Goal: Contribute content: Contribute content

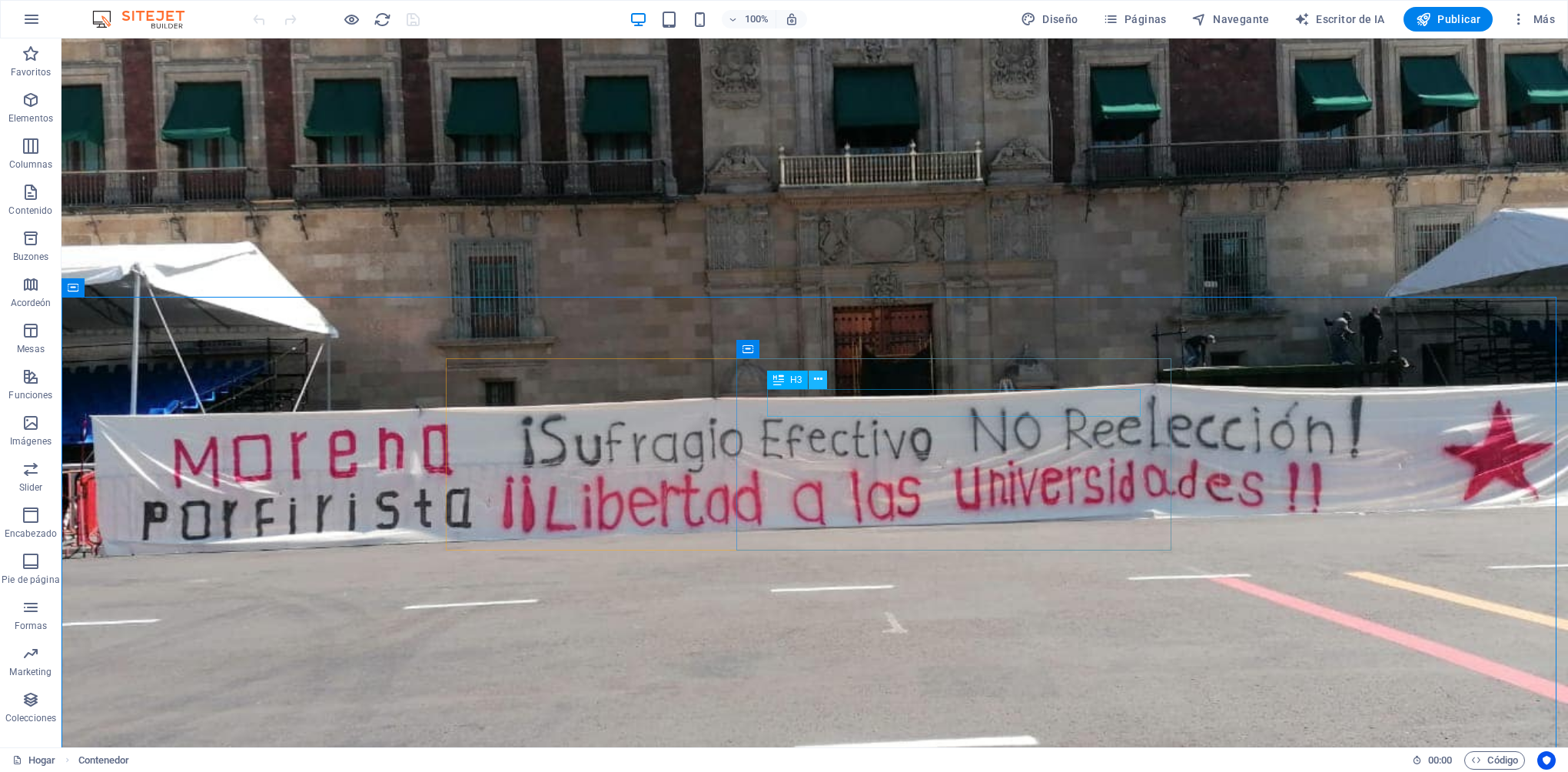
scroll to position [2076, 0]
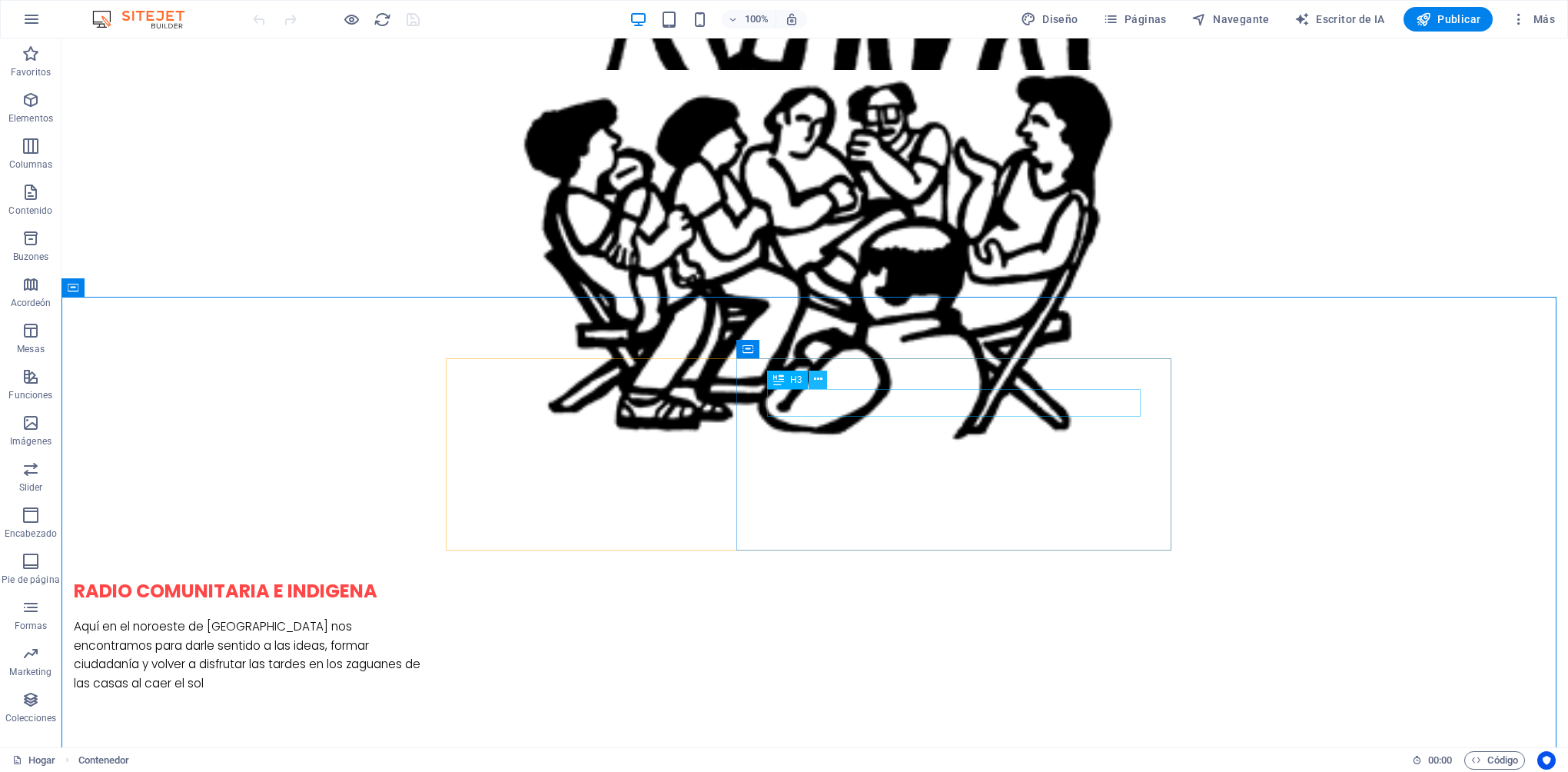
click at [819, 385] on icon at bounding box center [817, 379] width 9 height 16
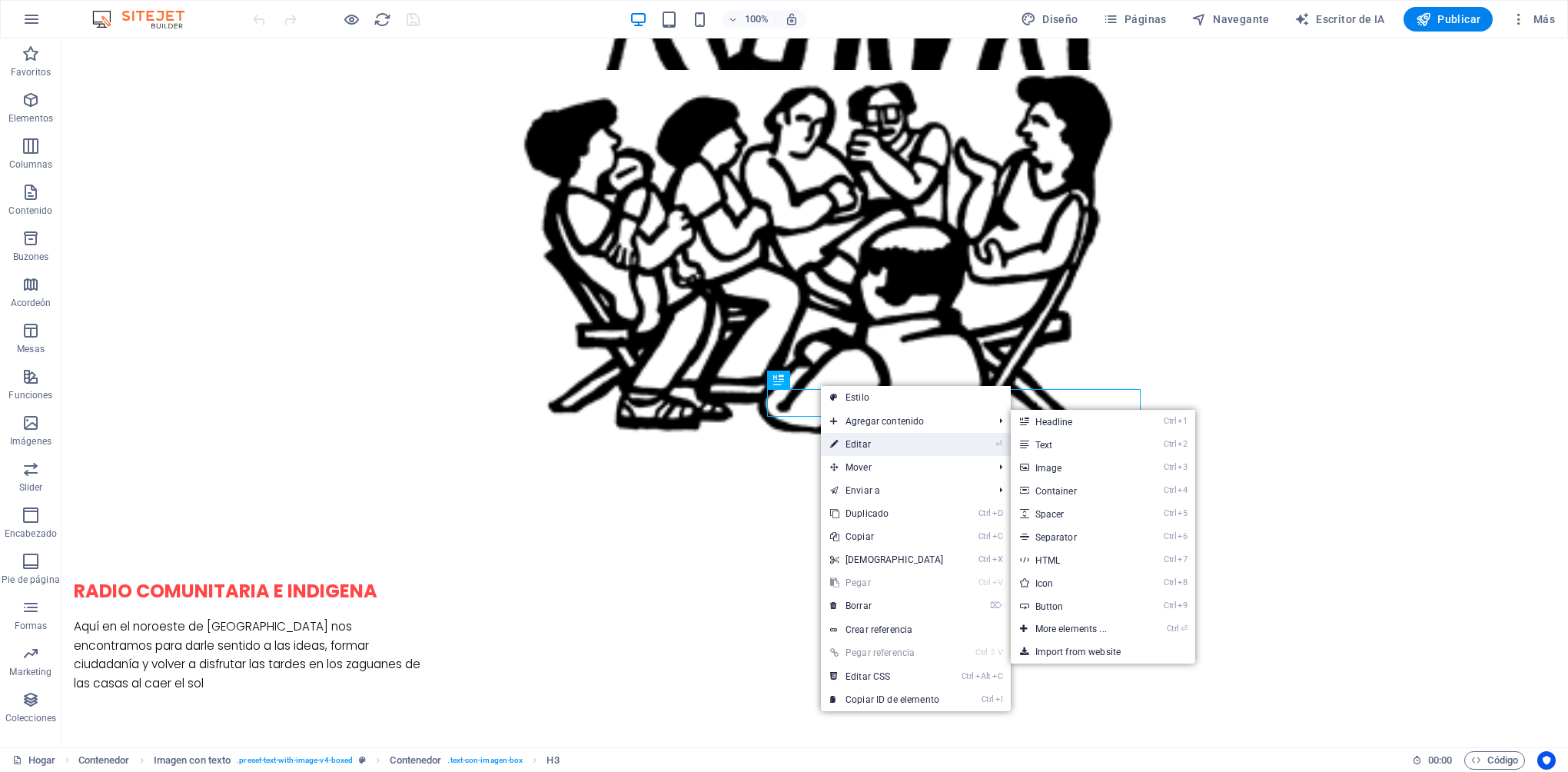
click at [853, 440] on font "Editar" at bounding box center [857, 444] width 26 height 10
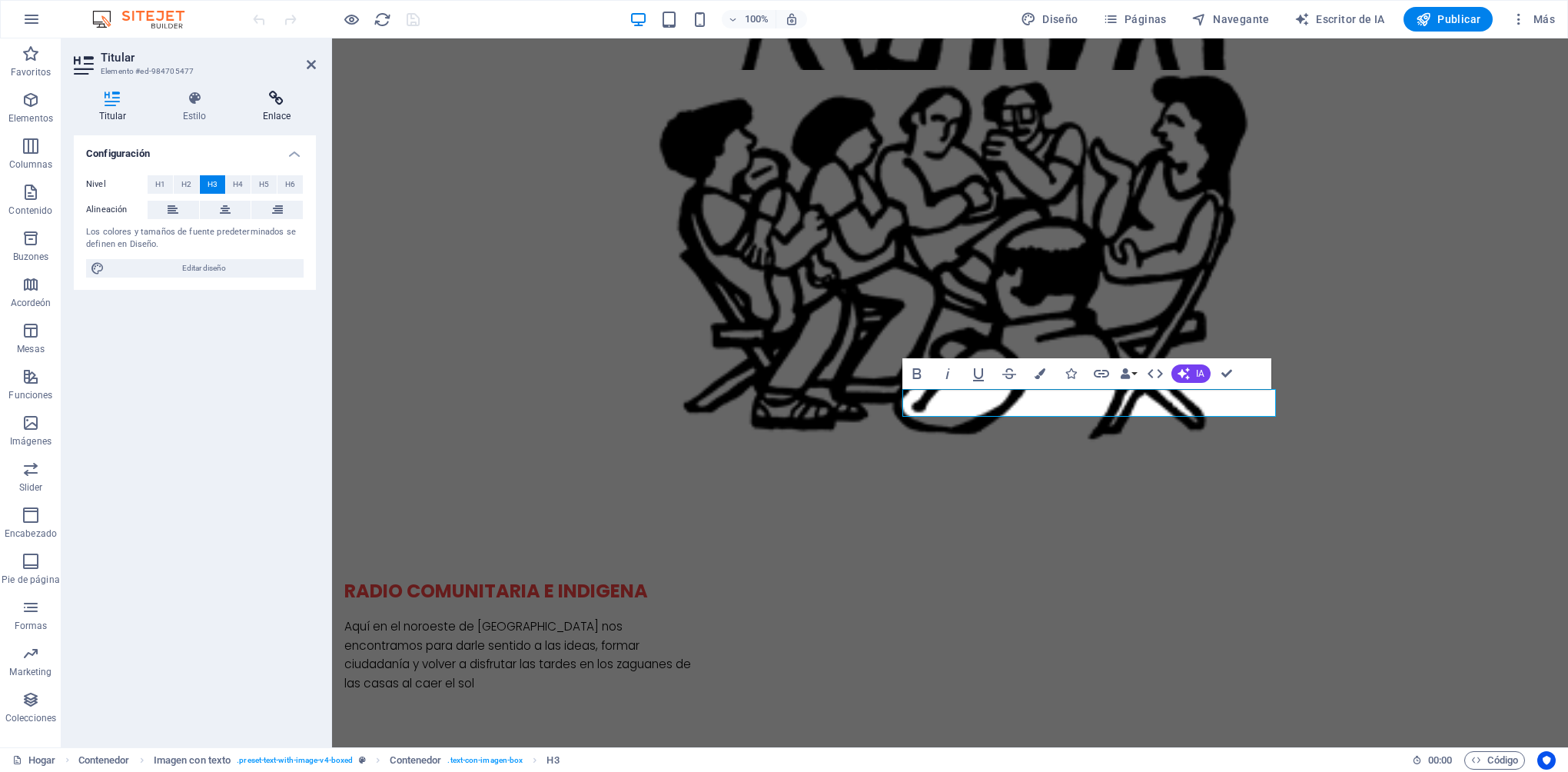
click at [291, 101] on icon at bounding box center [277, 98] width 78 height 15
click at [217, 188] on span "Externo" at bounding box center [223, 184] width 28 height 18
select select "blank"
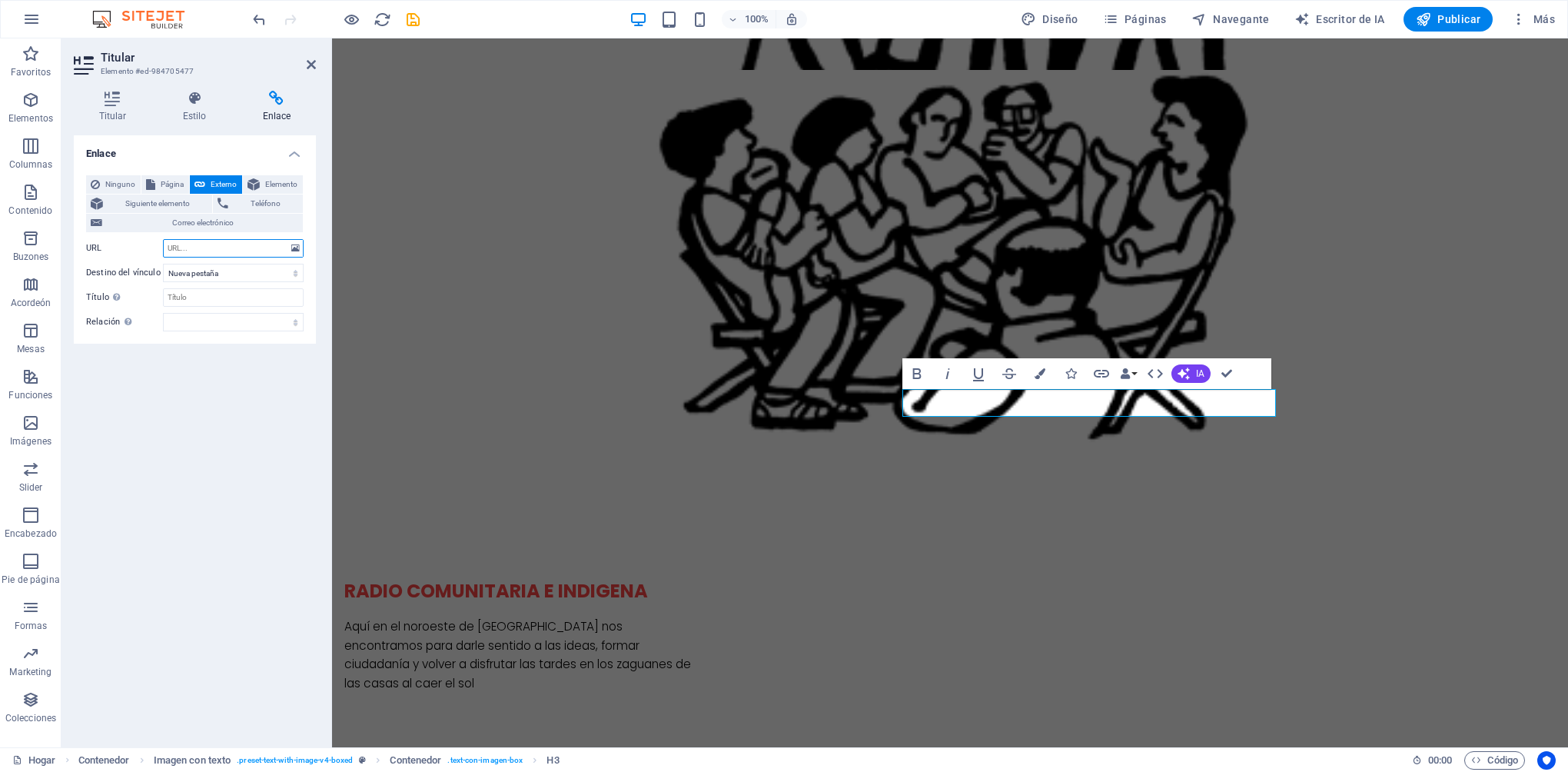
paste input "https://www.youtube.com/@dialogosciudadanossin"
type input "https://www.youtube.com/@dialogosciudadanossin"
click at [313, 68] on icon at bounding box center [312, 64] width 10 height 12
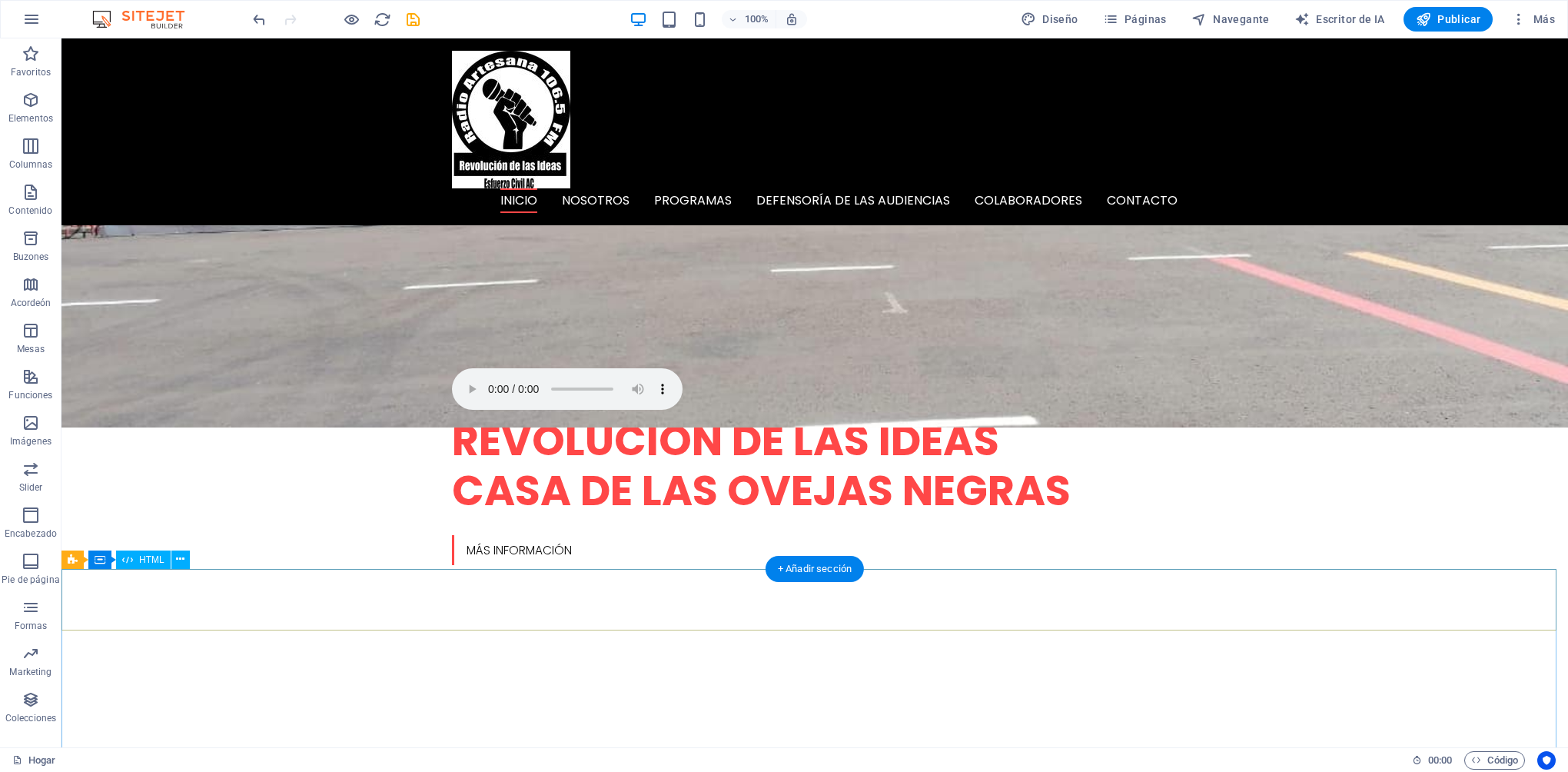
scroll to position [616, 0]
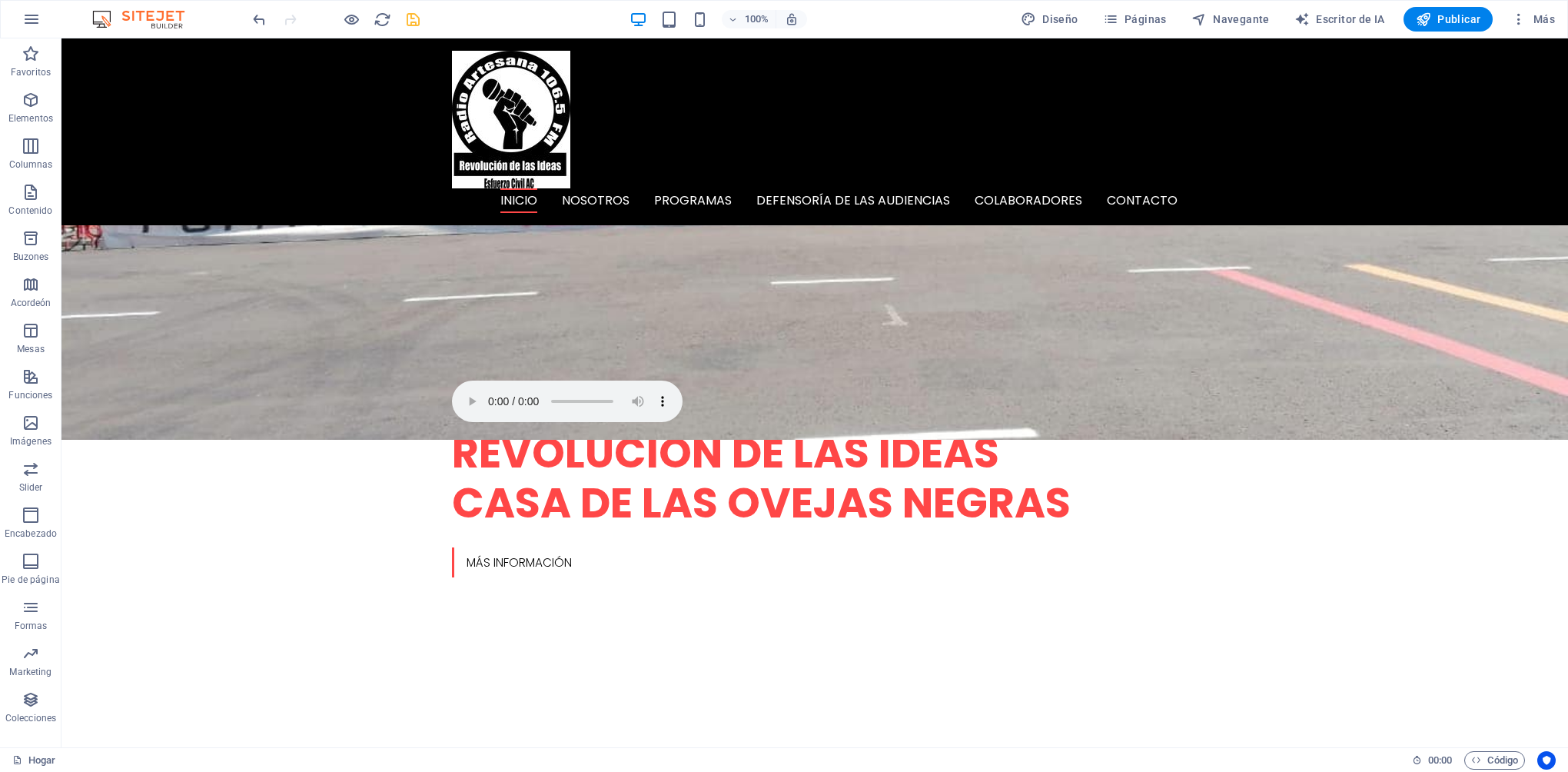
click at [413, 18] on icon "salvar" at bounding box center [413, 19] width 18 height 18
checkbox input "false"
click at [1451, 23] on font "Publicar" at bounding box center [1458, 19] width 43 height 12
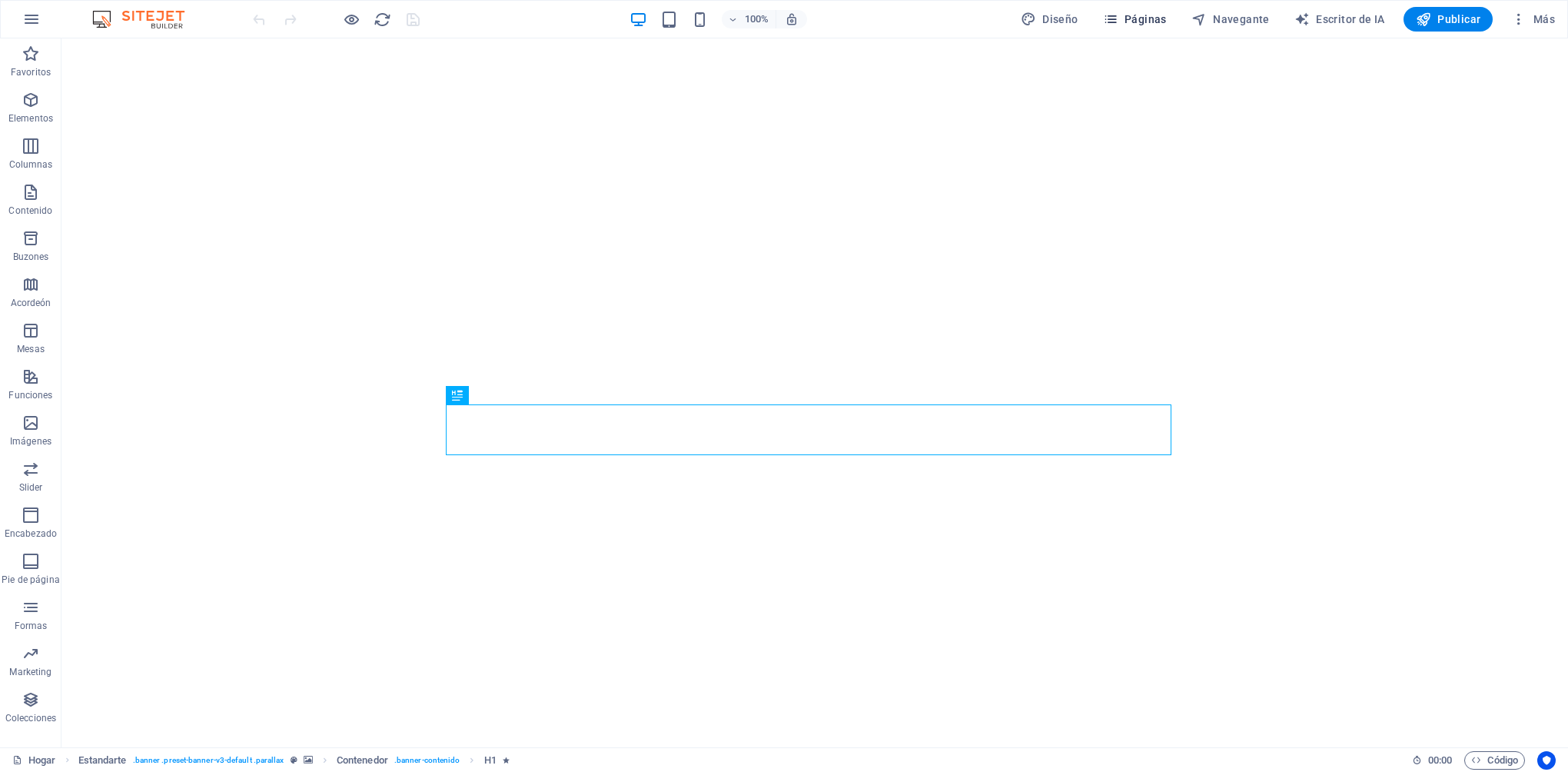
click at [1144, 24] on font "Páginas" at bounding box center [1145, 19] width 42 height 12
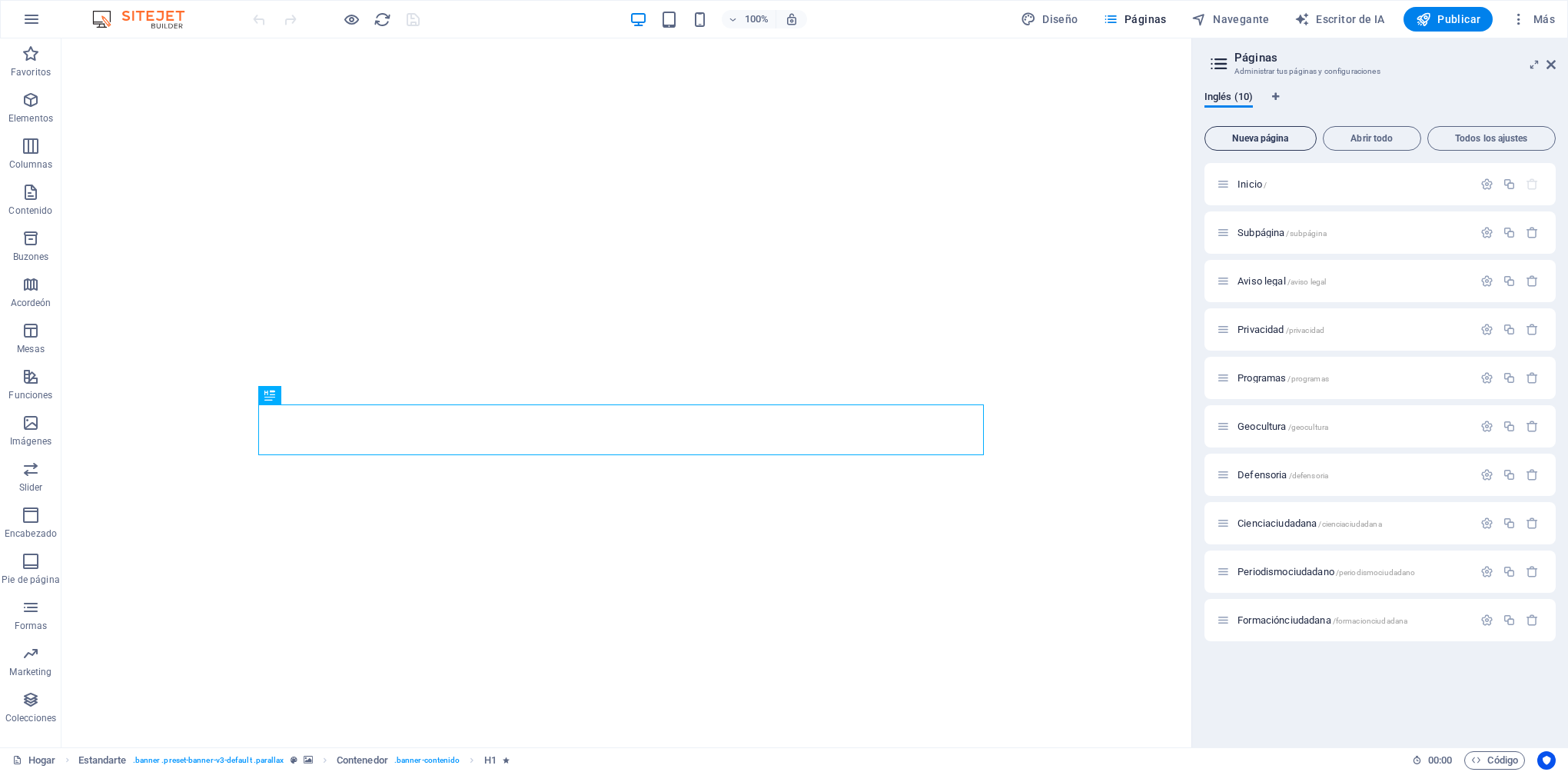
click at [1265, 144] on button "Nueva página" at bounding box center [1261, 138] width 113 height 25
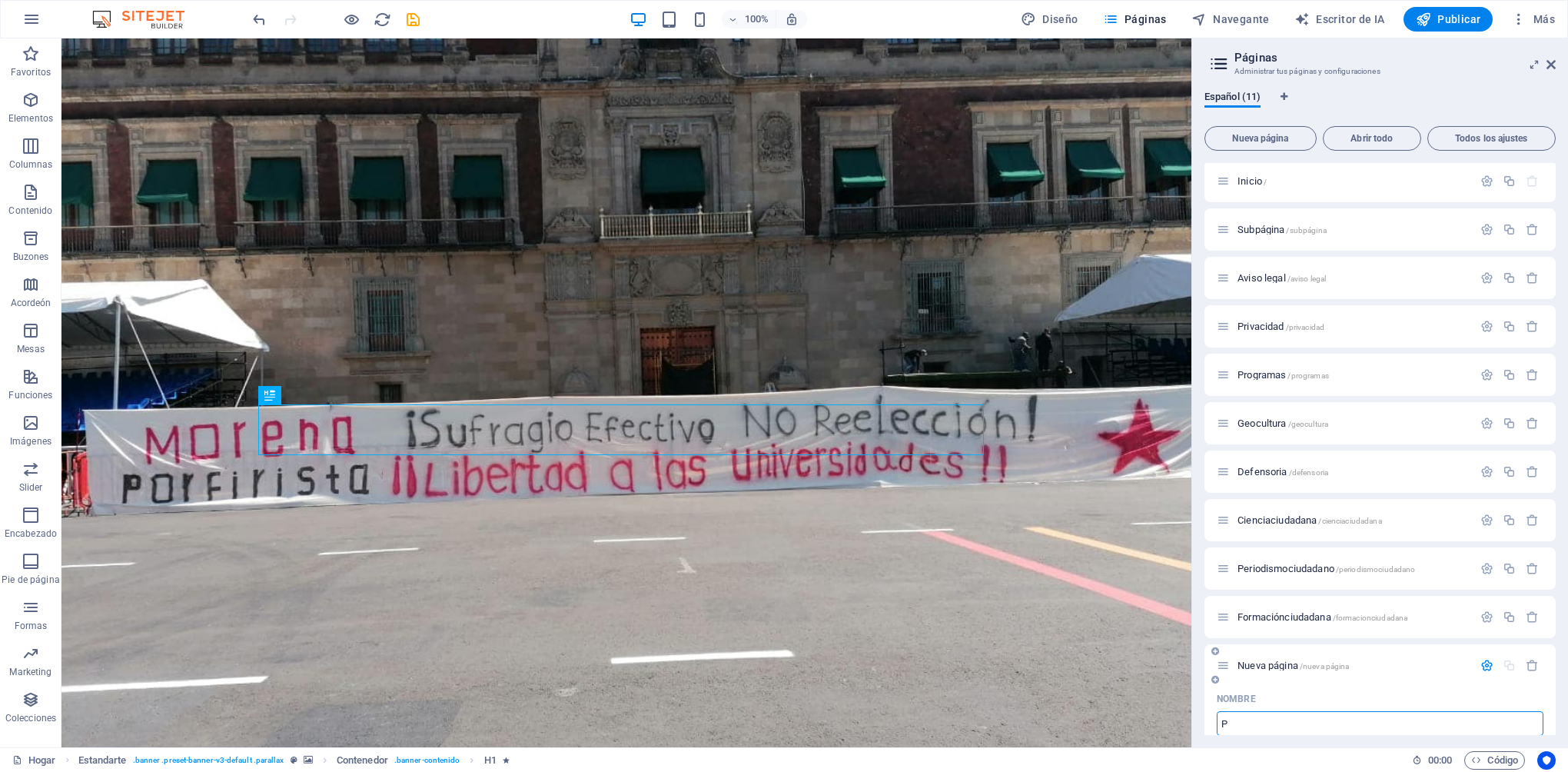
type input "P"
type input "/p"
type input "Podc"
type input "/pod"
type input "Podcats"
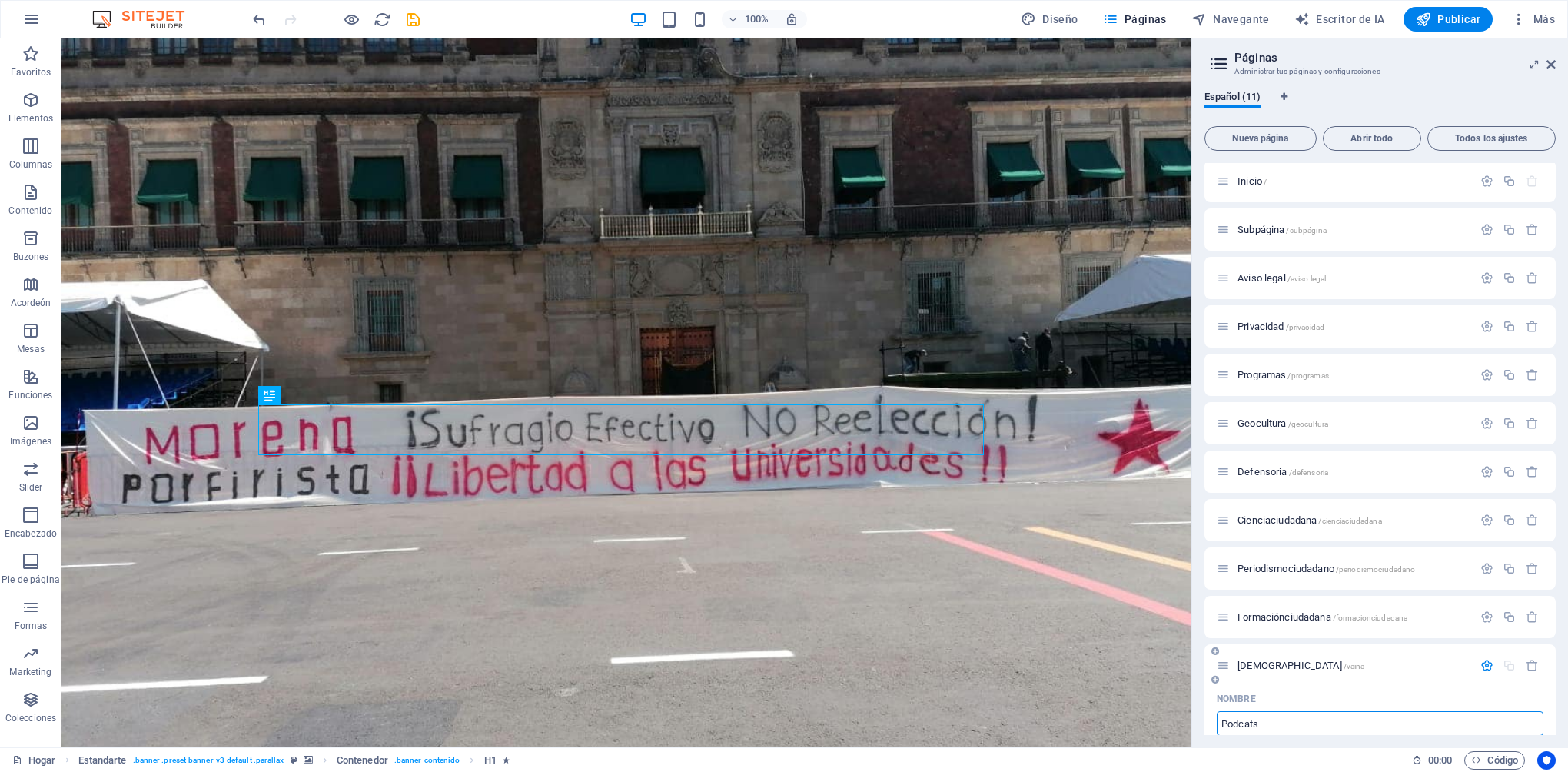
type input "/podcats"
type input "Podcats"
click at [1553, 68] on icon at bounding box center [1551, 64] width 10 height 12
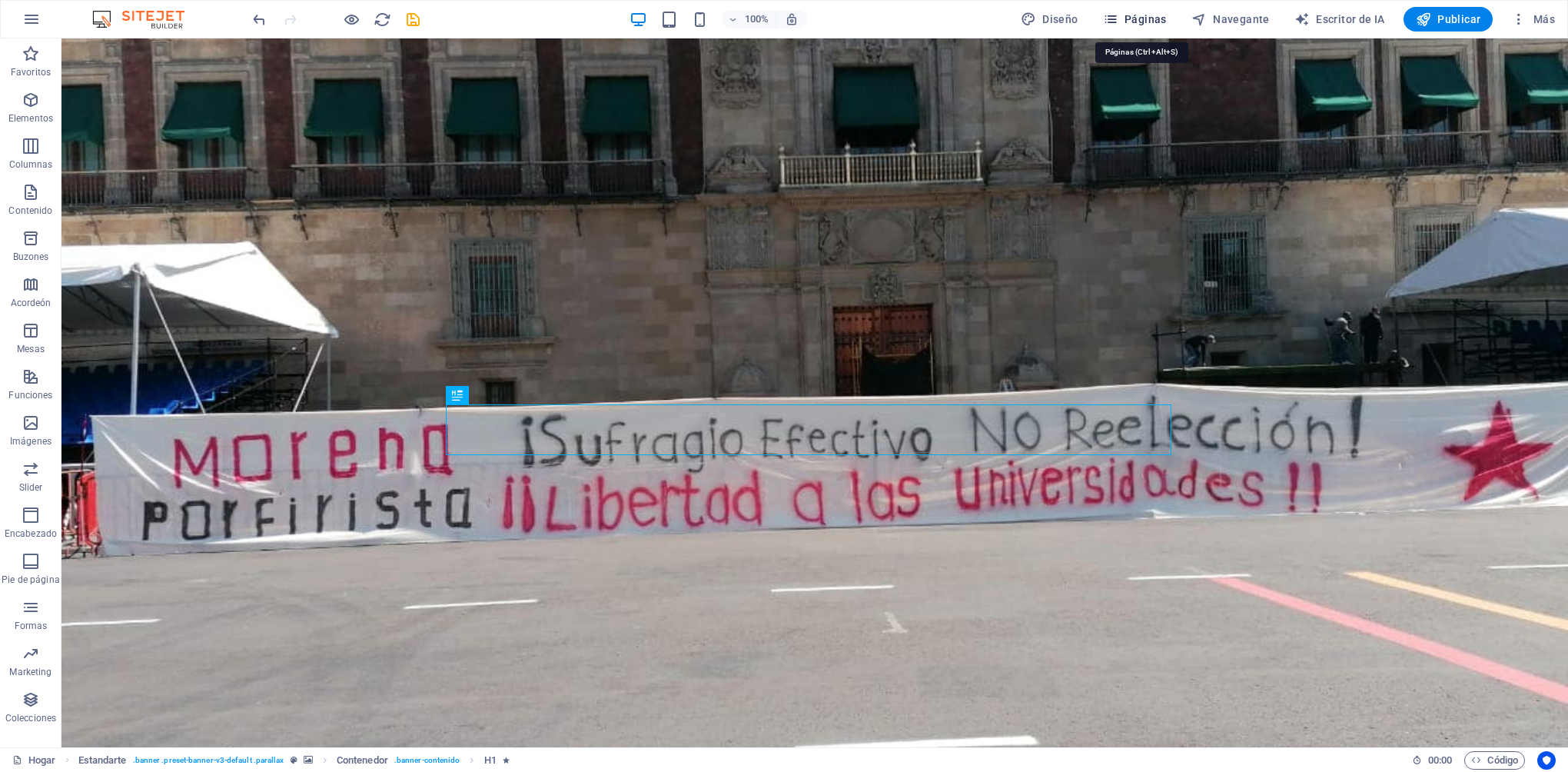
click at [1131, 22] on font "Páginas" at bounding box center [1145, 19] width 42 height 12
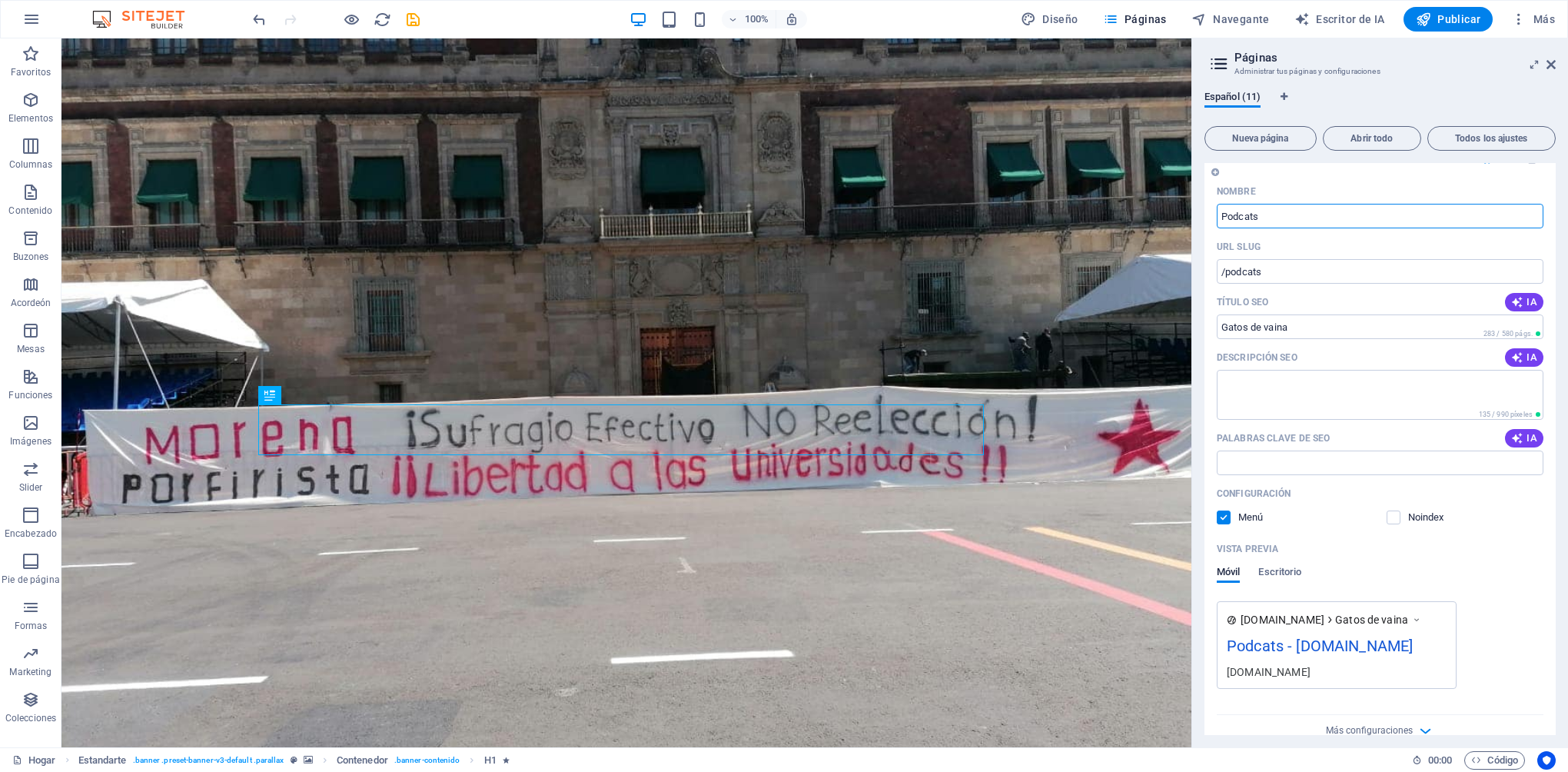
scroll to position [533, 0]
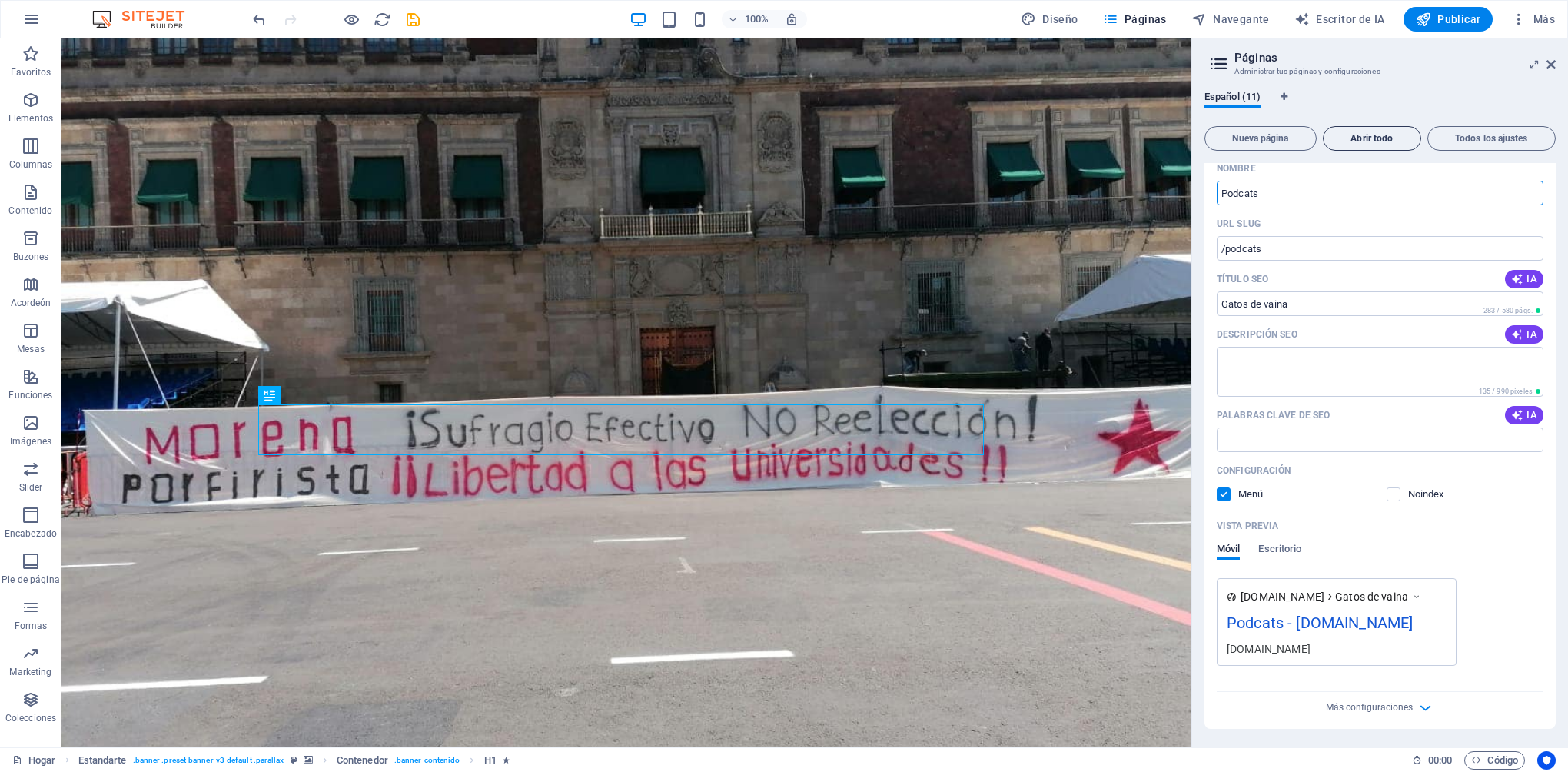
click at [1399, 144] on button "Abrir todo" at bounding box center [1372, 138] width 98 height 25
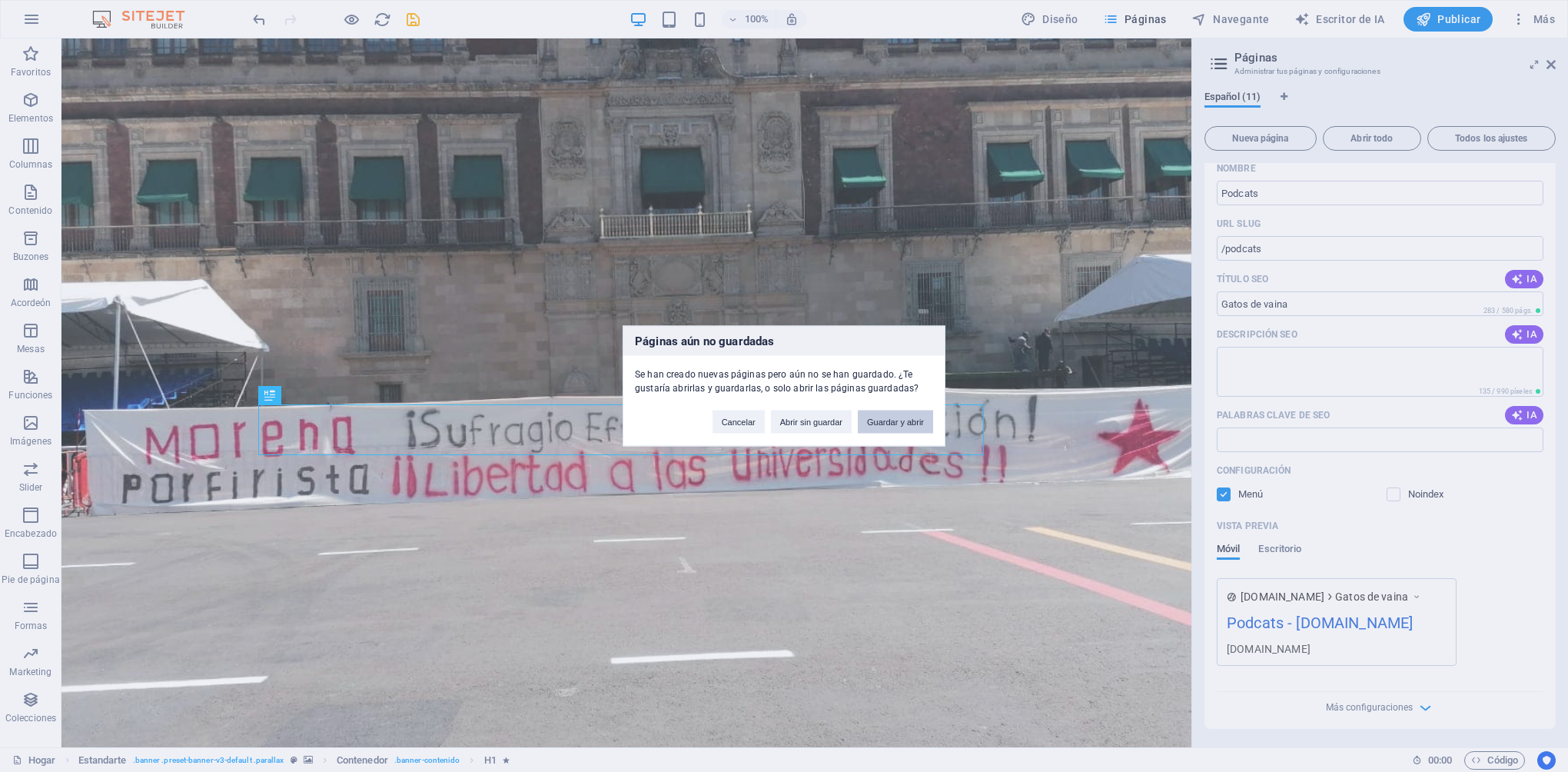
click at [907, 427] on button "Guardar y abrir" at bounding box center [895, 422] width 75 height 23
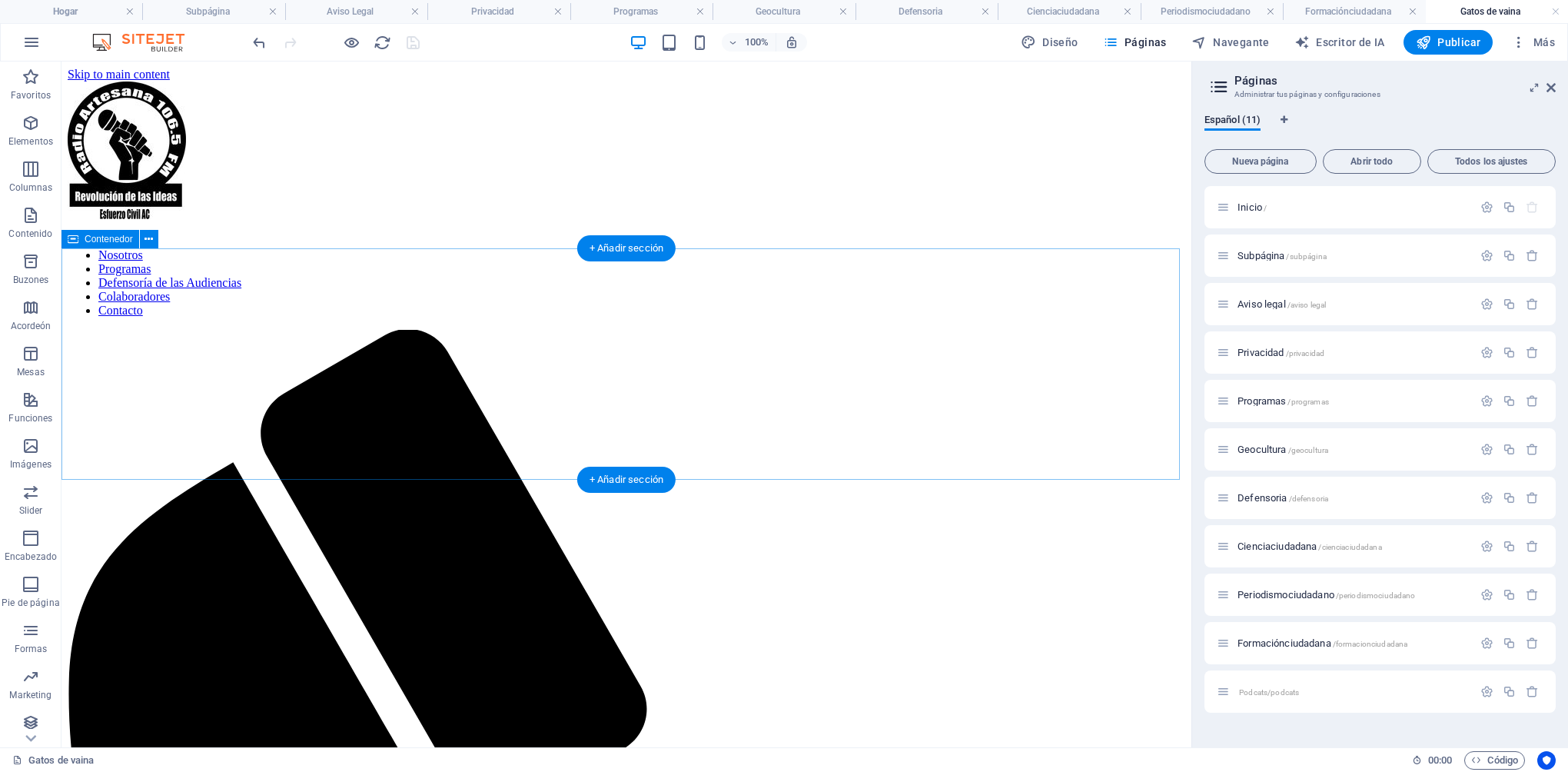
scroll to position [0, 0]
click at [37, 46] on icon "button" at bounding box center [31, 42] width 18 height 18
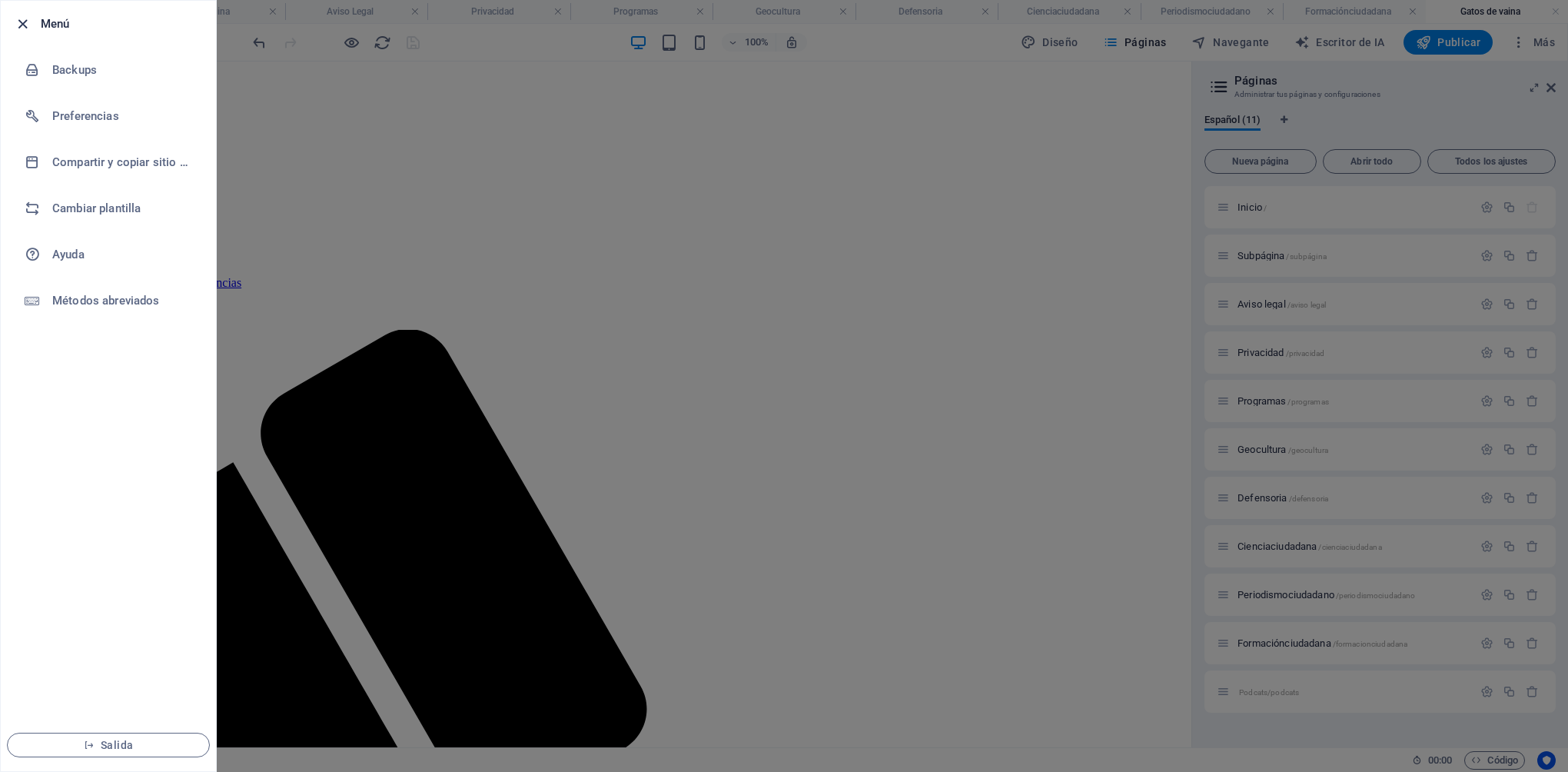
click at [20, 21] on icon "button" at bounding box center [23, 24] width 18 height 18
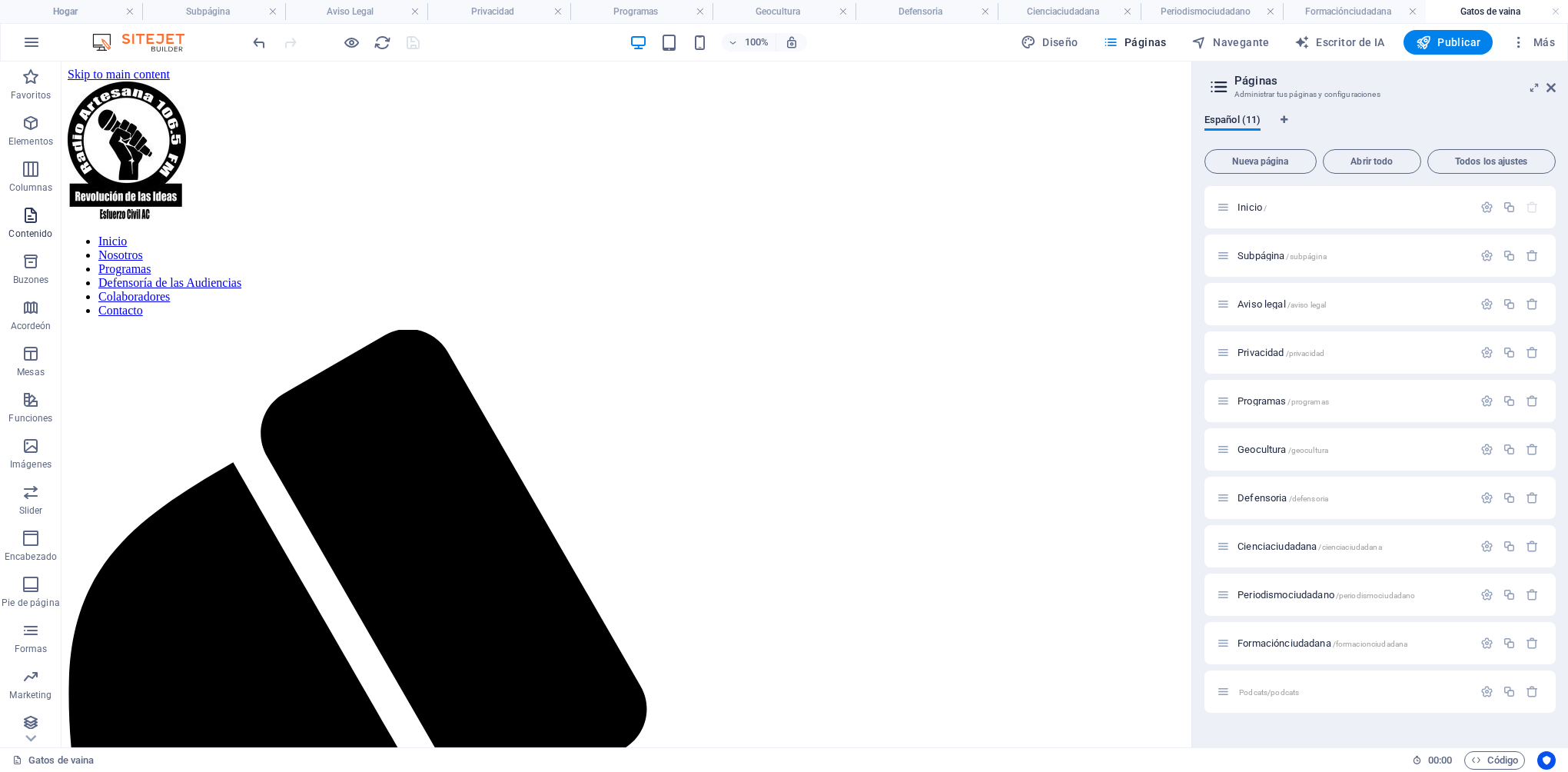
scroll to position [6, 0]
click at [35, 42] on icon "button" at bounding box center [31, 42] width 18 height 18
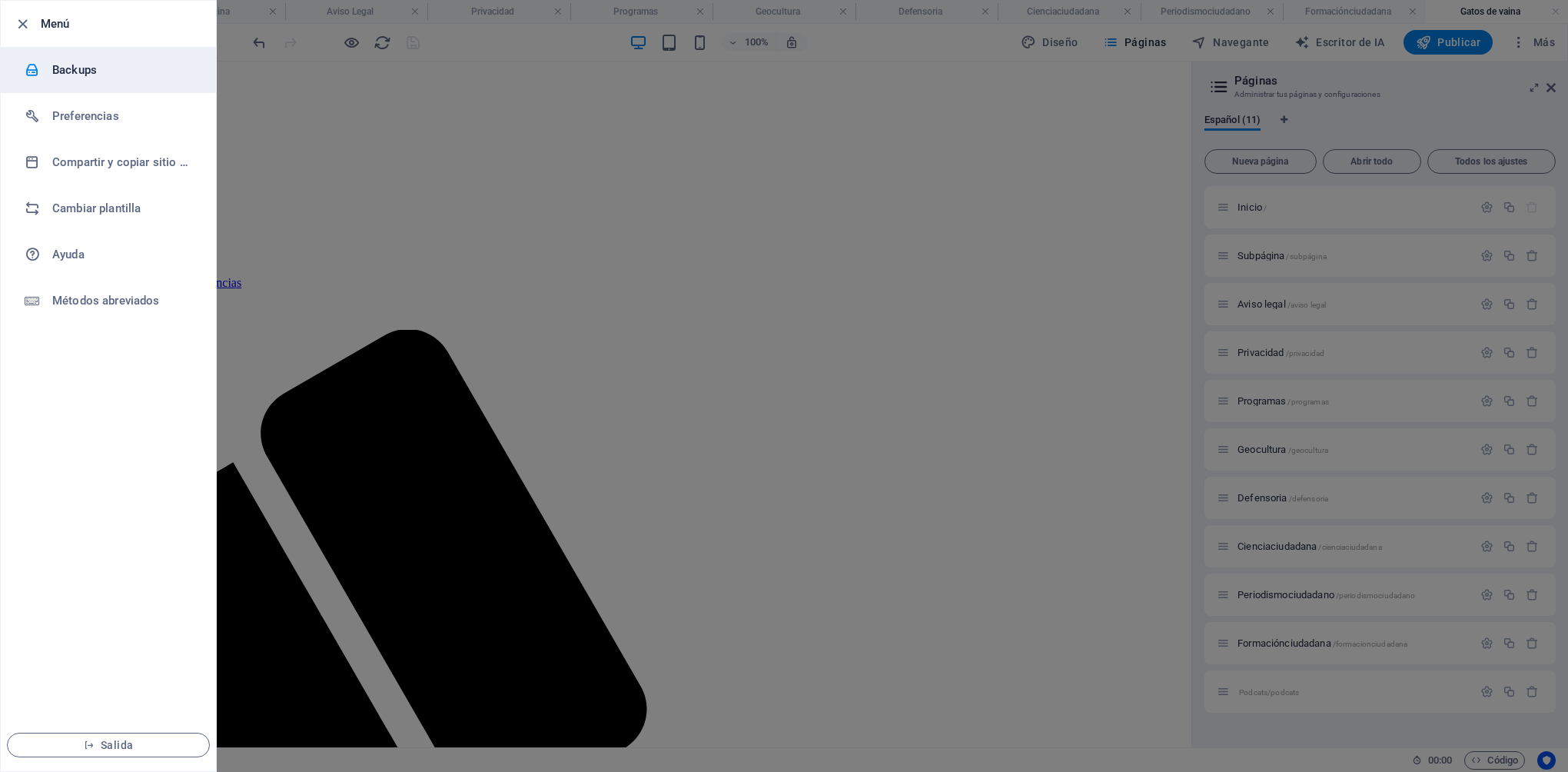
click at [60, 63] on h6 "Backups" at bounding box center [123, 70] width 142 height 18
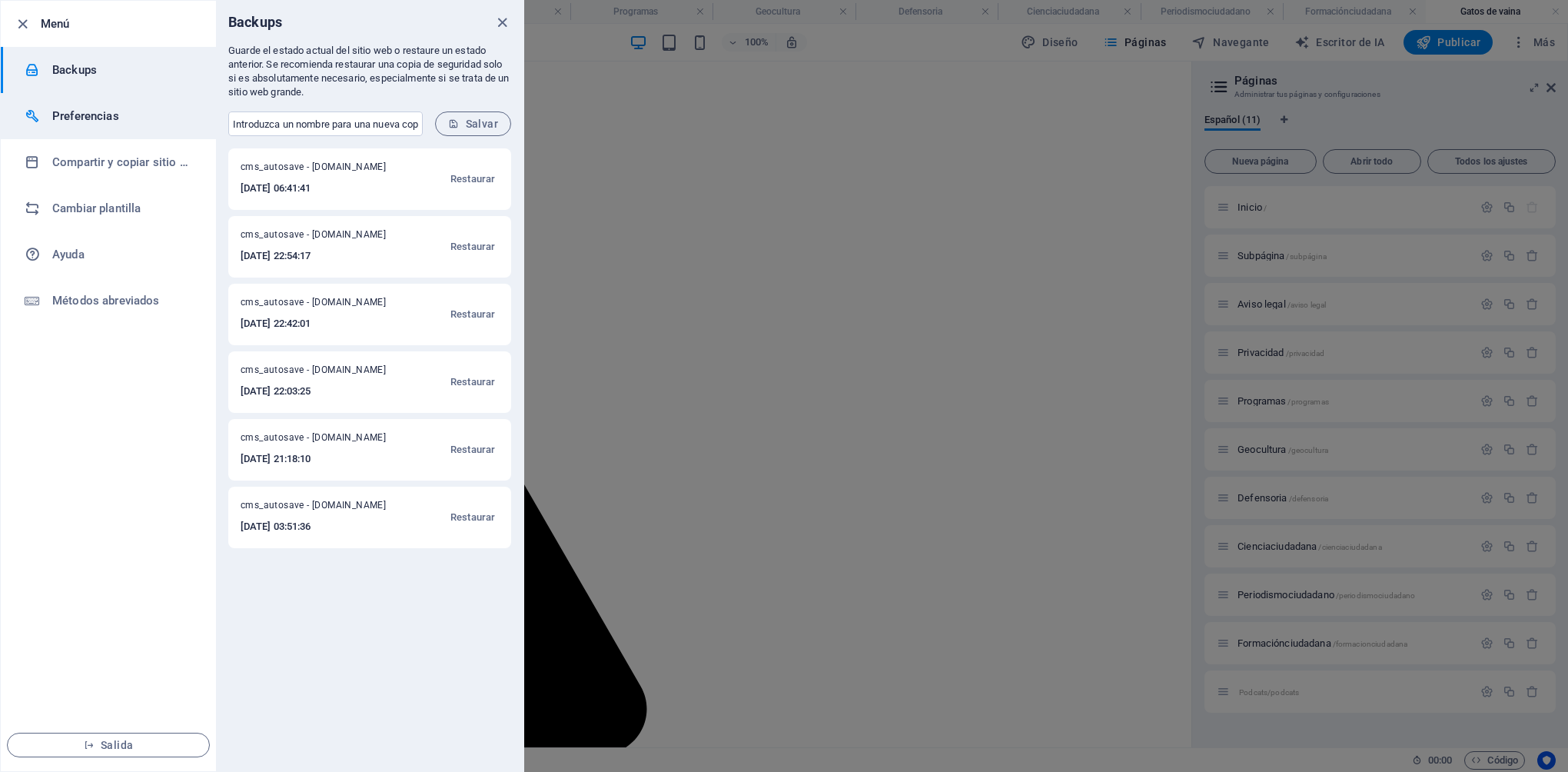
click at [80, 123] on h6 "Preferencias" at bounding box center [123, 115] width 142 height 18
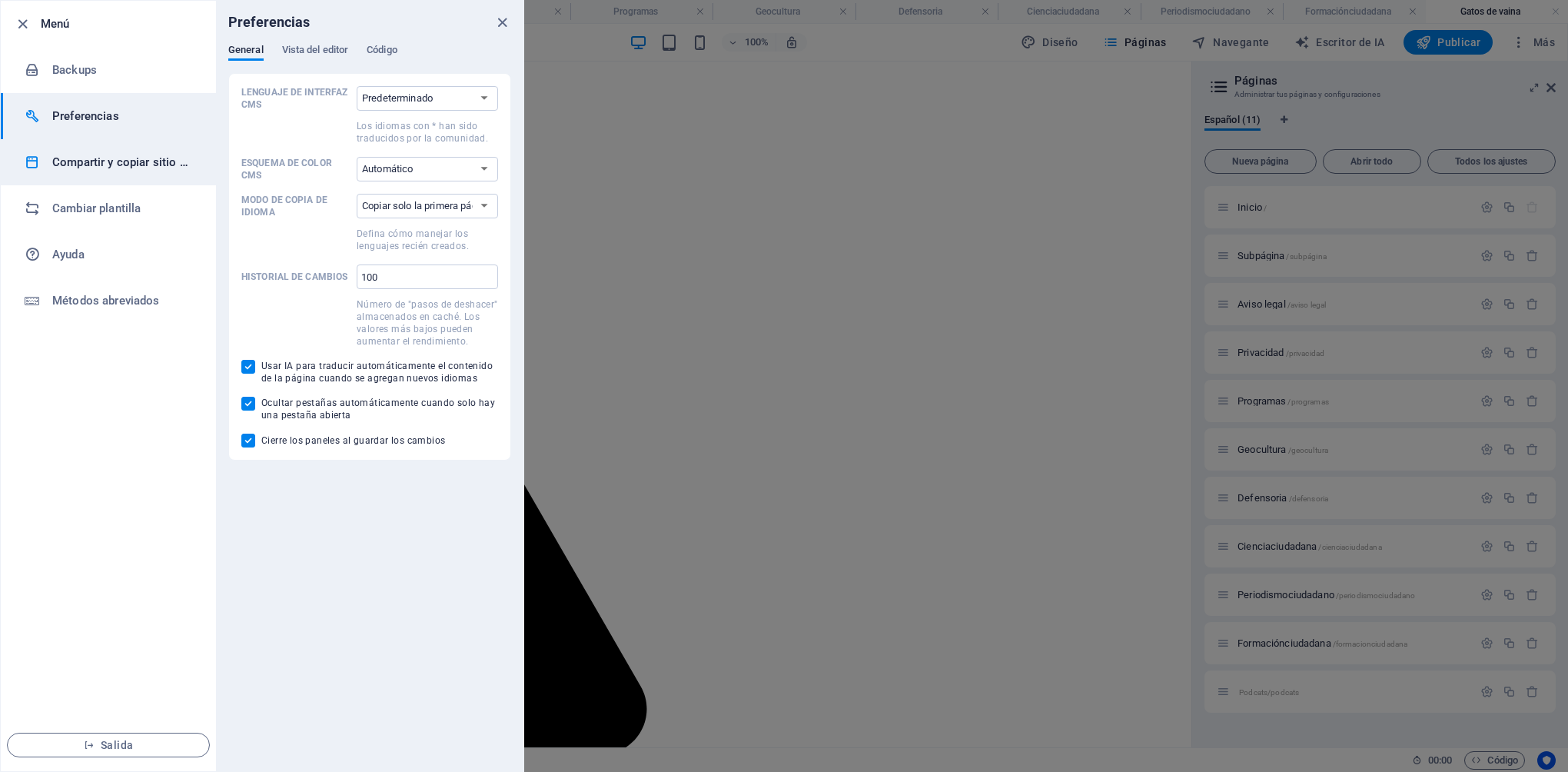
click at [82, 156] on h6 "Compartir y copiar sitio web" at bounding box center [123, 161] width 142 height 18
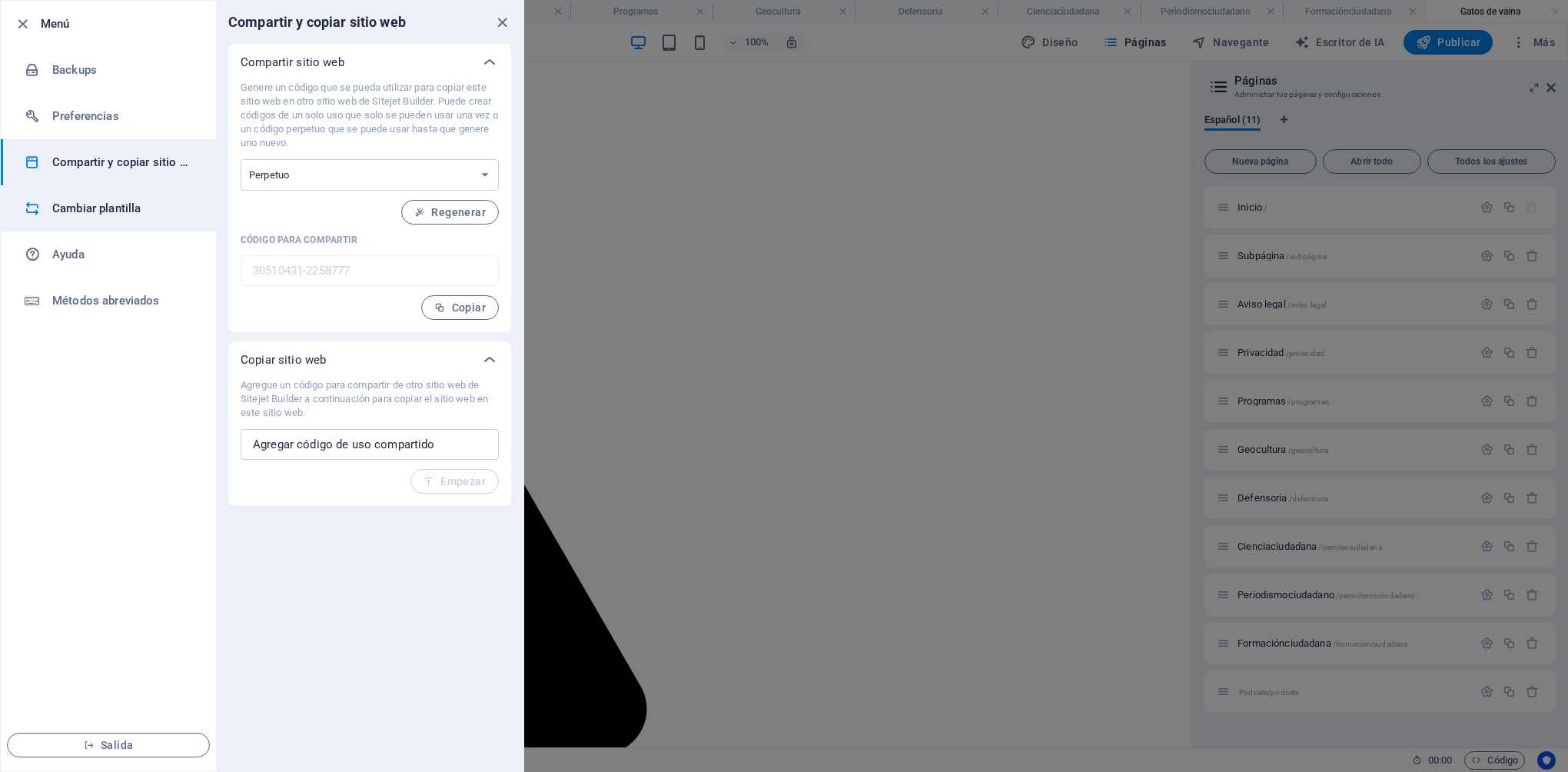
click at [80, 198] on li "Cambiar plantilla" at bounding box center [109, 208] width 216 height 46
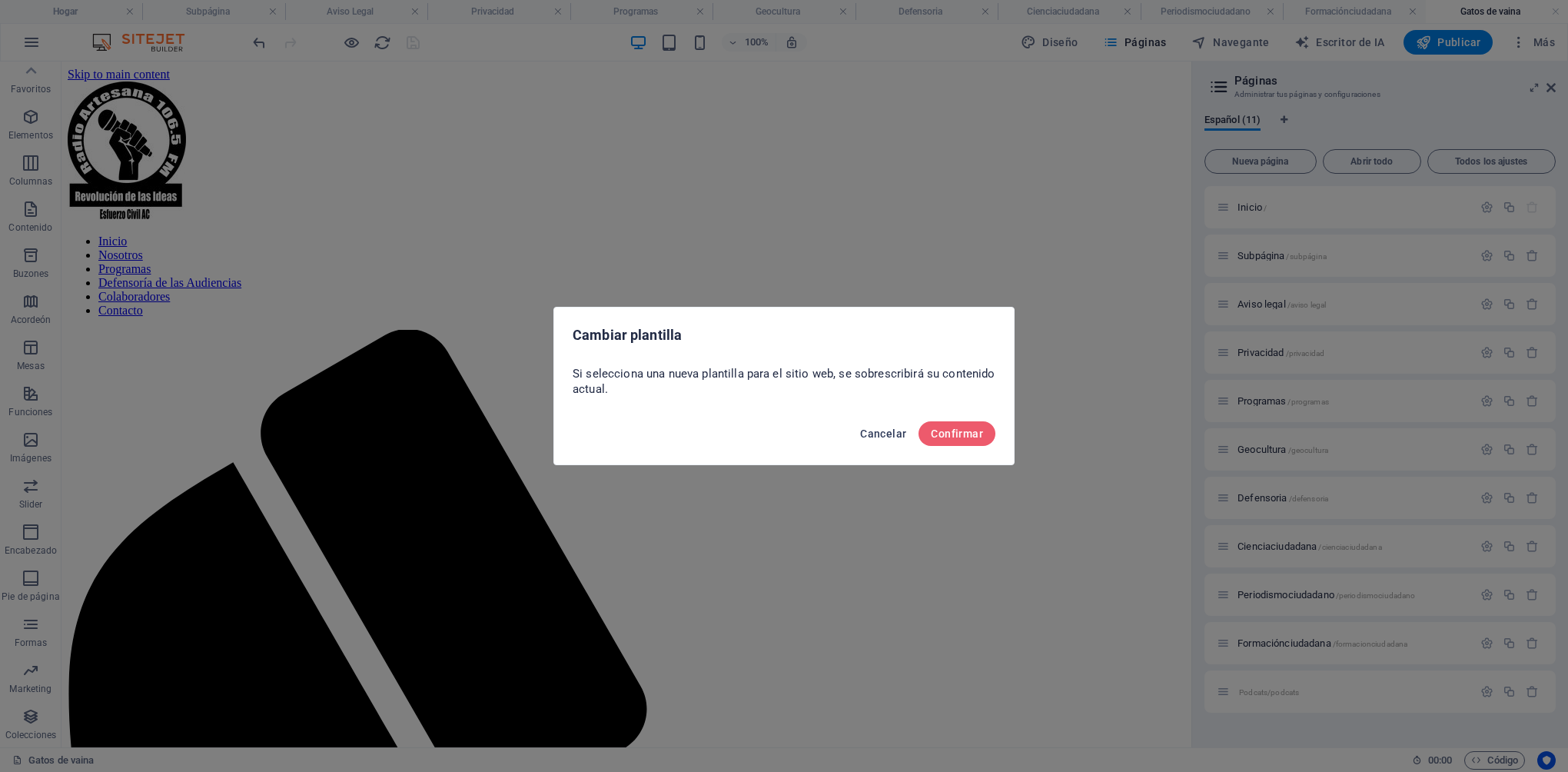
click at [890, 431] on span "Cancelar" at bounding box center [883, 433] width 46 height 12
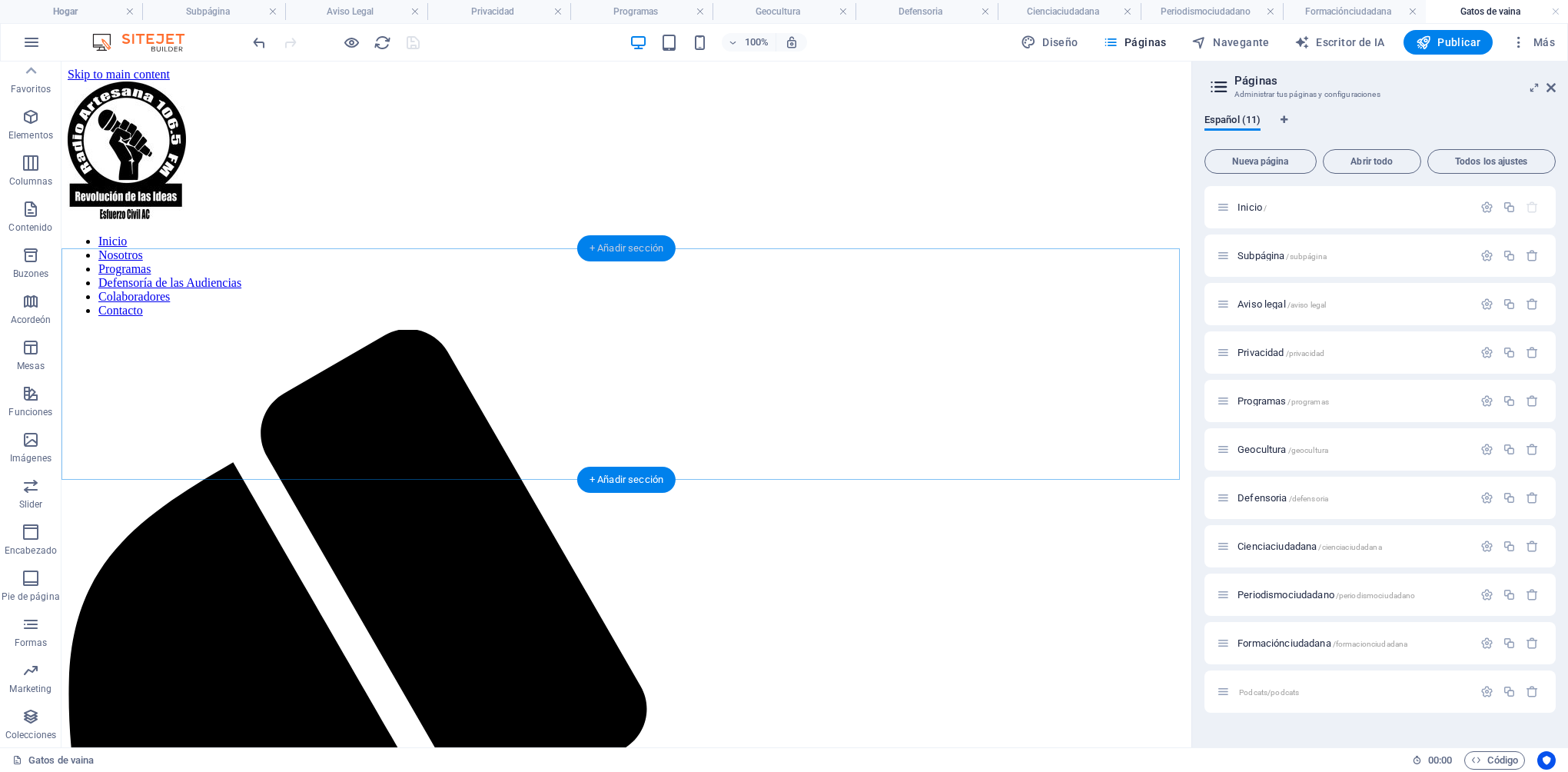
click at [624, 256] on div "+ Añadir sección" at bounding box center [626, 248] width 98 height 26
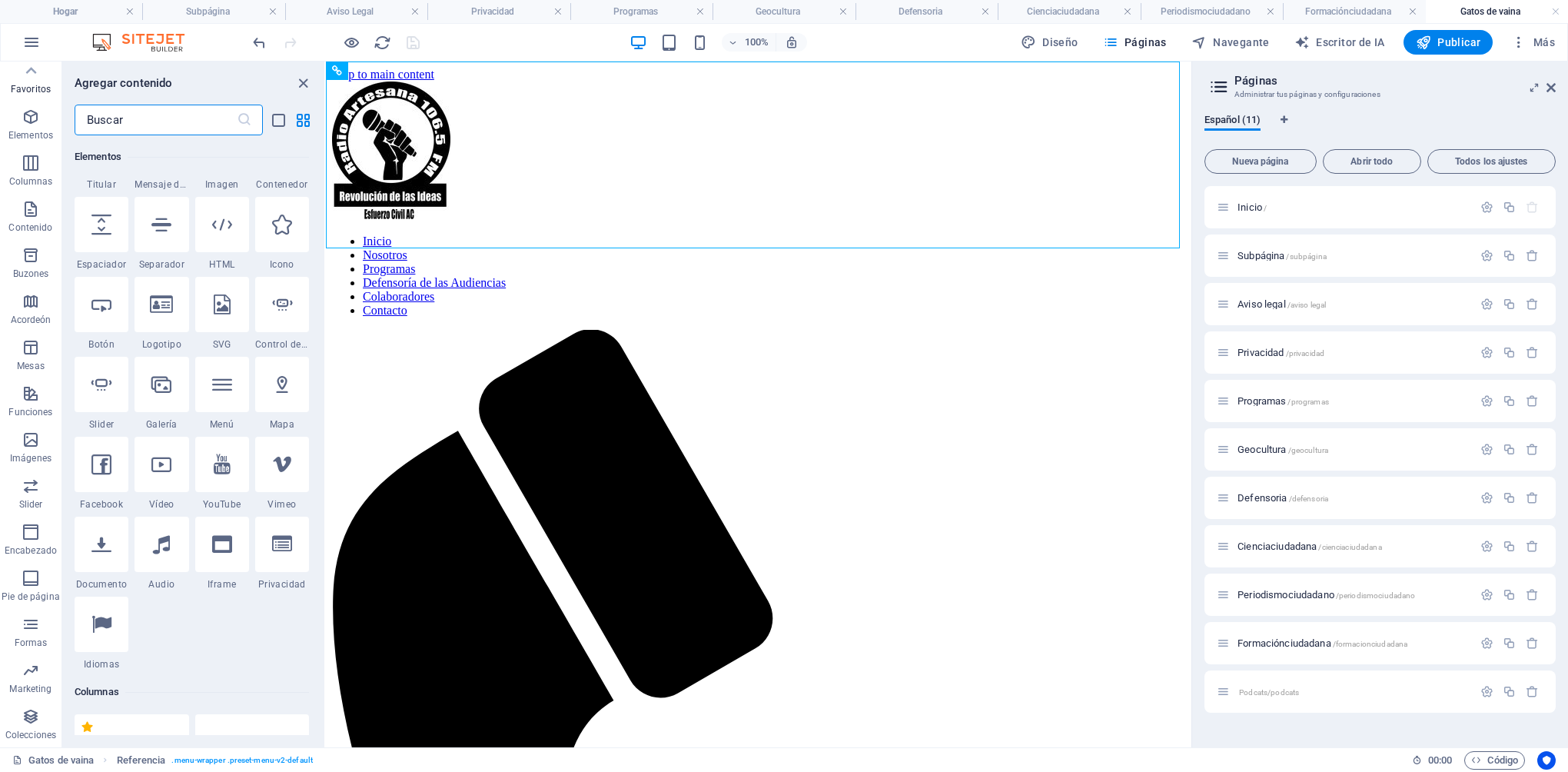
scroll to position [231, 0]
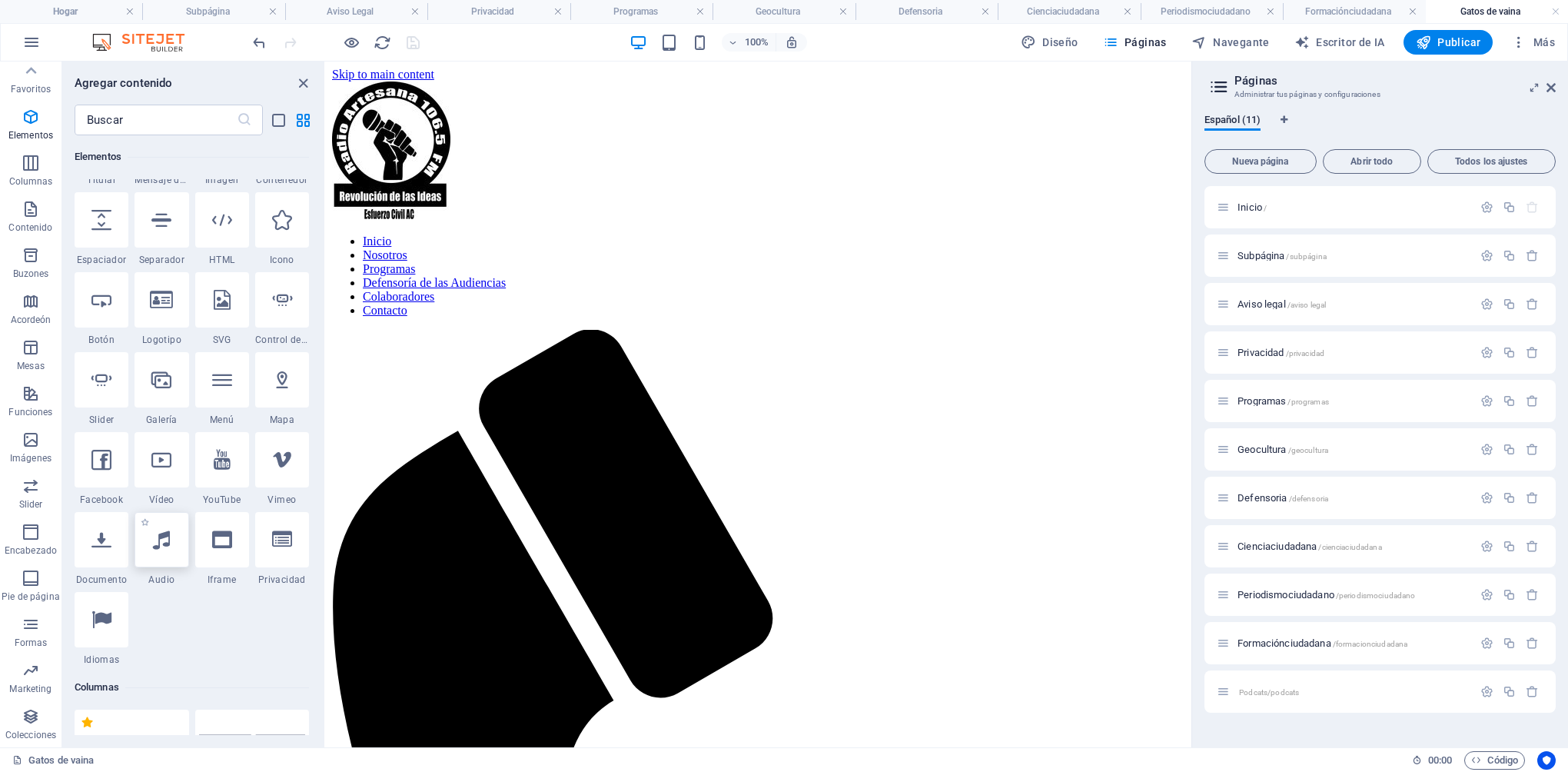
click at [170, 543] on div at bounding box center [161, 540] width 53 height 55
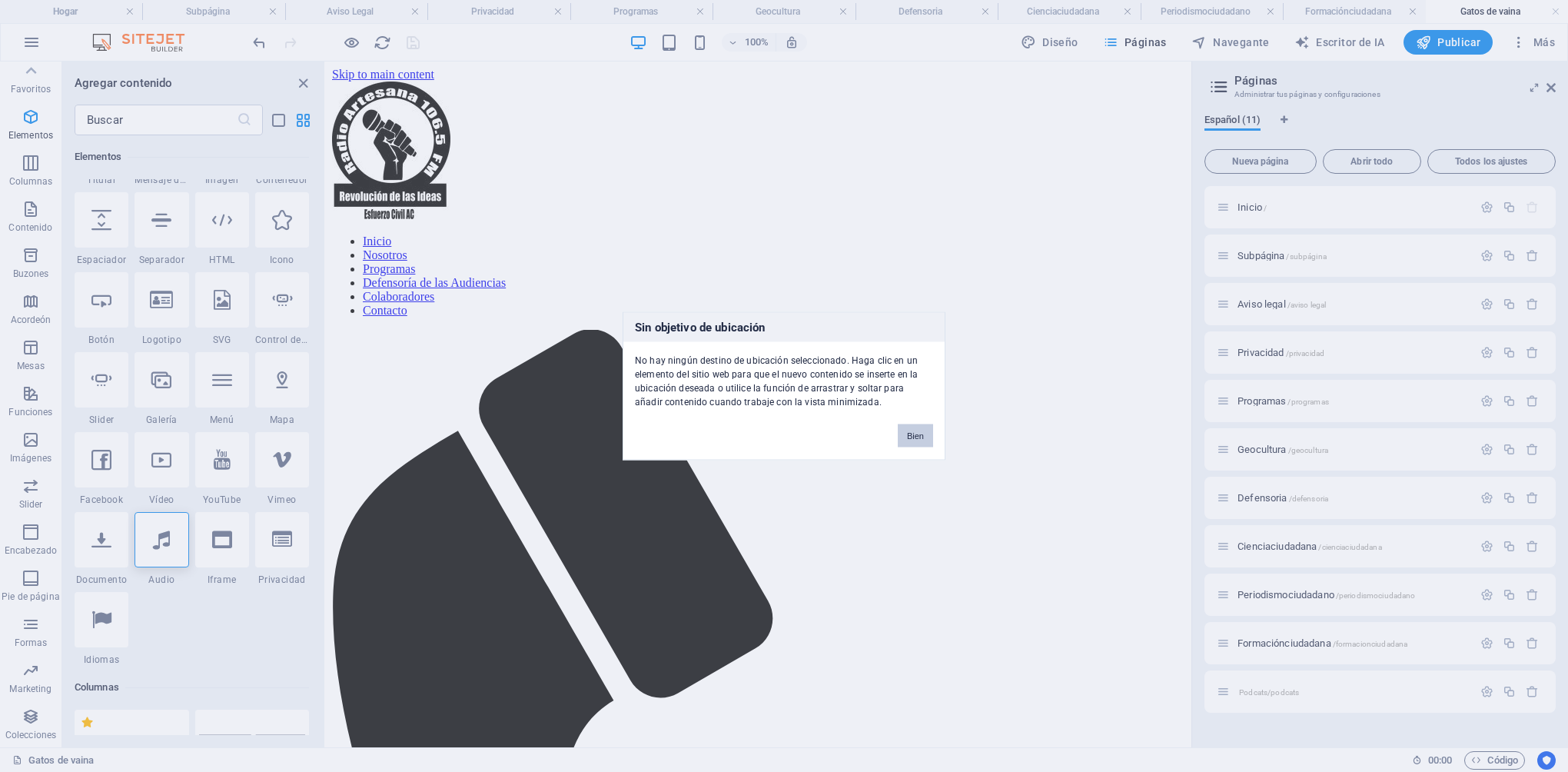
click at [926, 435] on button "Bien" at bounding box center [915, 436] width 35 height 23
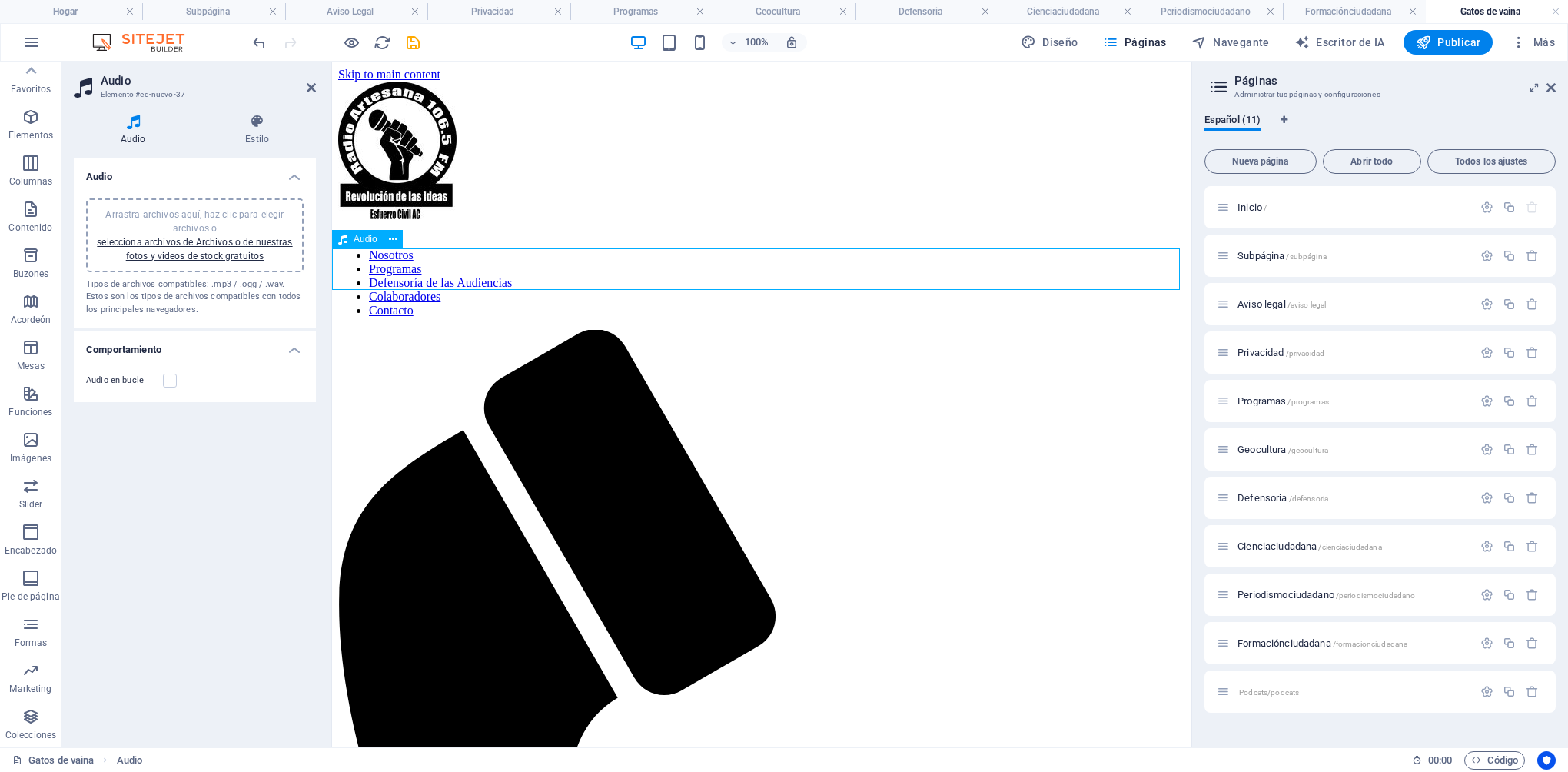
click at [221, 258] on link "selecciona archivos de Archivos o de nuestras fotos y videos de stock gratuitos" at bounding box center [195, 249] width 196 height 25
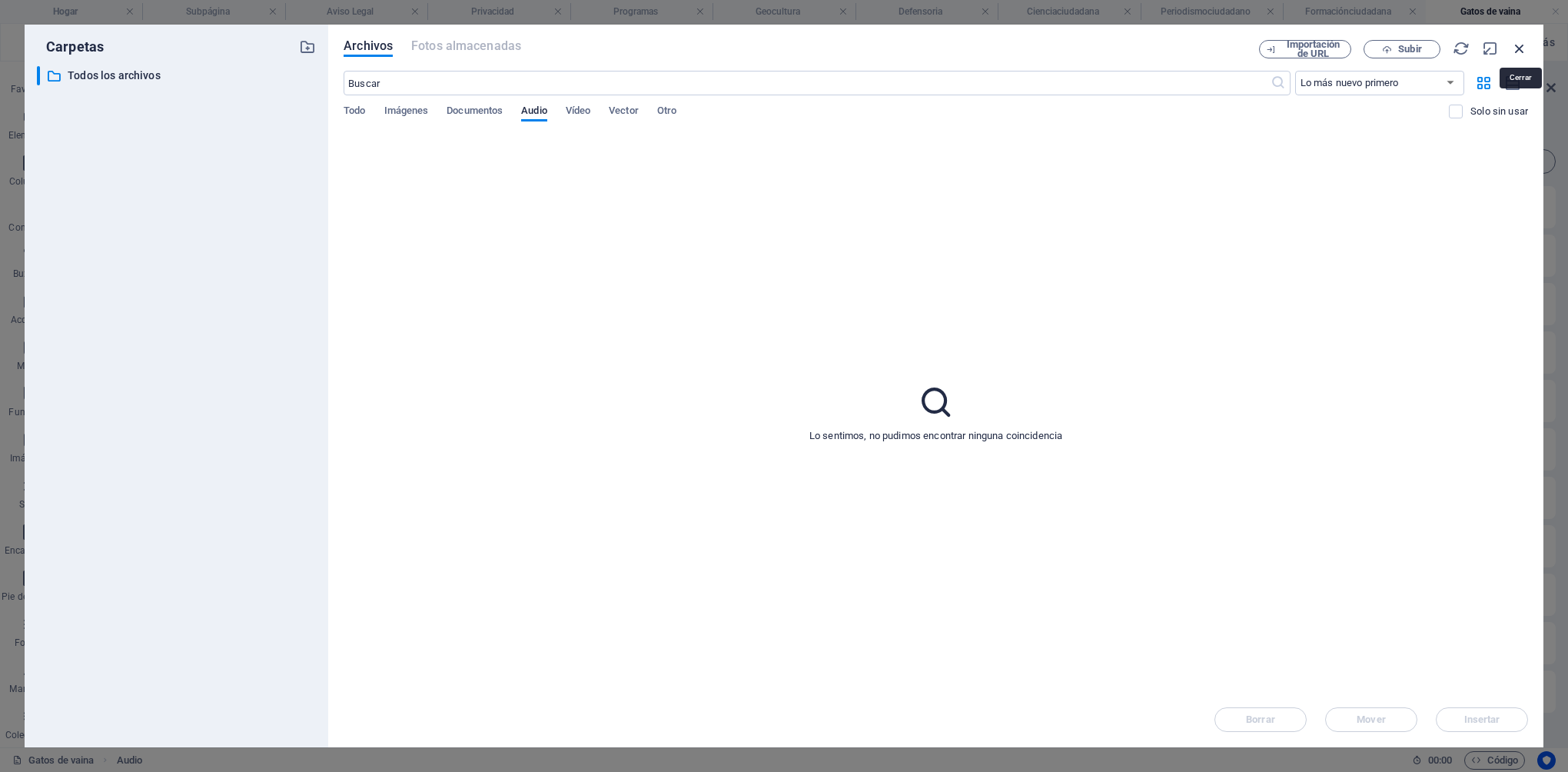
click at [1516, 50] on icon "button" at bounding box center [1519, 49] width 17 height 17
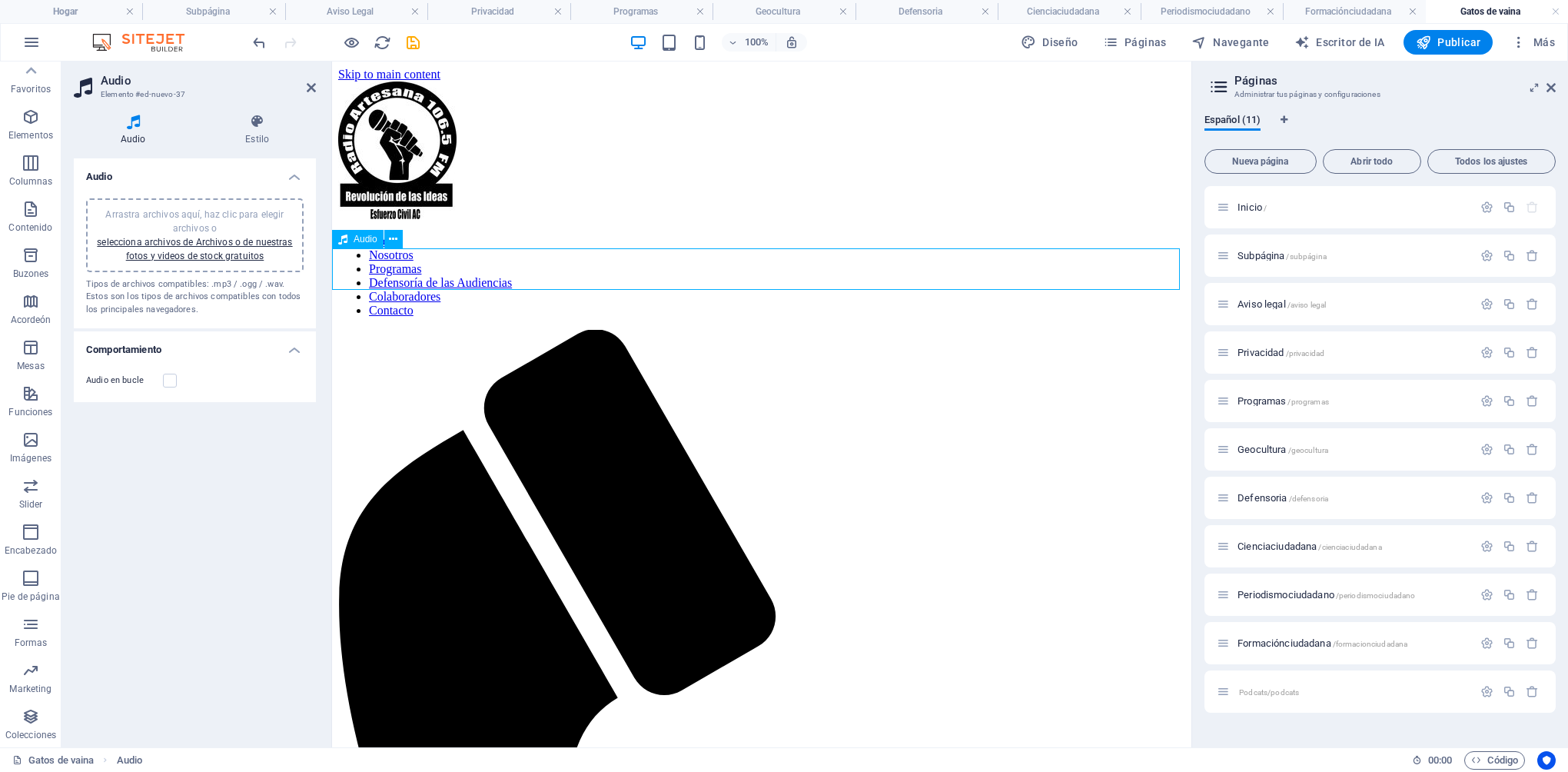
click at [397, 242] on icon at bounding box center [393, 240] width 9 height 16
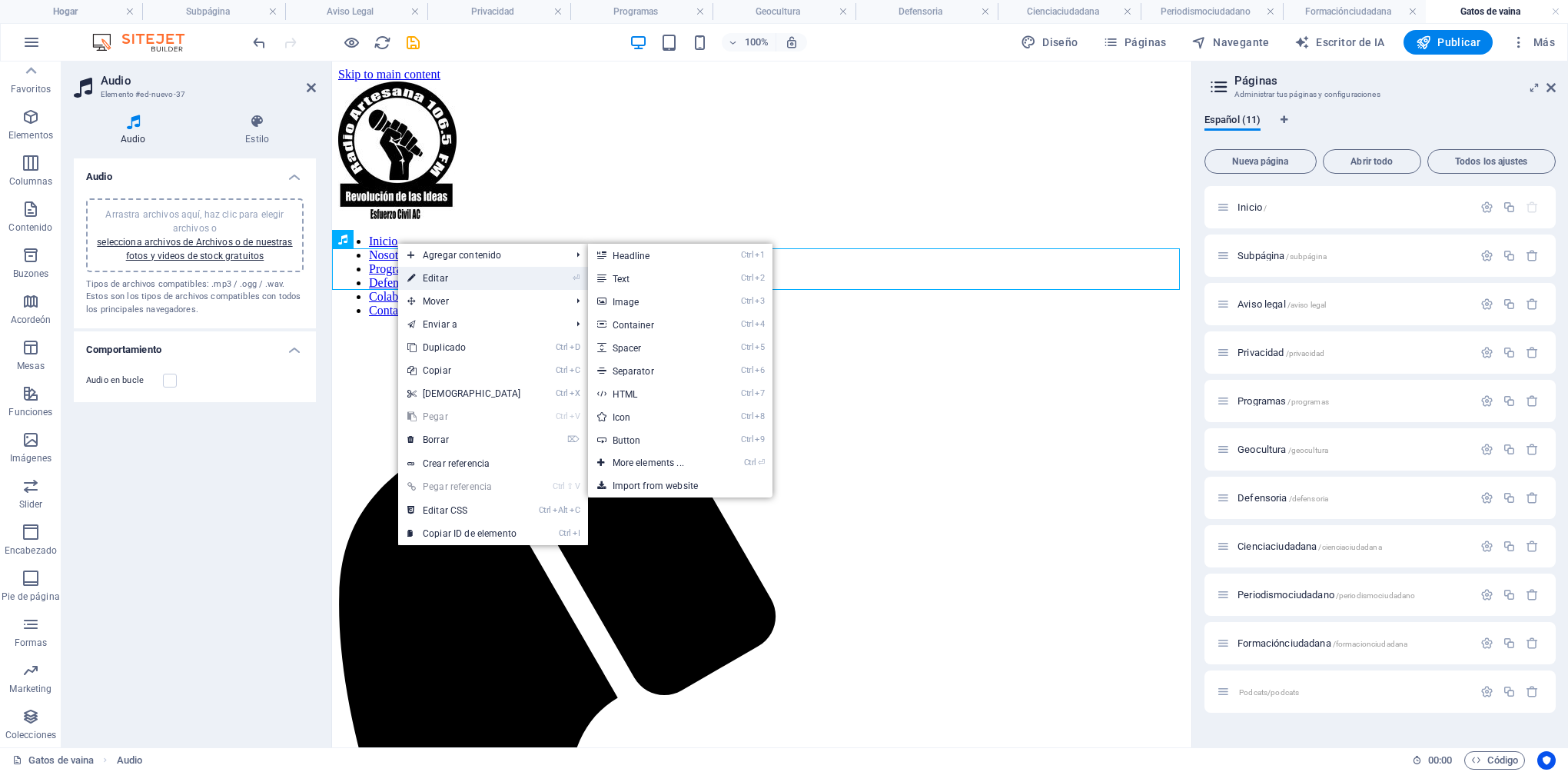
click at [430, 277] on font "Editar" at bounding box center [435, 278] width 26 height 10
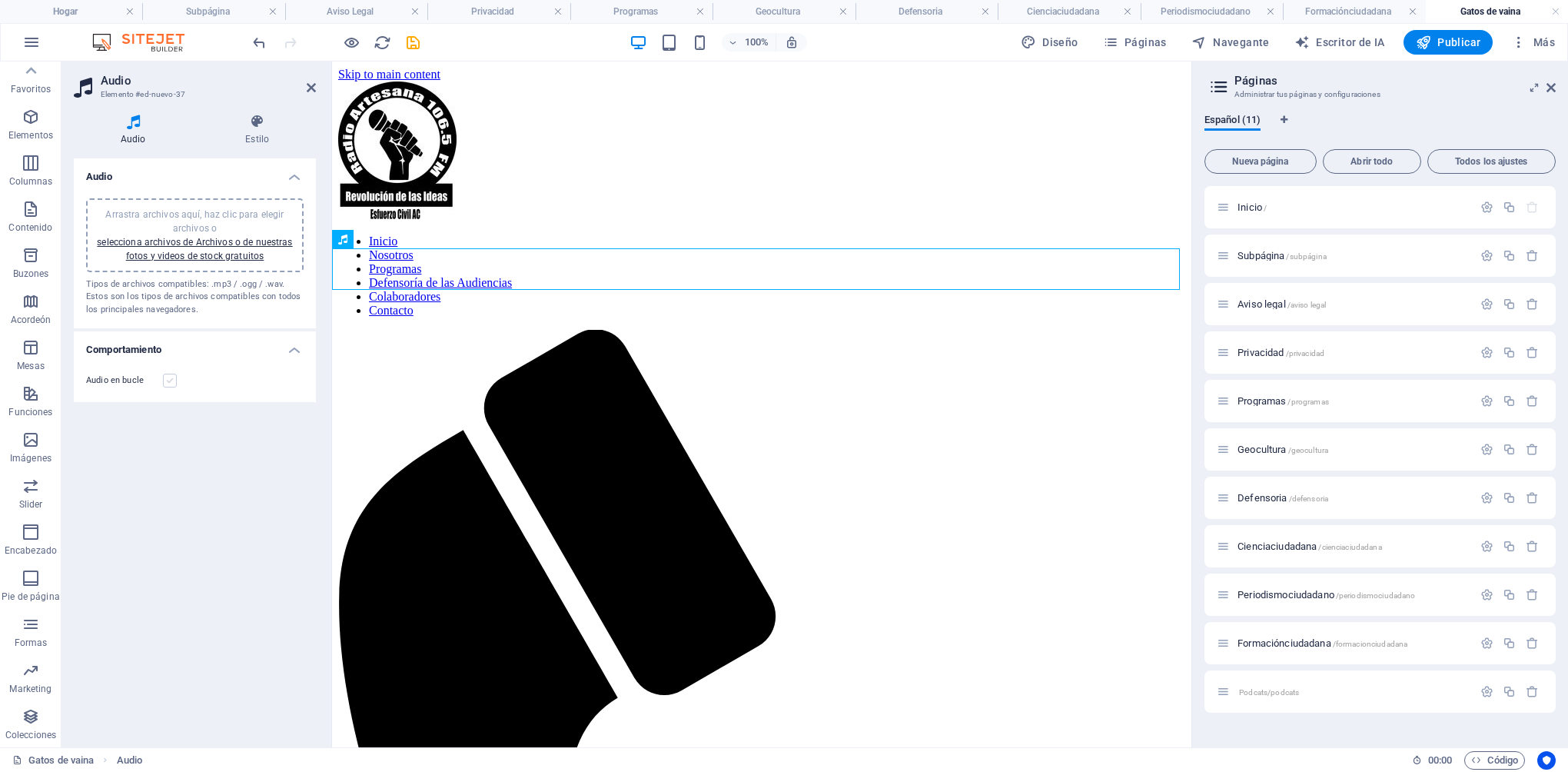
click at [169, 382] on label at bounding box center [170, 381] width 14 height 14
click at [0, 0] on input "Audio en bucle" at bounding box center [0, 0] width 0 height 0
click at [169, 382] on label at bounding box center [170, 381] width 14 height 14
click at [0, 0] on input "Audio en bucle" at bounding box center [0, 0] width 0 height 0
click at [394, 242] on icon at bounding box center [393, 240] width 9 height 16
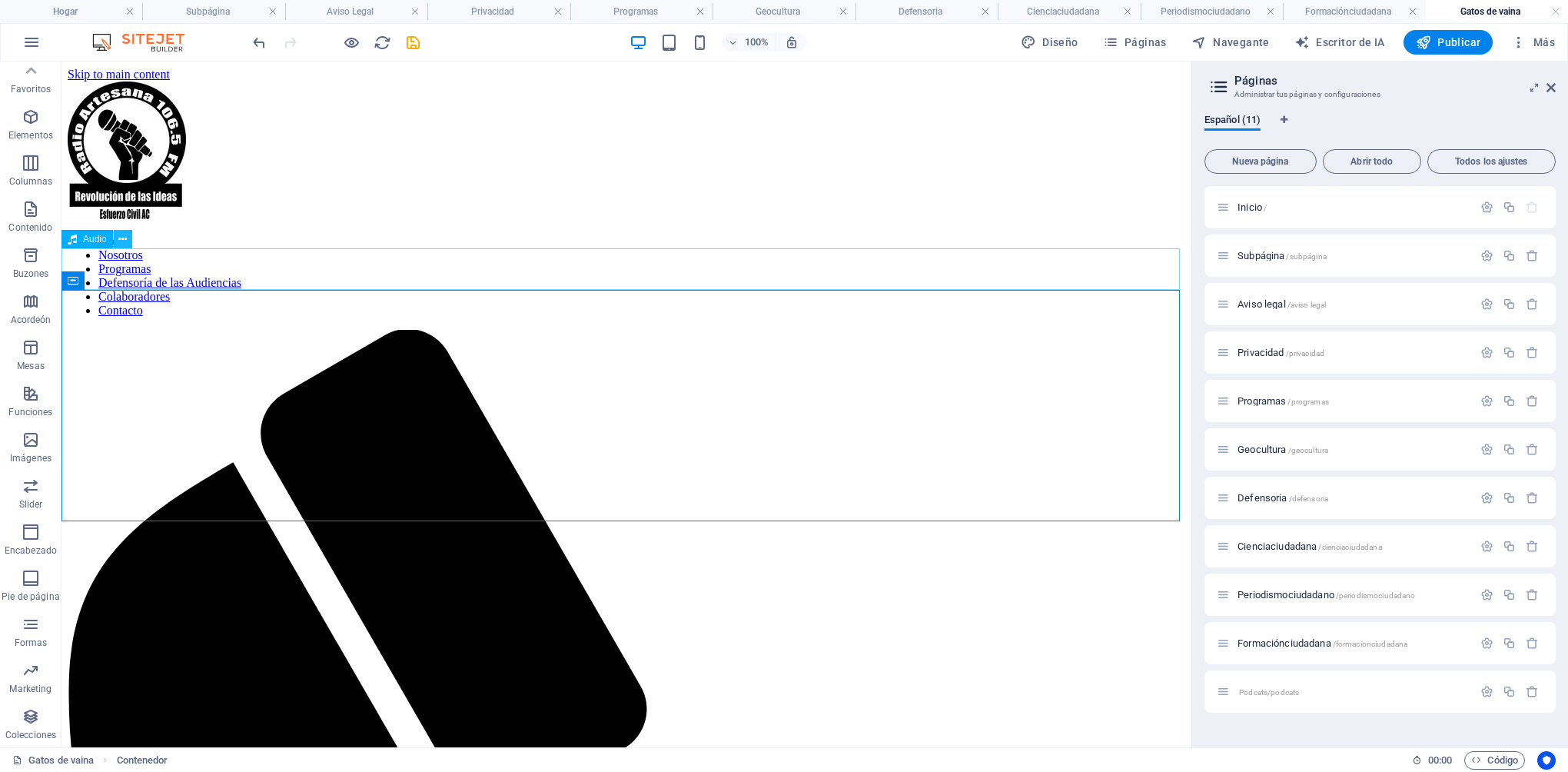
click at [126, 239] on icon at bounding box center [122, 240] width 9 height 16
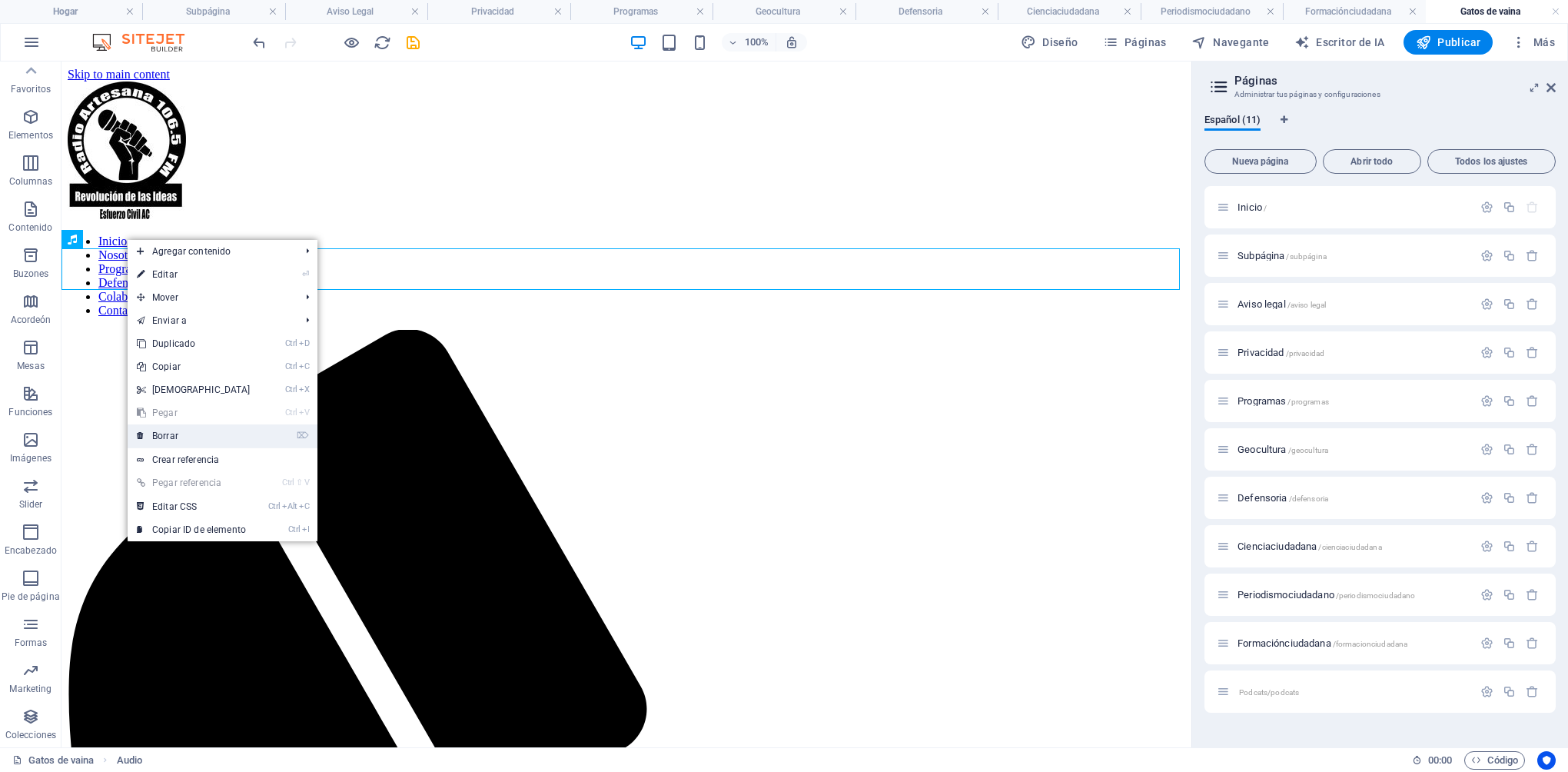
click at [209, 441] on link "⌦ Borrar" at bounding box center [194, 436] width 133 height 23
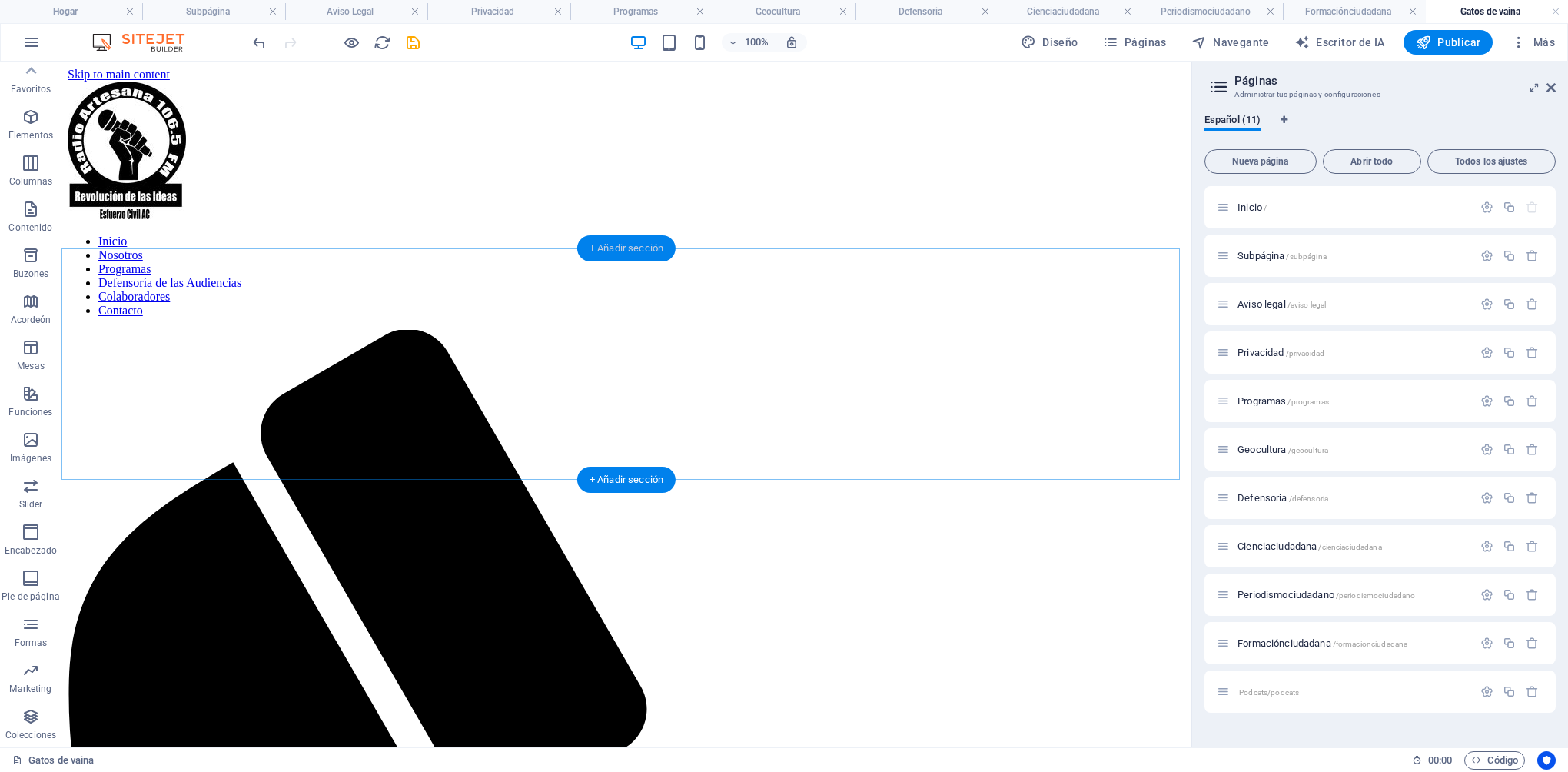
click at [616, 254] on div "+ Añadir sección" at bounding box center [626, 248] width 98 height 26
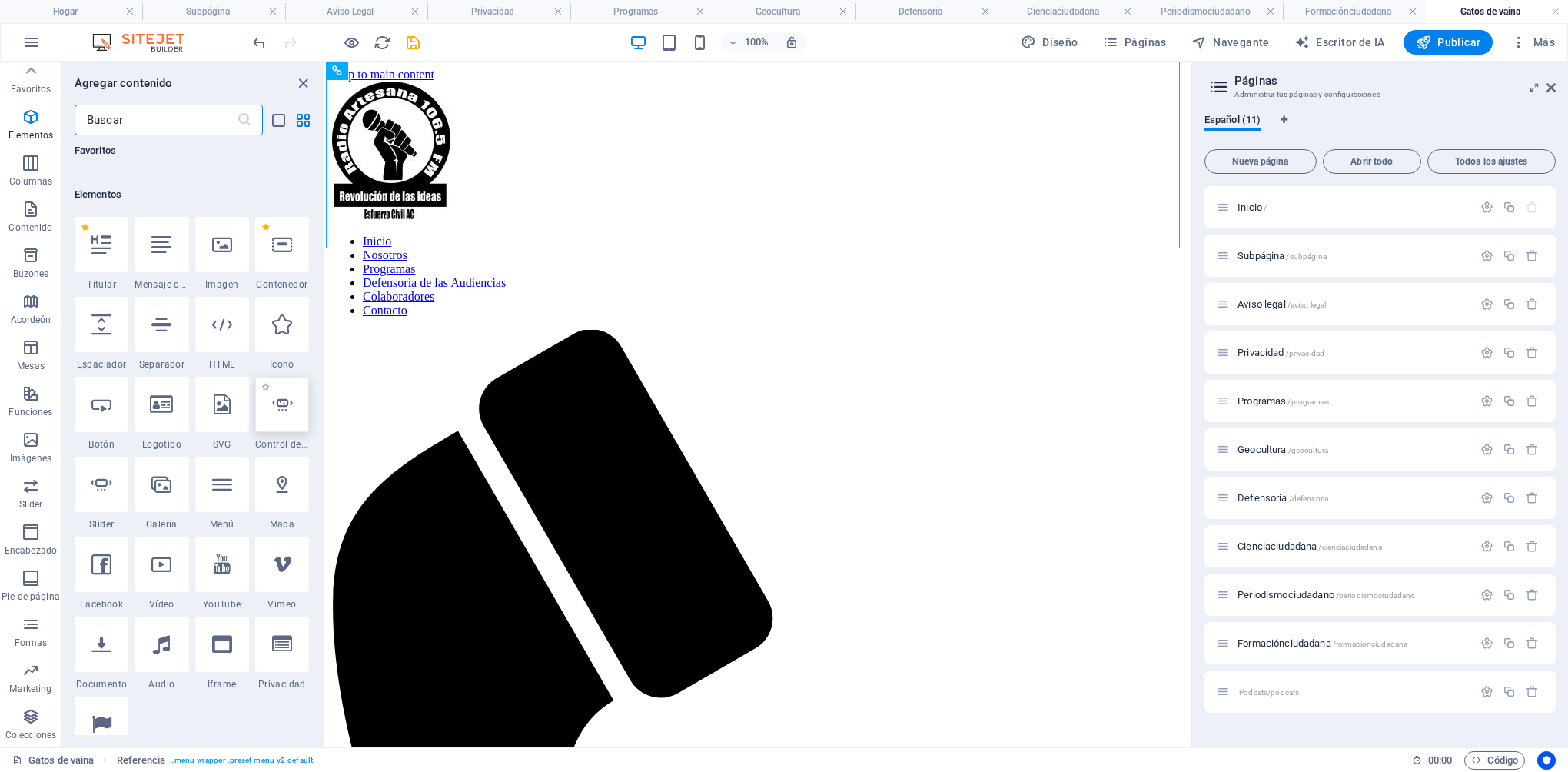
scroll to position [154, 0]
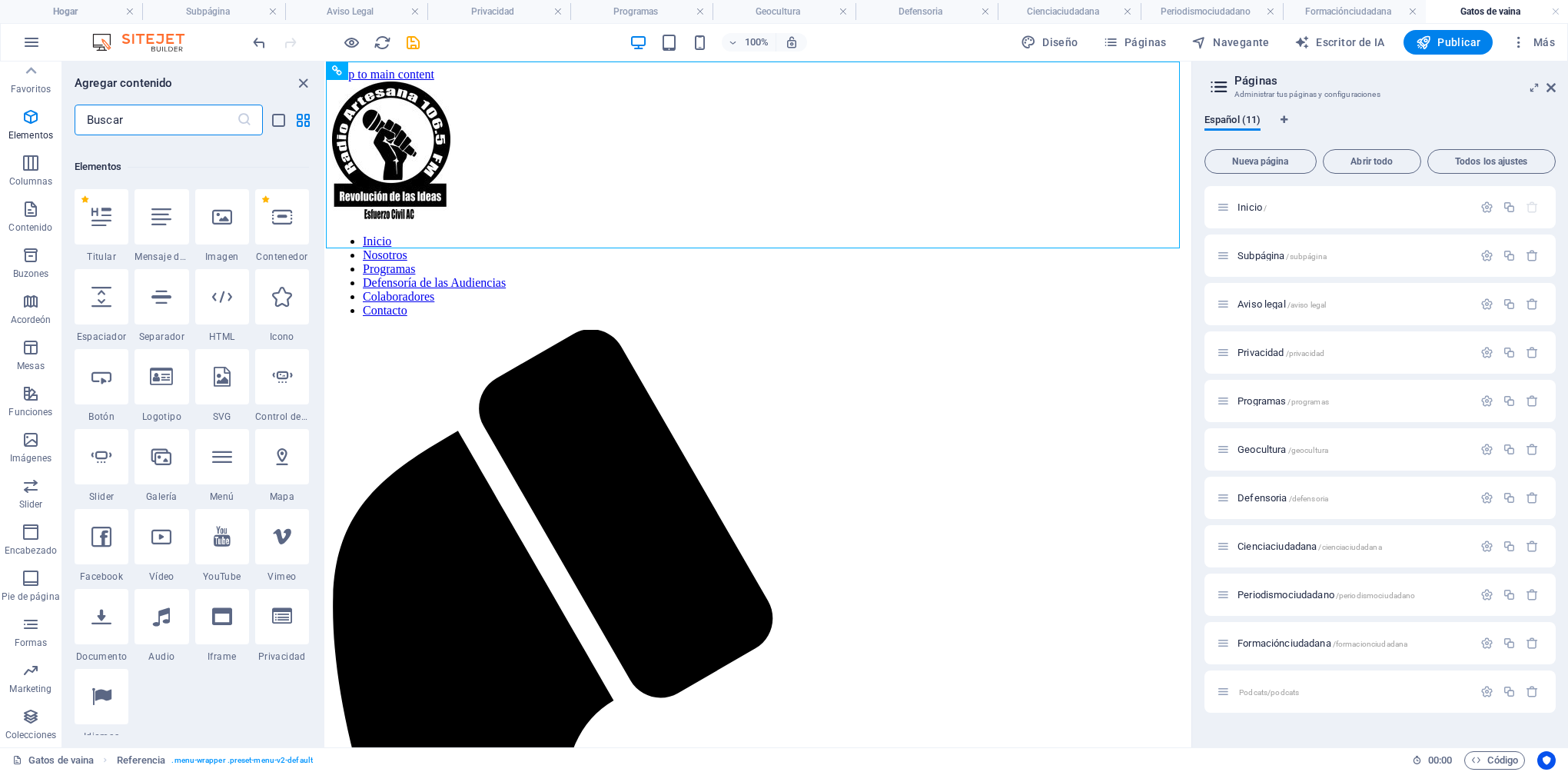
click at [113, 130] on input "text" at bounding box center [155, 120] width 162 height 31
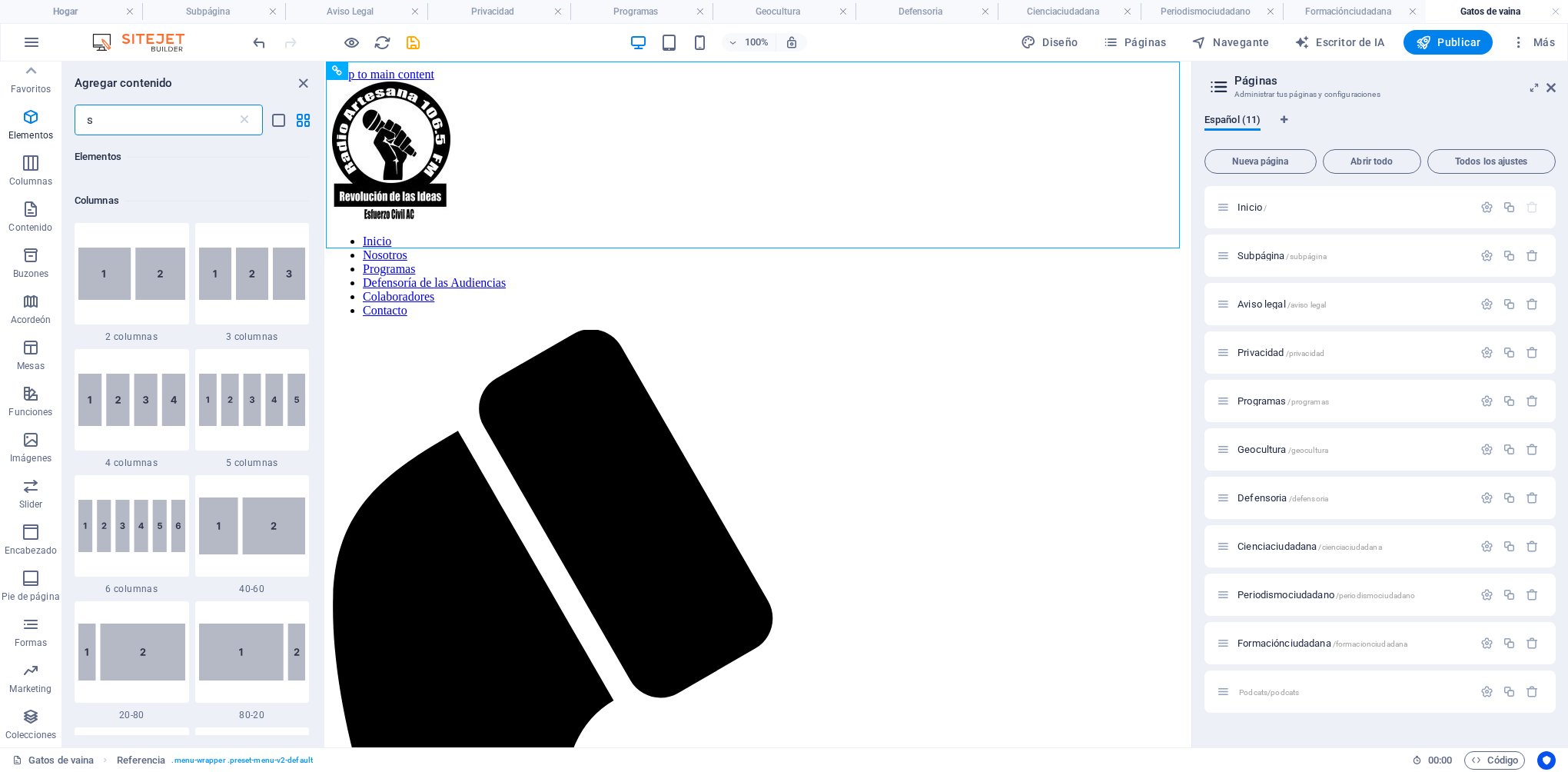
scroll to position [0, 0]
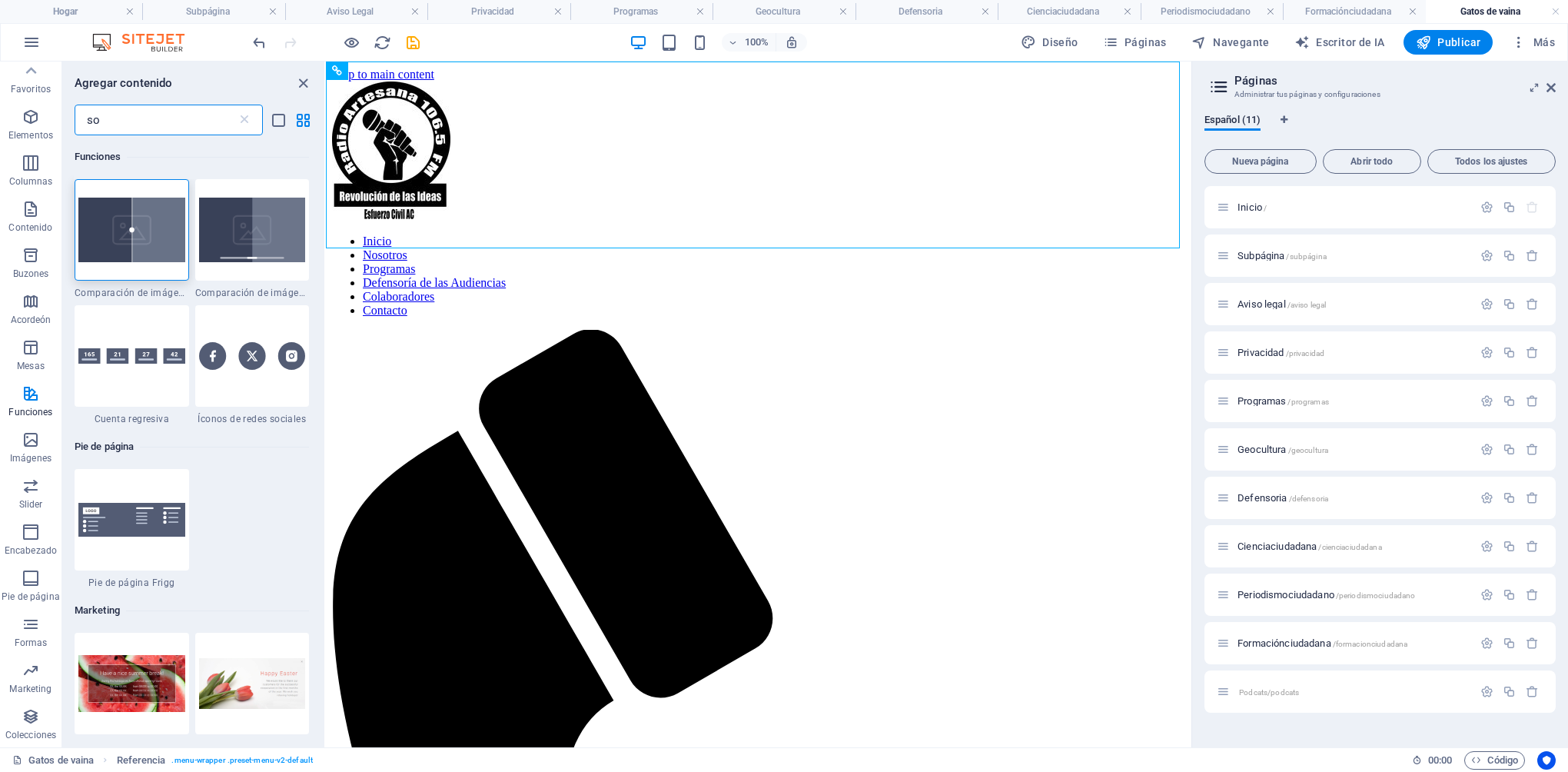
type input "s"
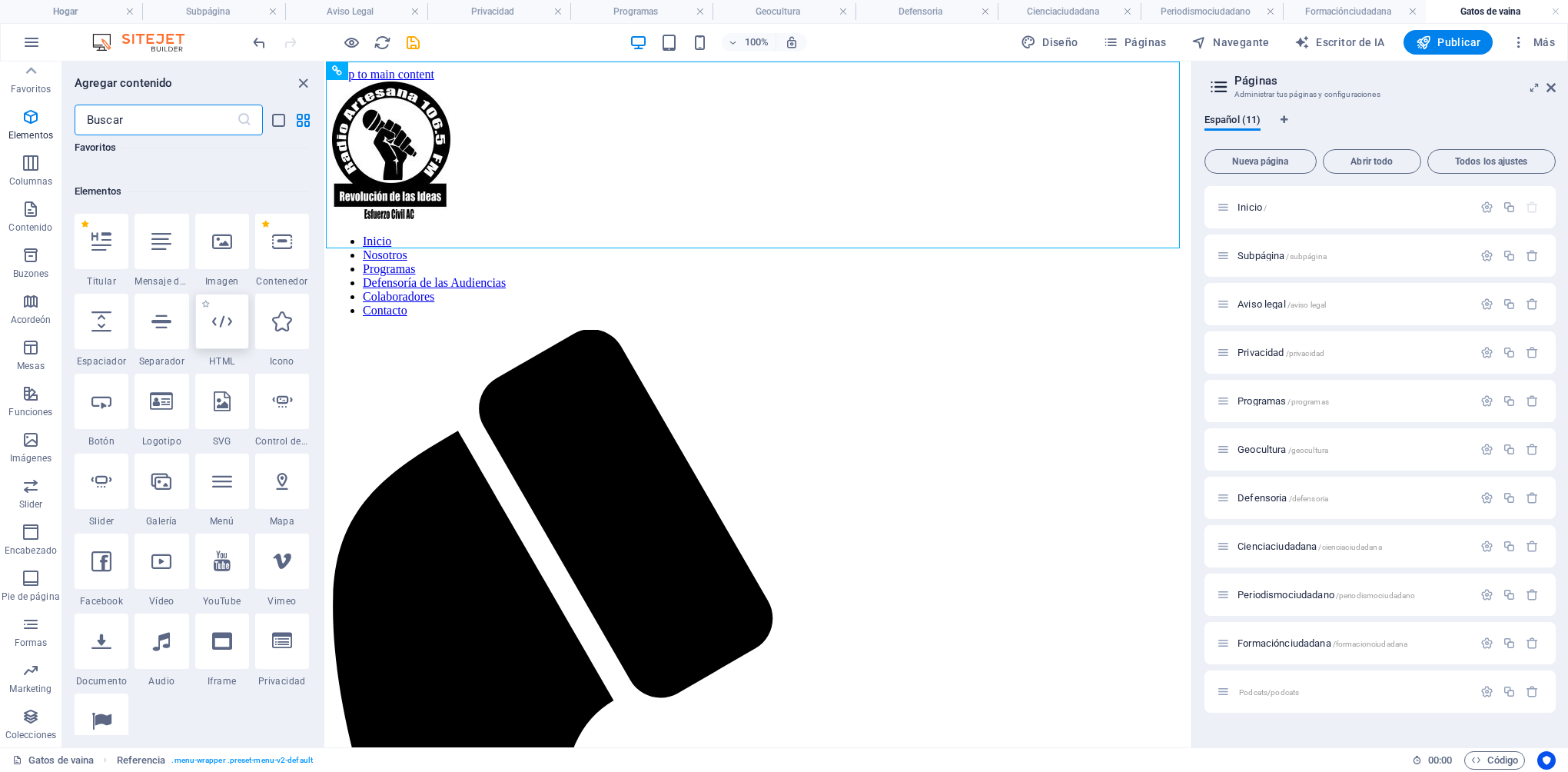
scroll to position [231, 0]
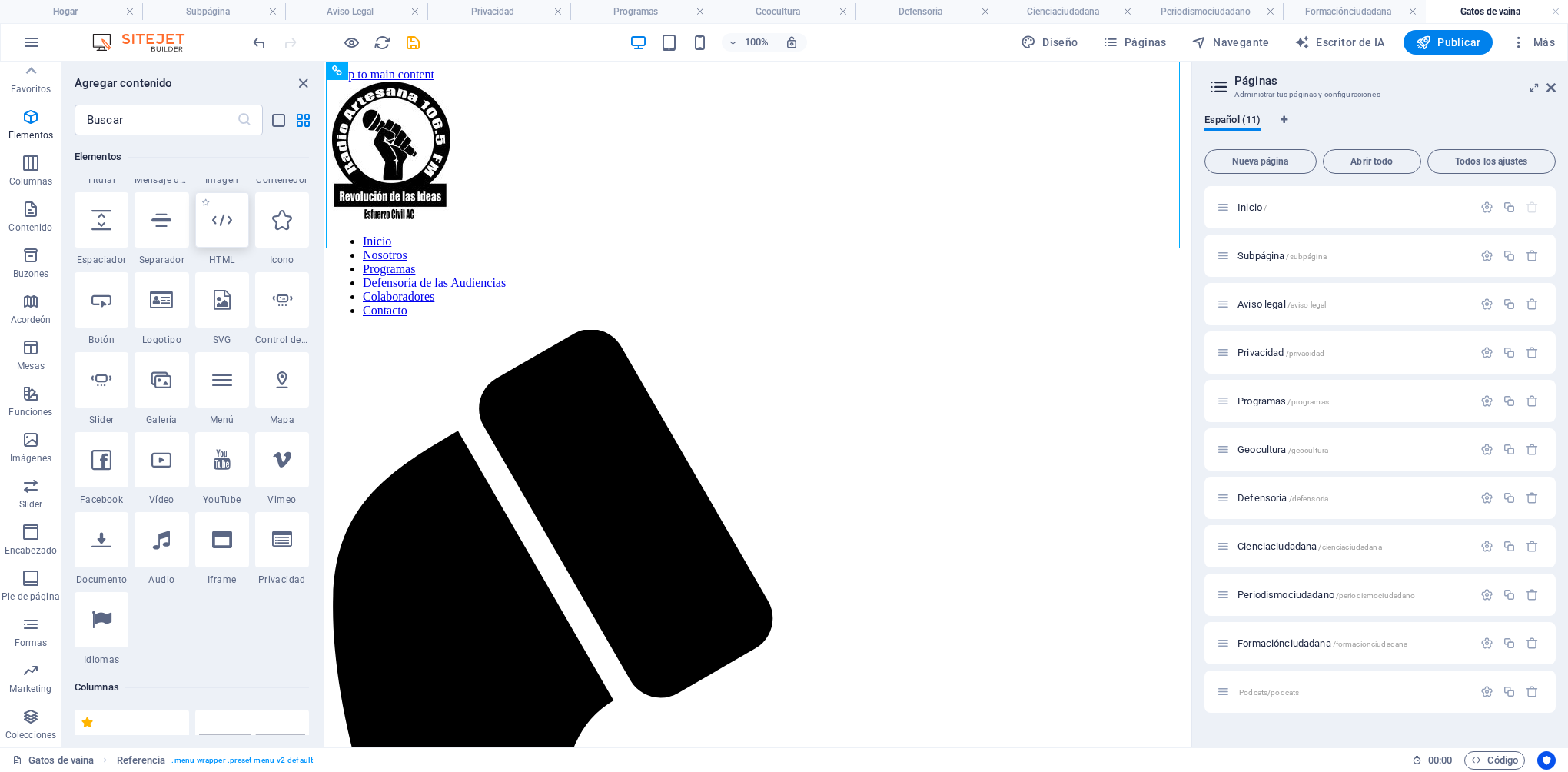
click at [233, 243] on div at bounding box center [222, 219] width 53 height 55
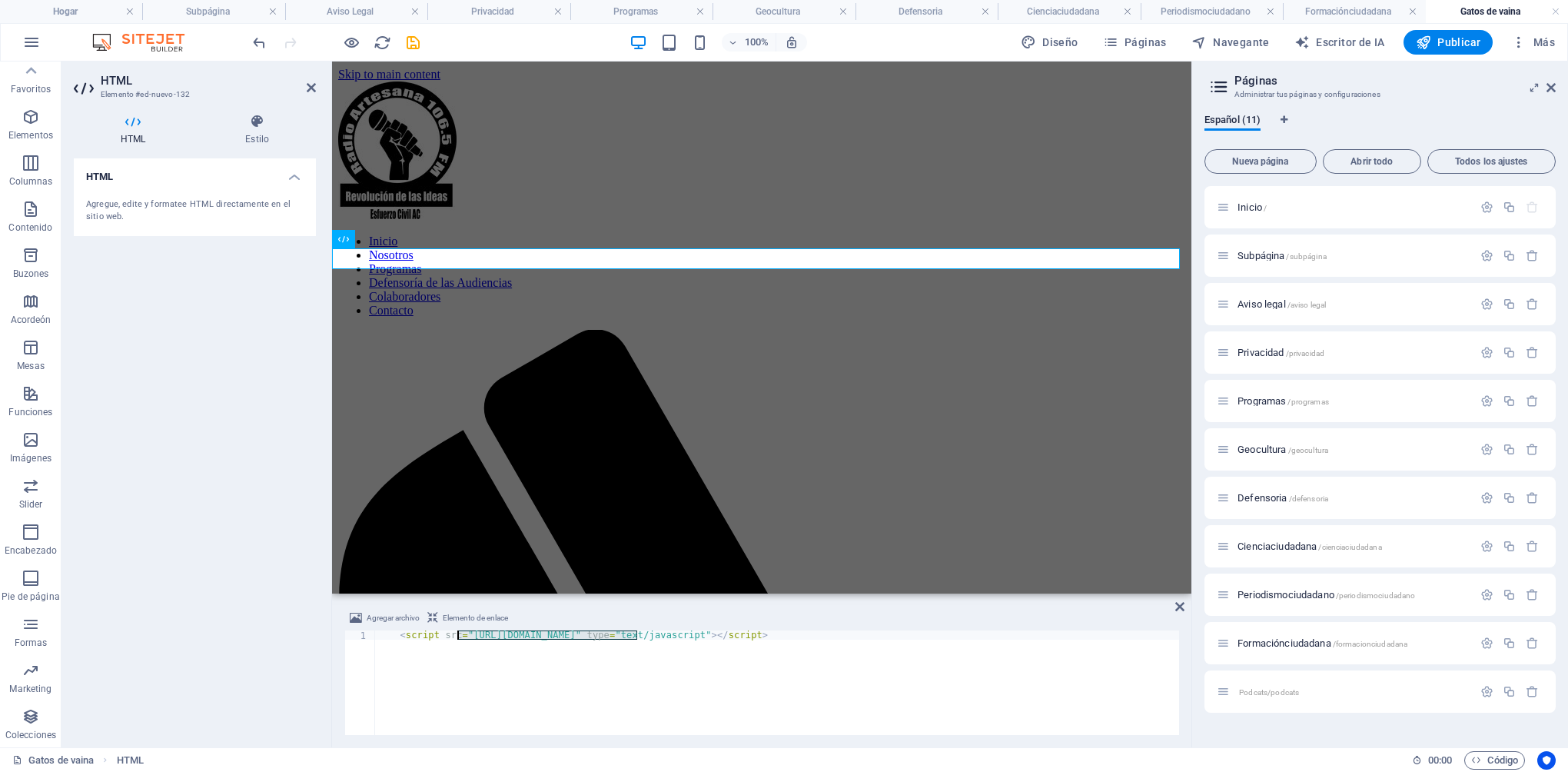
drag, startPoint x: 636, startPoint y: 636, endPoint x: 457, endPoint y: 636, distance: 179.0
click at [457, 636] on div "< script src = "[URL][DOMAIN_NAME]" type = "text/javascript" > </ script >" at bounding box center [776, 692] width 805 height 123
paste textarea "[DOMAIN_NAME][URL]"
type textarea "<script src="[URL][DOMAIN_NAME]" type="text/javascript"></script>"
click at [314, 79] on h2 "HTML" at bounding box center [209, 80] width 216 height 14
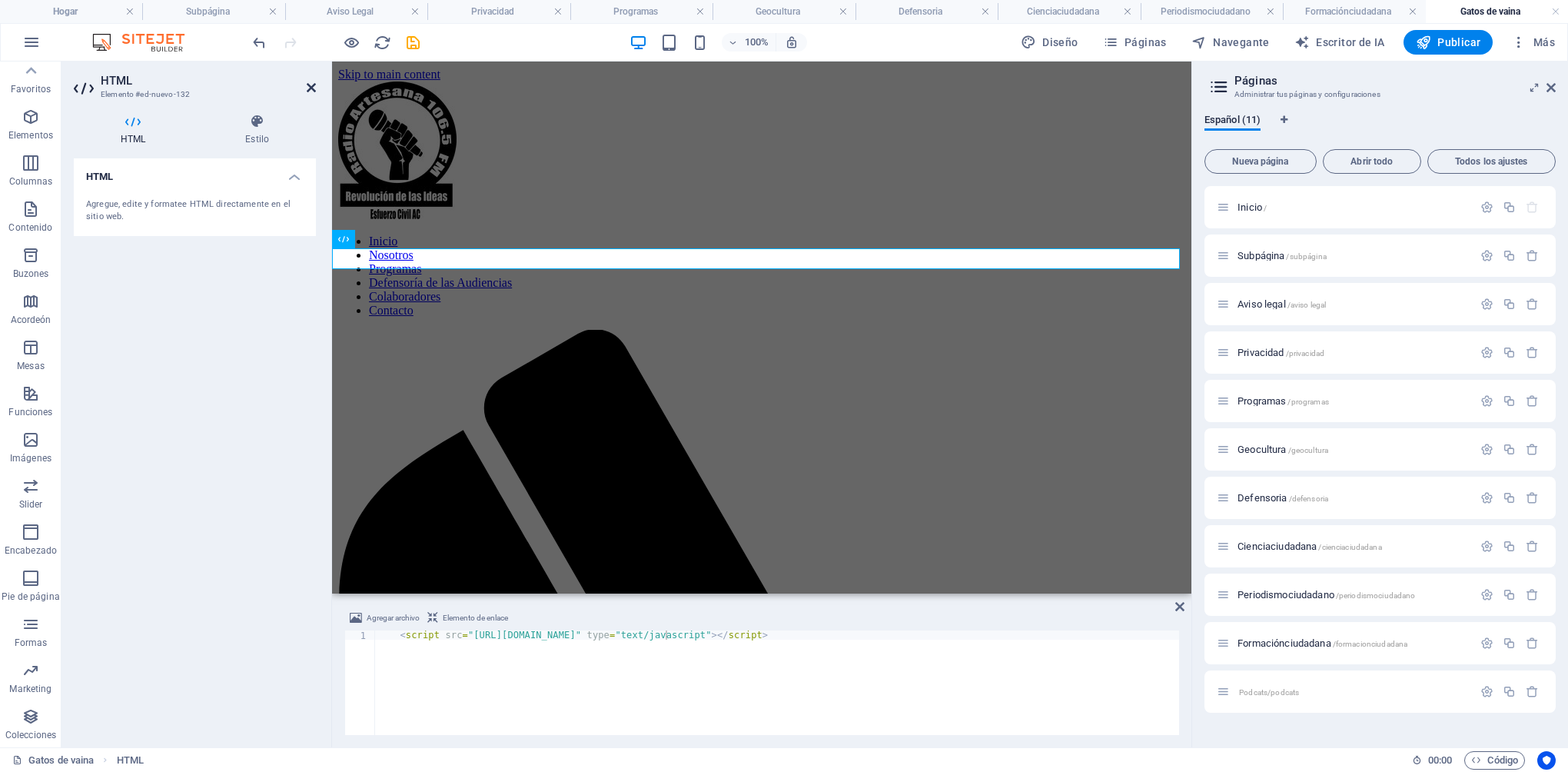
click at [311, 83] on icon at bounding box center [312, 87] width 10 height 12
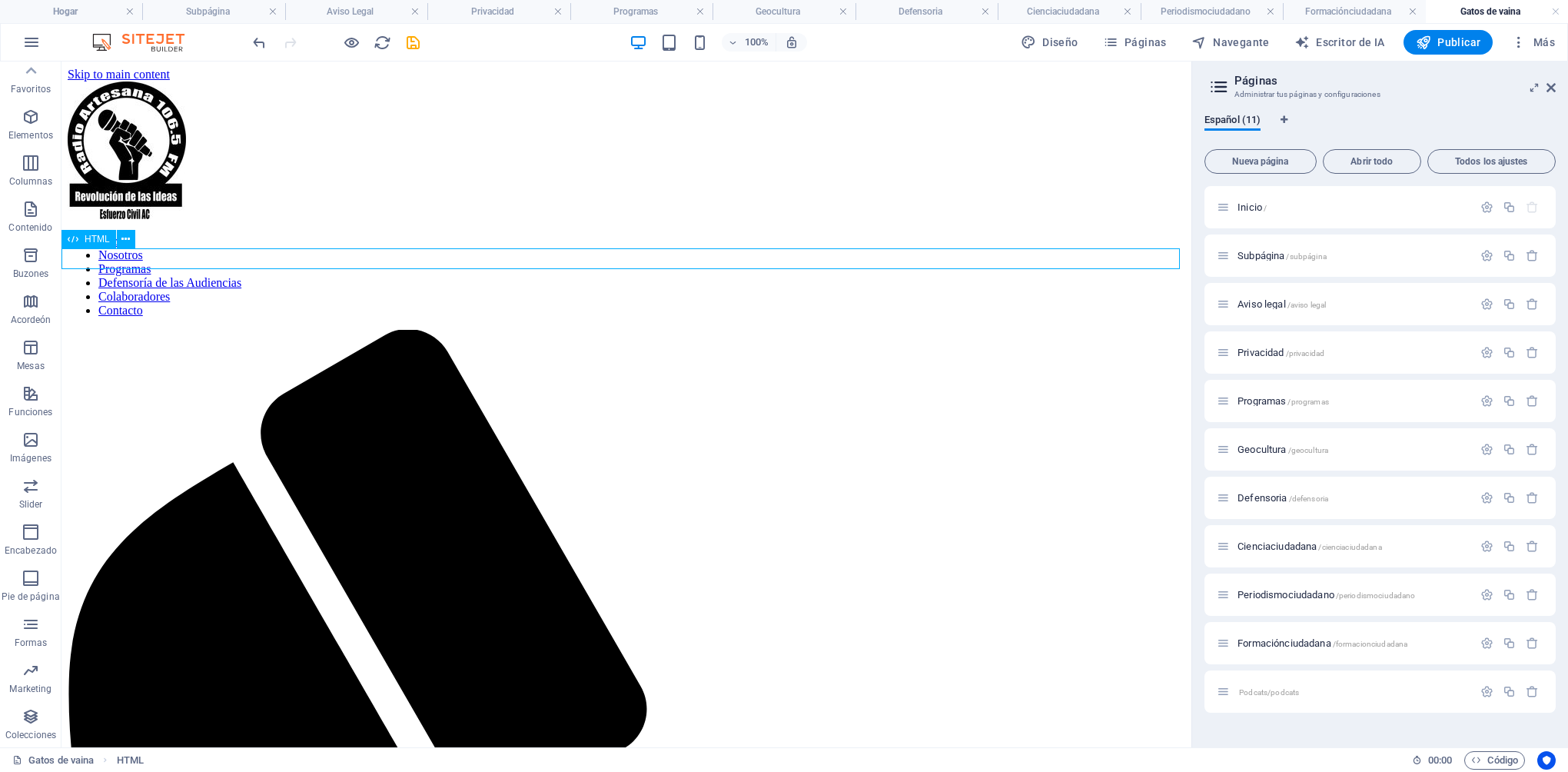
click at [124, 238] on icon at bounding box center [125, 240] width 9 height 16
click at [488, 235] on nav "Inicio Nosotros Programas Defensoría de las Audiencias Colaboradores Contacto" at bounding box center [627, 276] width 1118 height 83
click at [418, 44] on icon "salvar" at bounding box center [413, 42] width 18 height 18
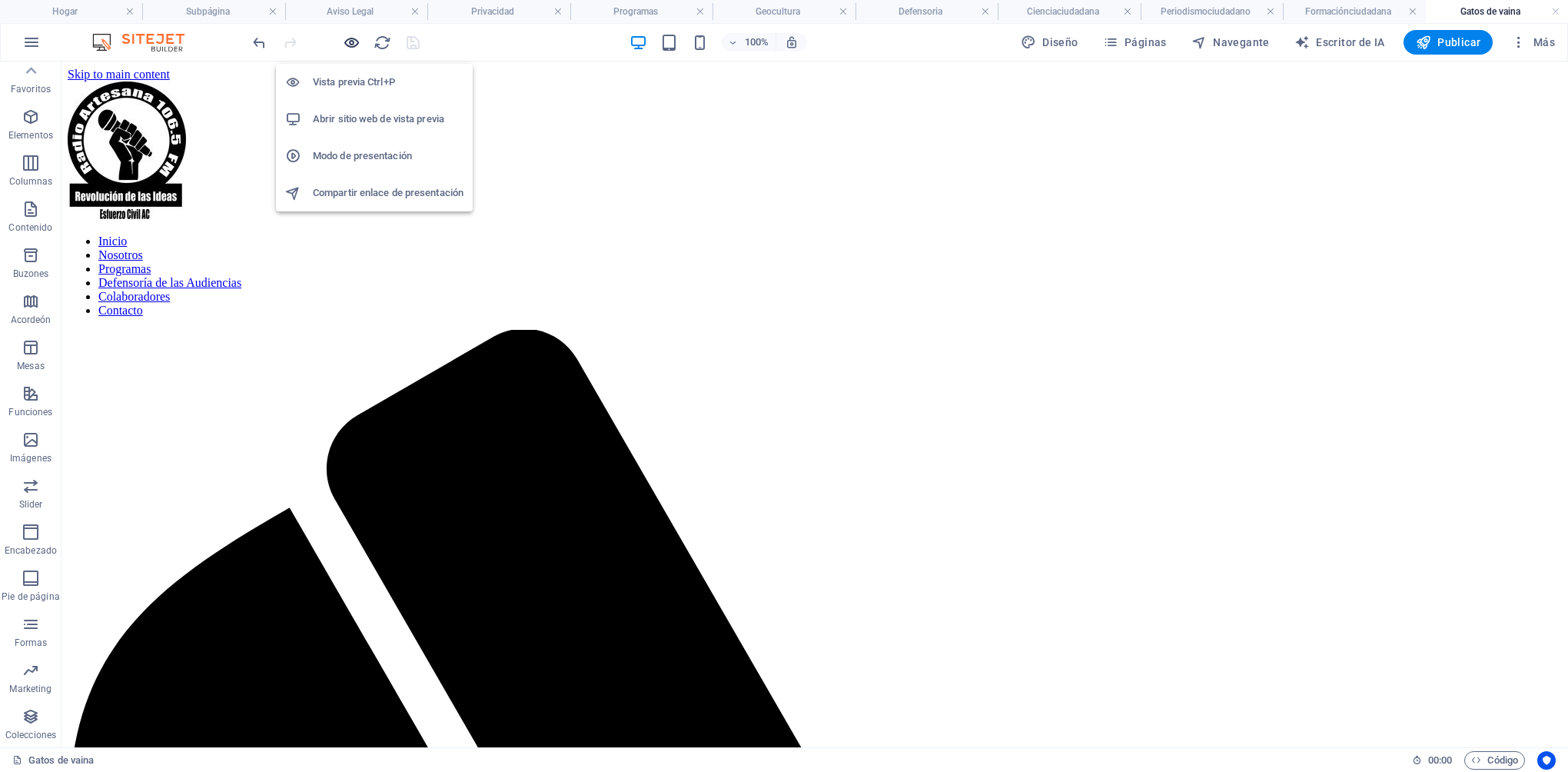
click at [352, 43] on icon "button" at bounding box center [351, 42] width 18 height 18
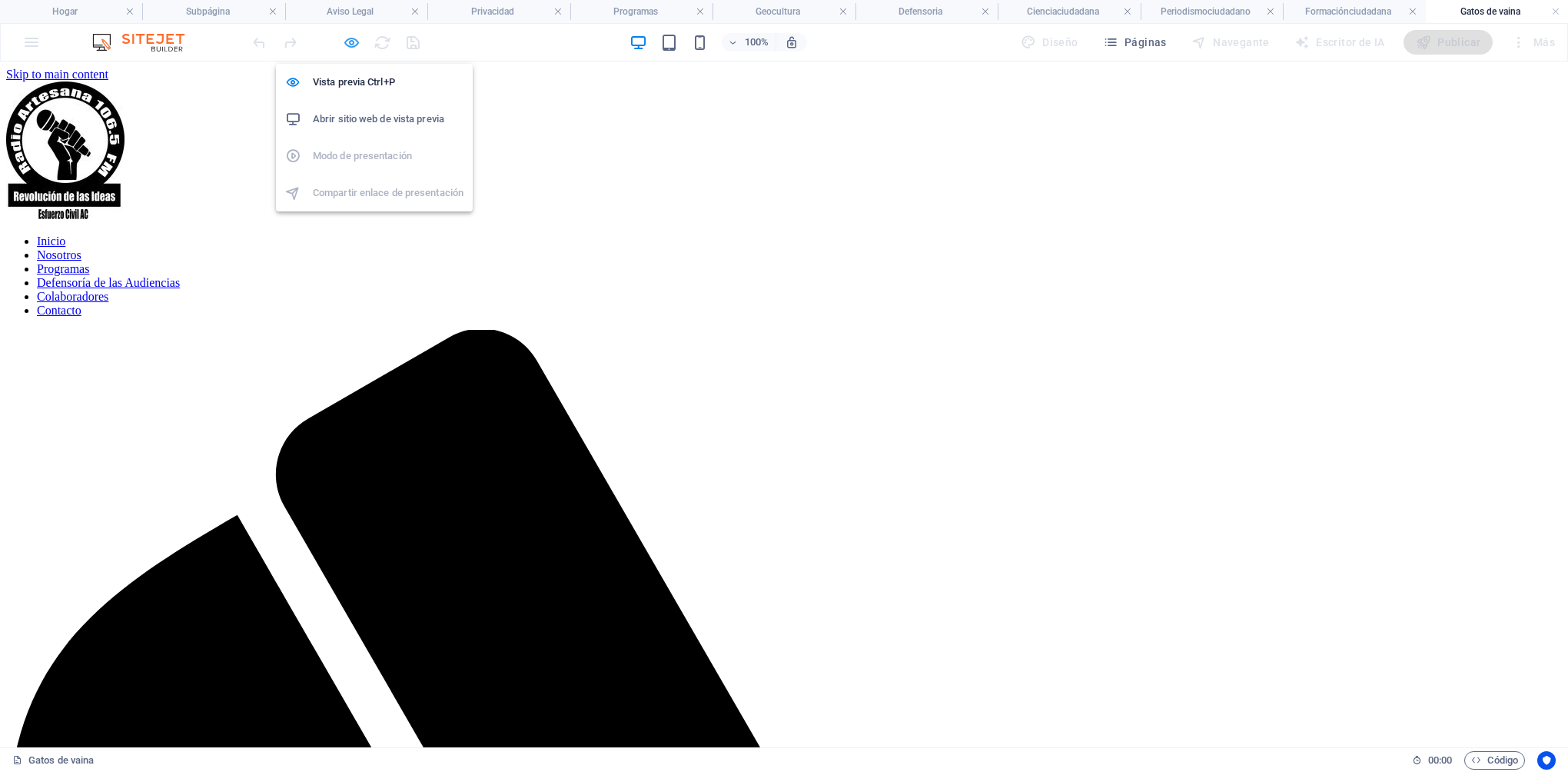
click at [350, 43] on icon "button" at bounding box center [351, 42] width 18 height 18
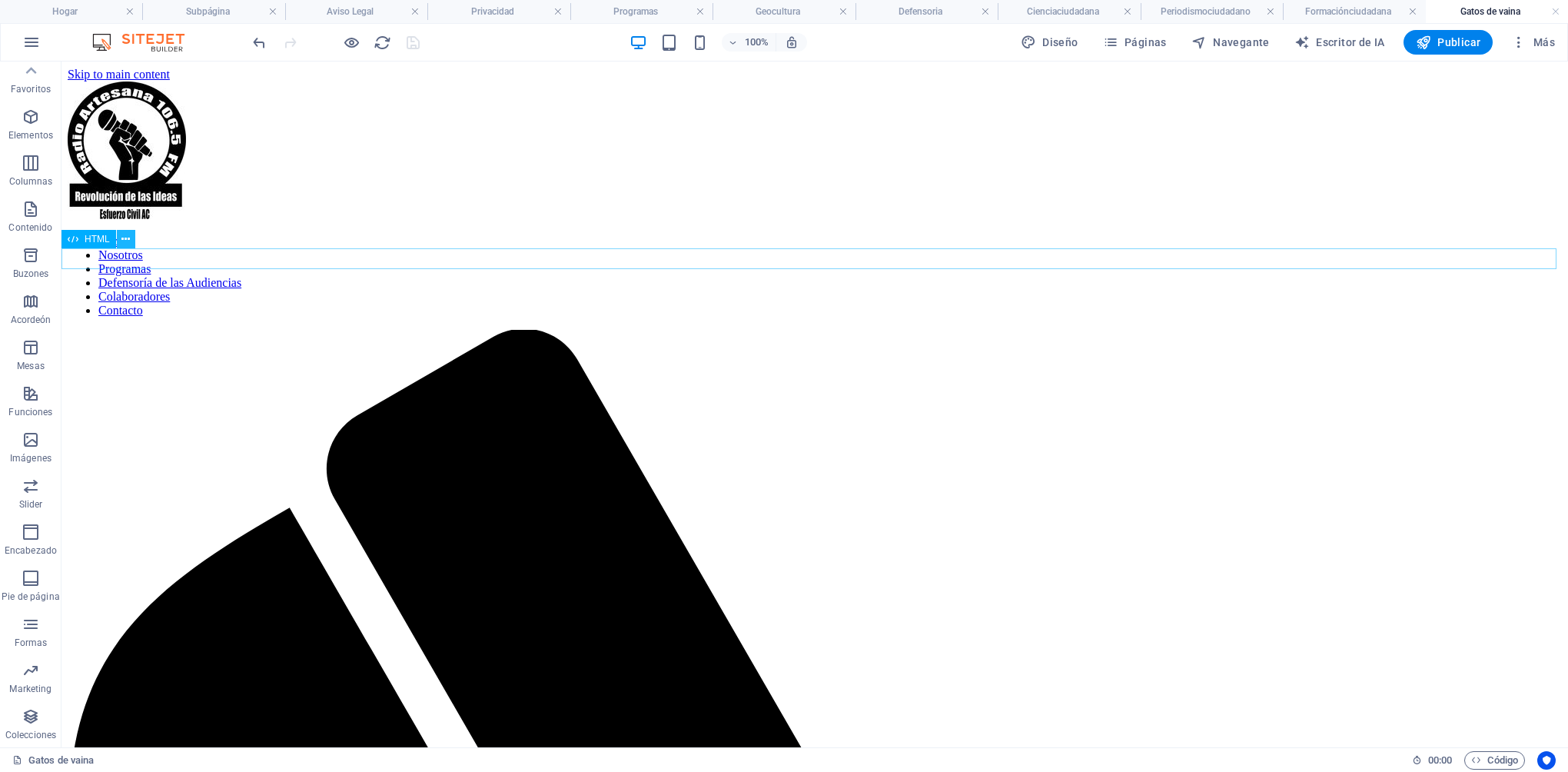
click at [123, 238] on icon at bounding box center [125, 240] width 9 height 16
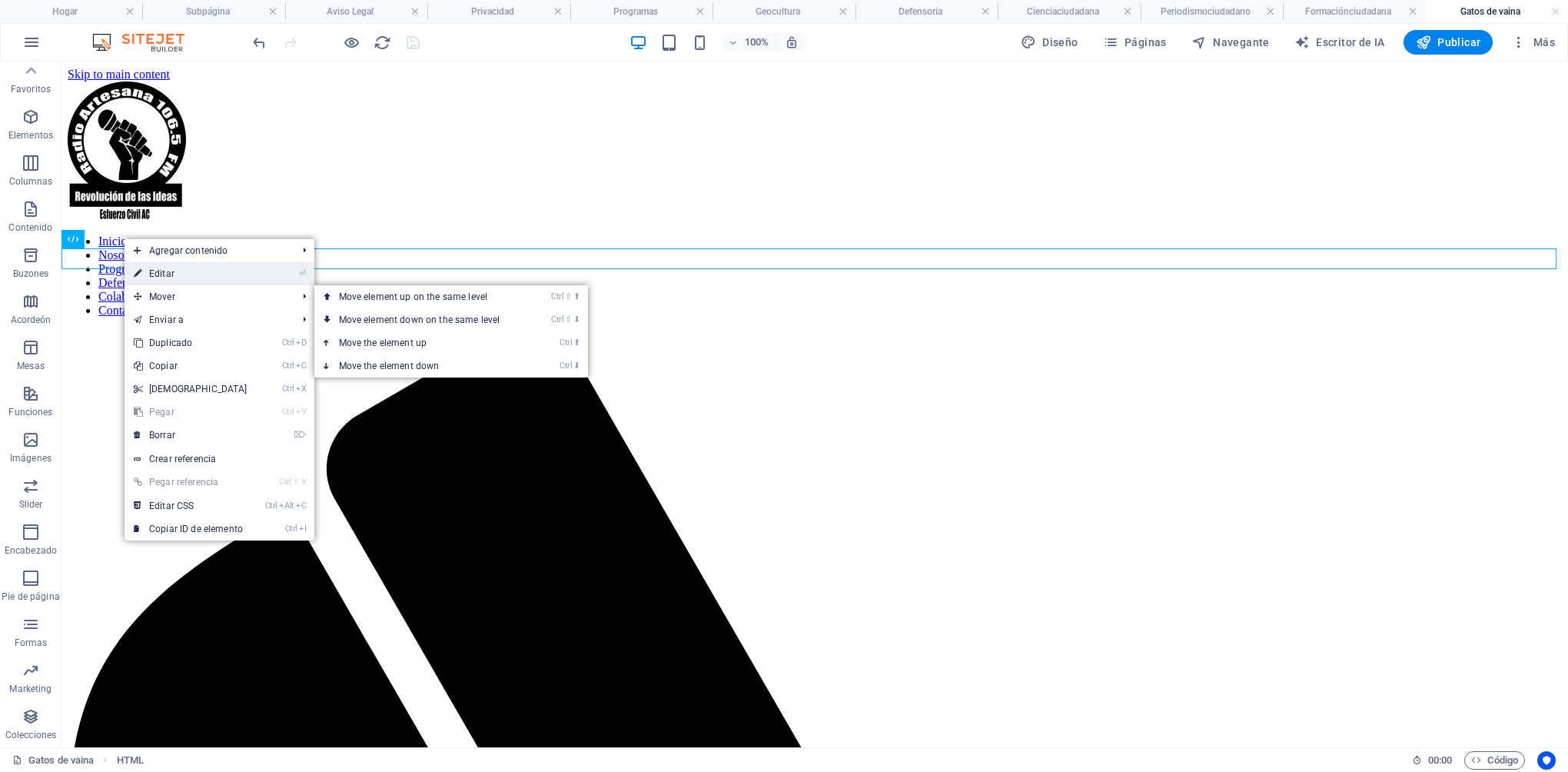
click at [173, 273] on font "Editar" at bounding box center [161, 273] width 26 height 10
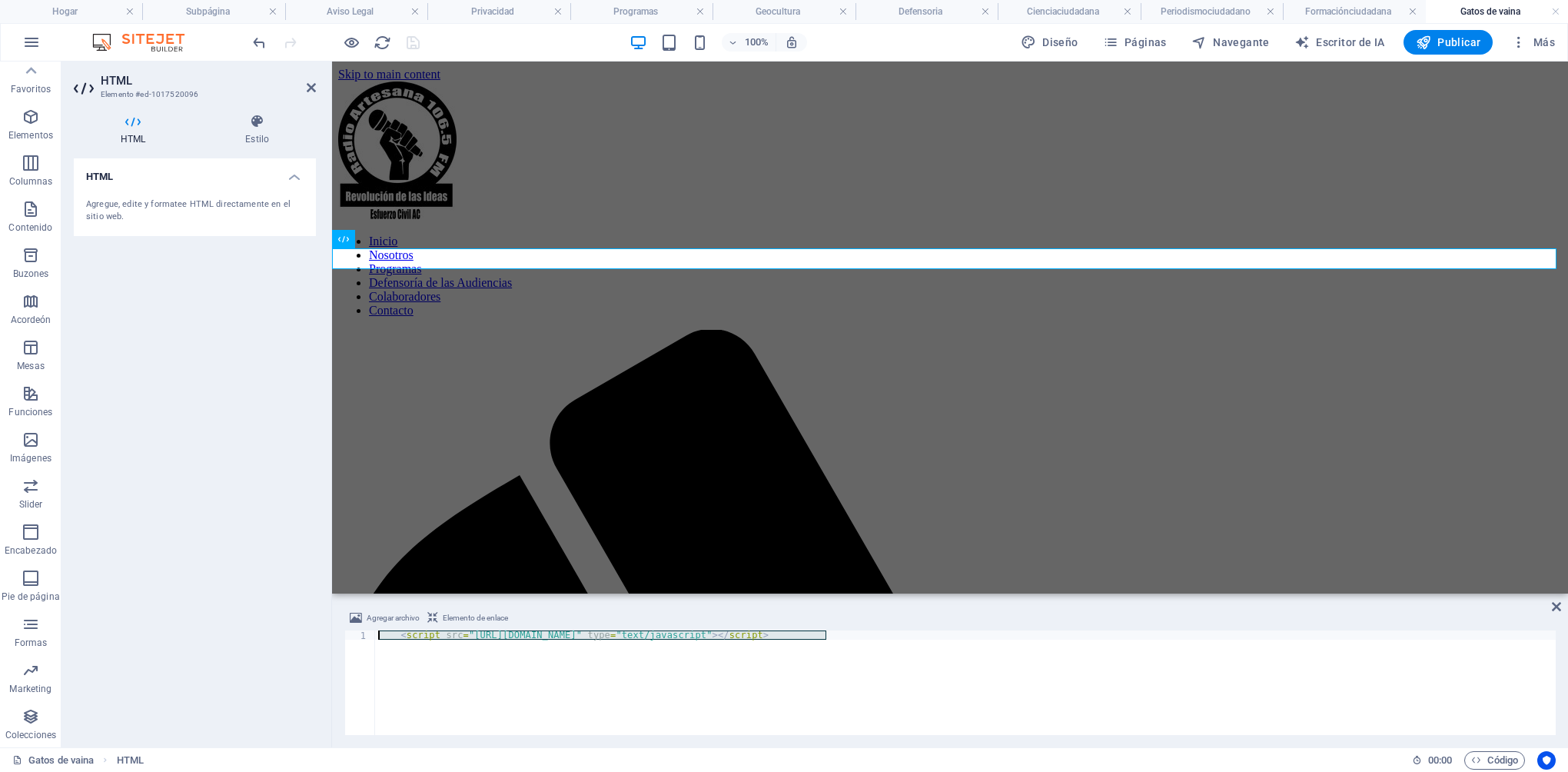
drag, startPoint x: 839, startPoint y: 636, endPoint x: 359, endPoint y: 634, distance: 480.0
click at [359, 634] on div "<script src="[URL][DOMAIN_NAME]" type="text/javascript"></script> 1 < script sr…" at bounding box center [950, 683] width 1211 height 105
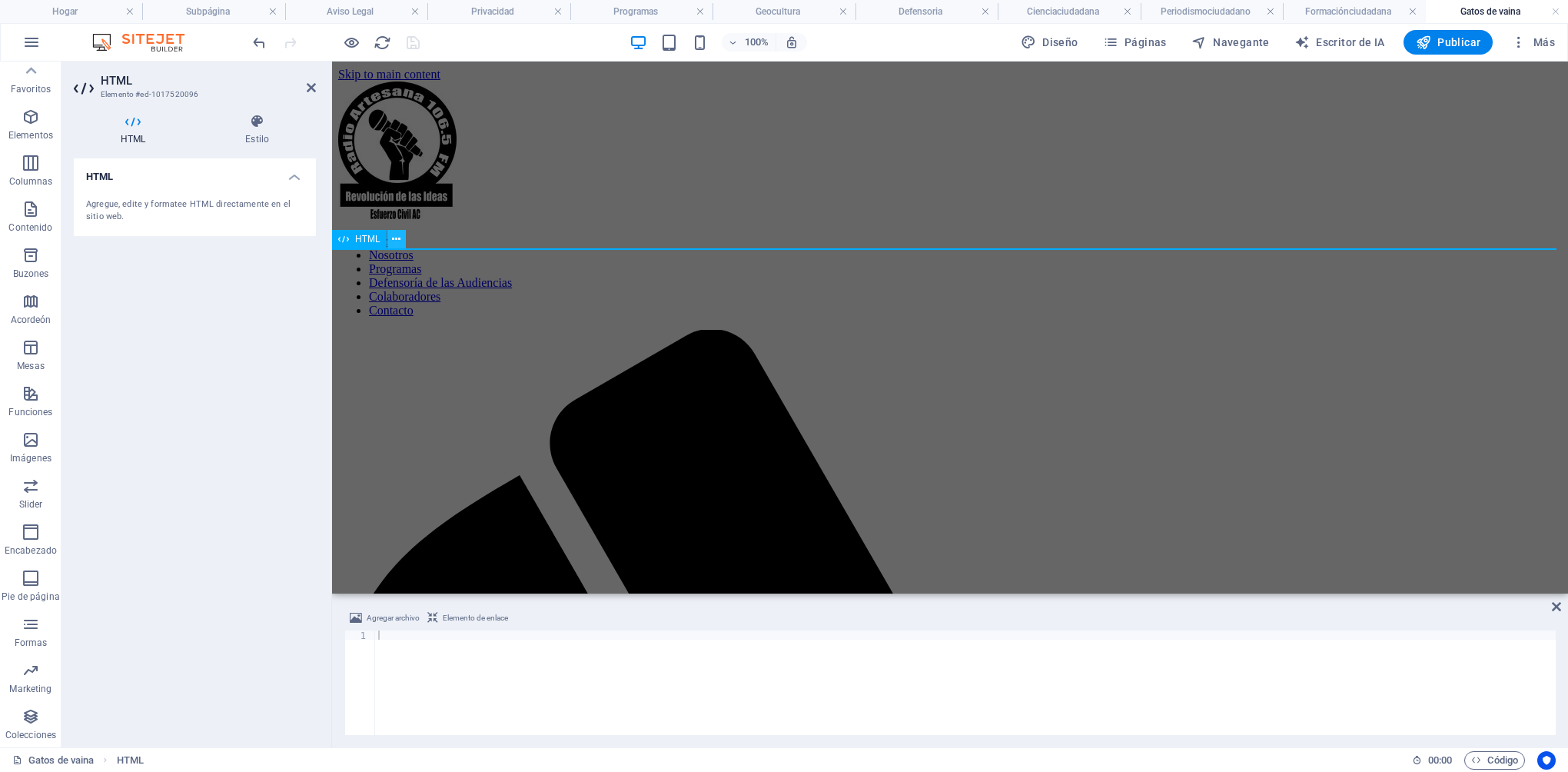
click at [395, 242] on icon at bounding box center [396, 240] width 9 height 16
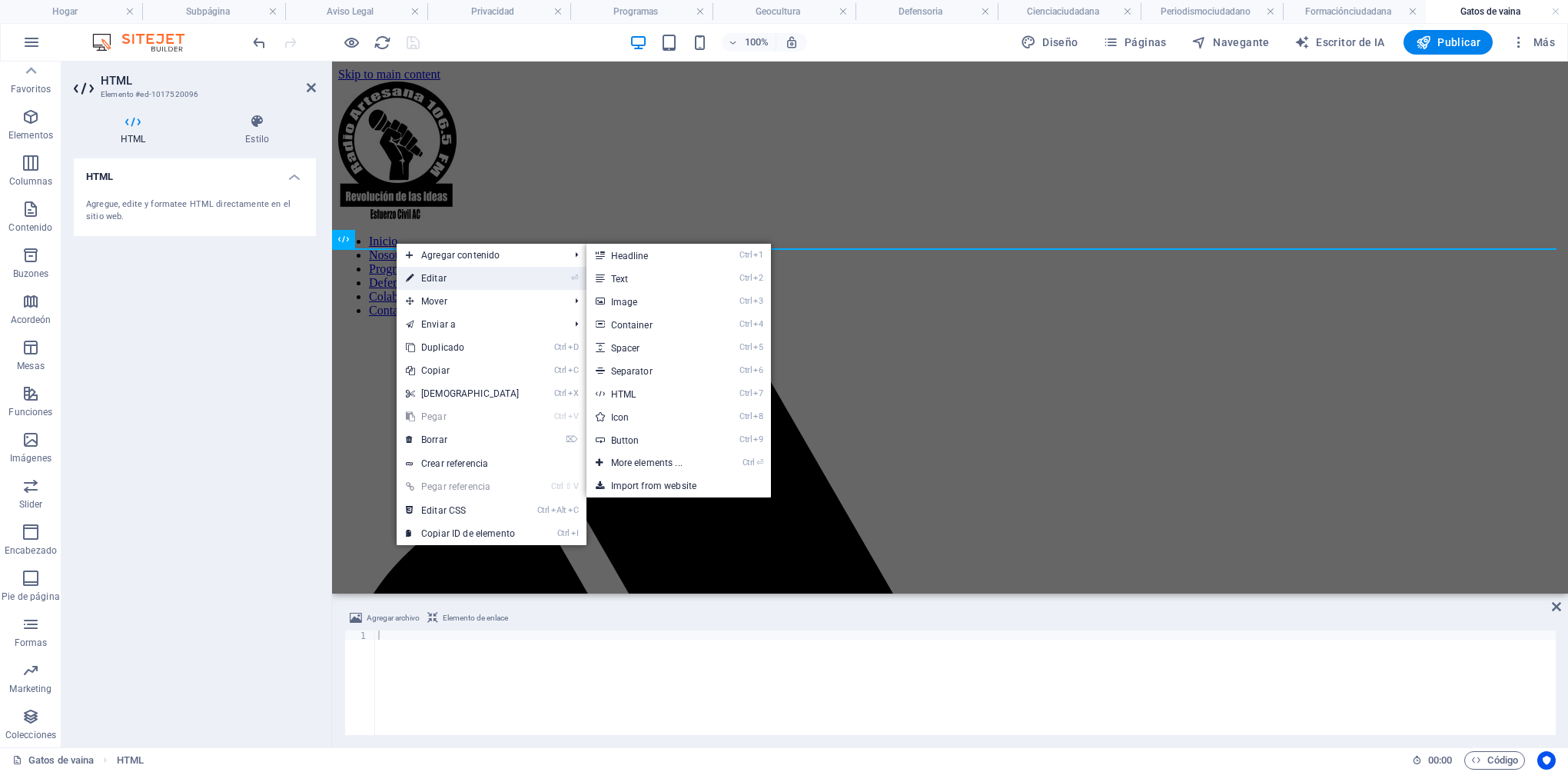
click at [429, 271] on link "⏎ Editar" at bounding box center [463, 279] width 133 height 23
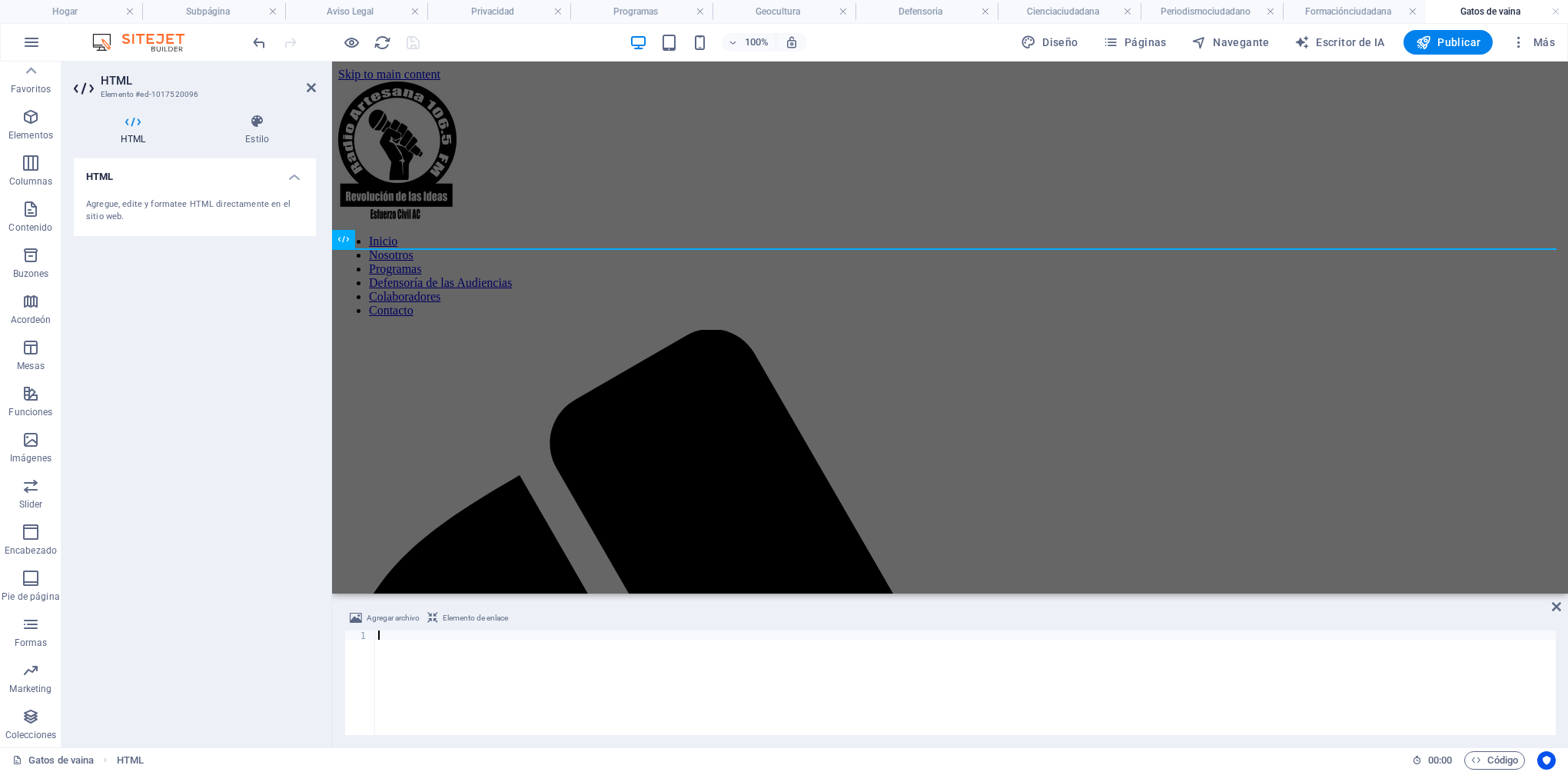
paste textarea "[URL][DOMAIN_NAME]"
type textarea "[URL][DOMAIN_NAME]"
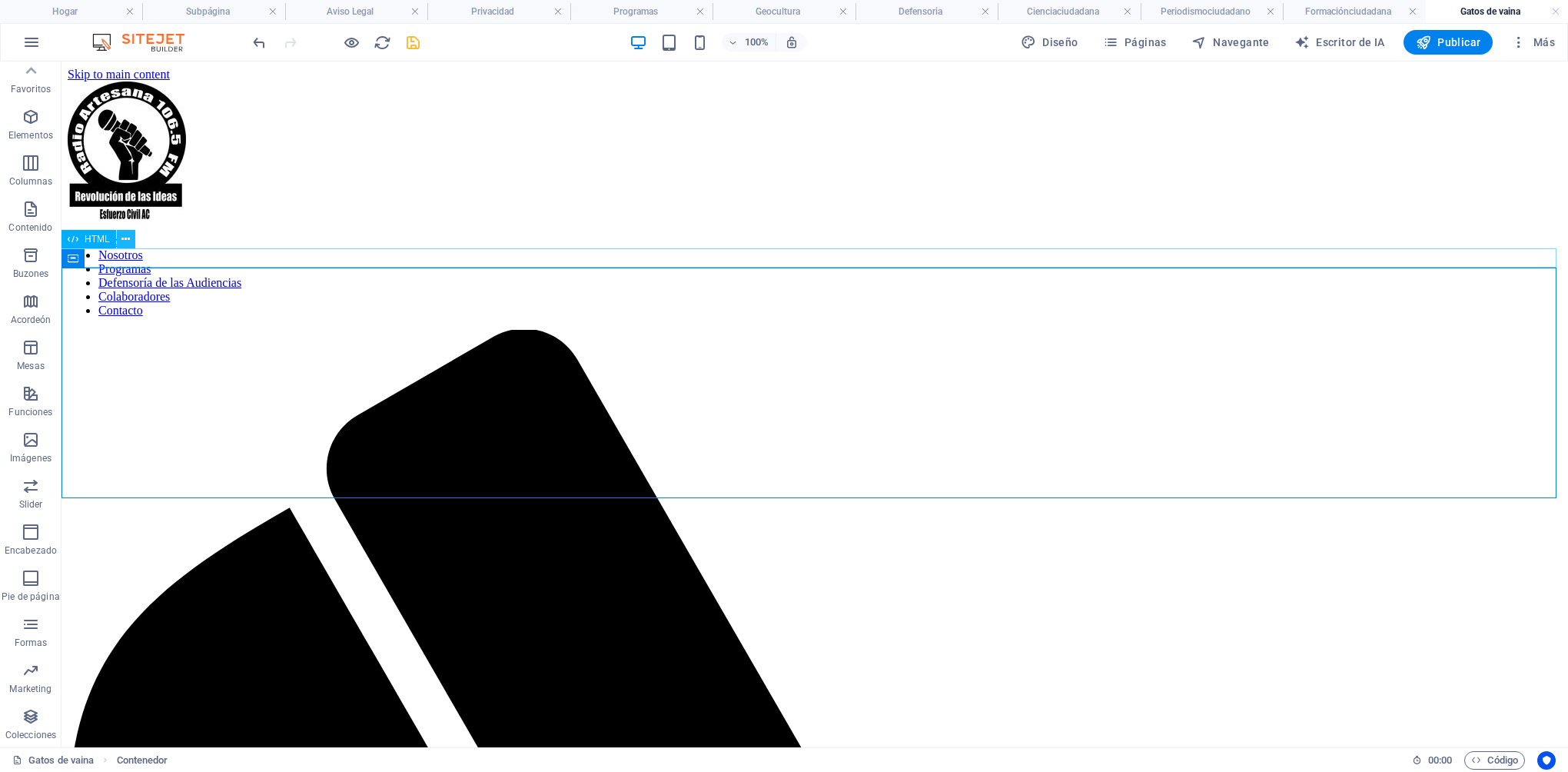
click at [121, 240] on icon at bounding box center [125, 240] width 9 height 16
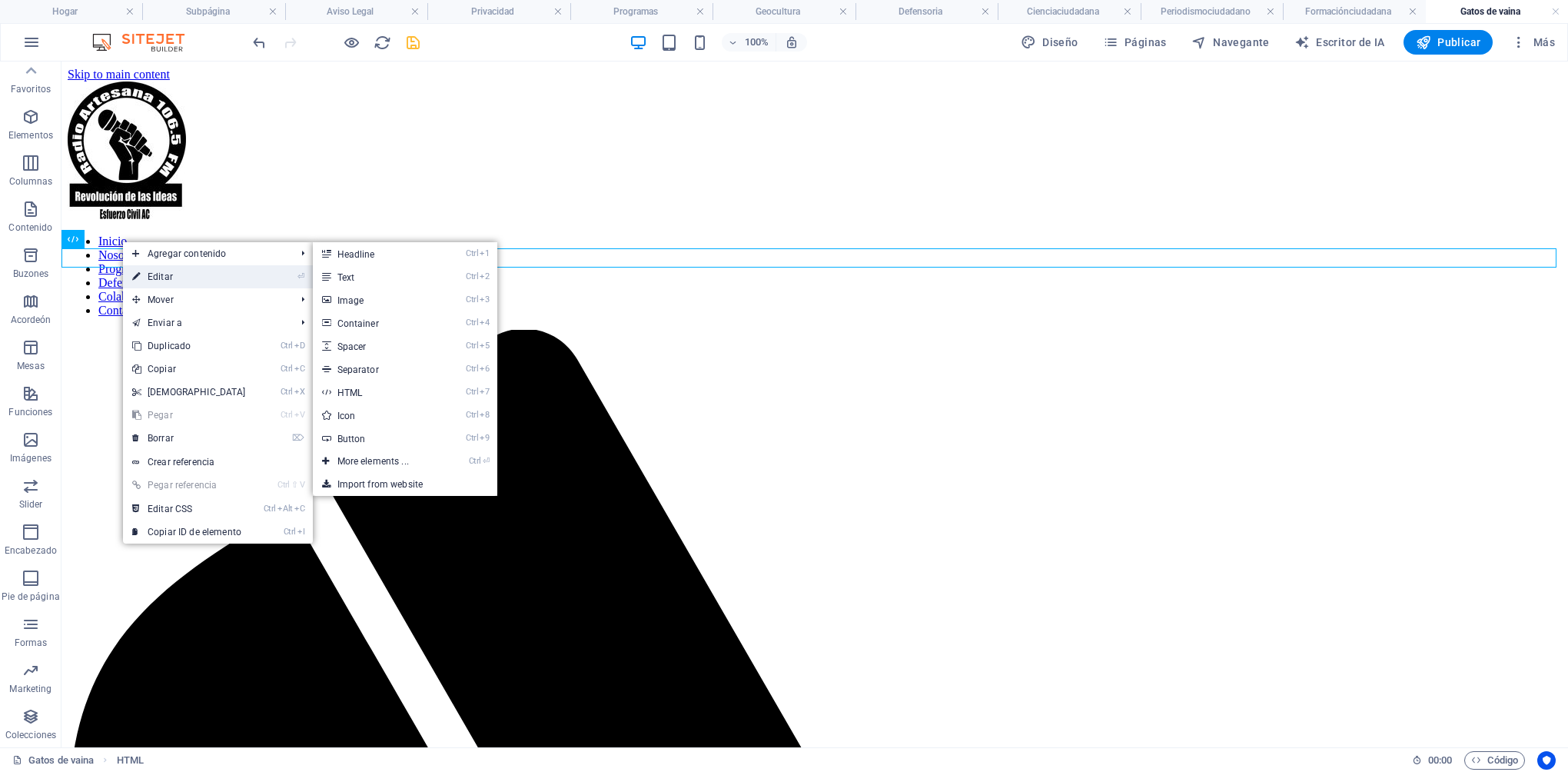
click at [163, 274] on font "Editar" at bounding box center [160, 276] width 26 height 10
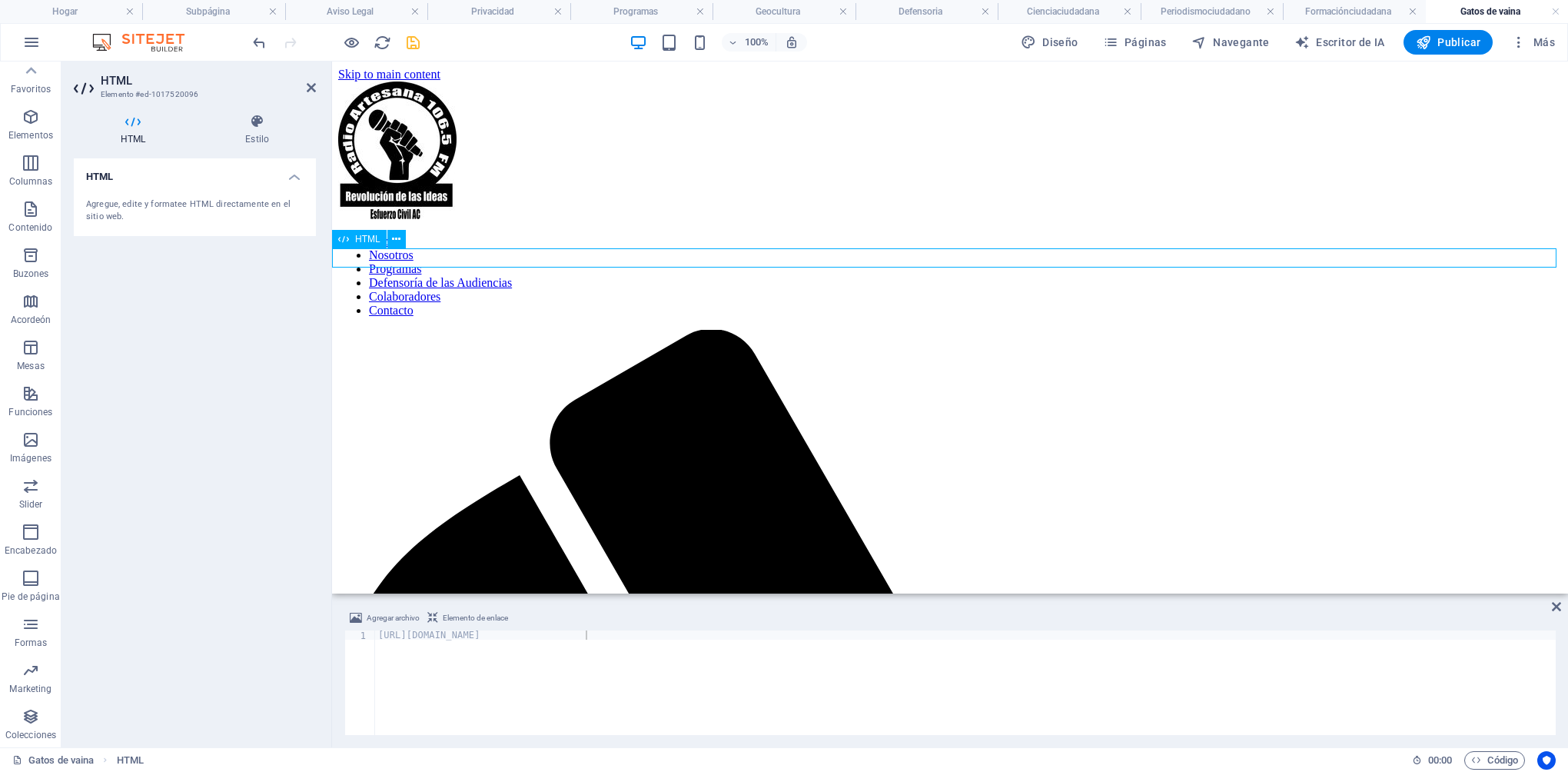
drag, startPoint x: 638, startPoint y: 256, endPoint x: 458, endPoint y: 261, distance: 180.1
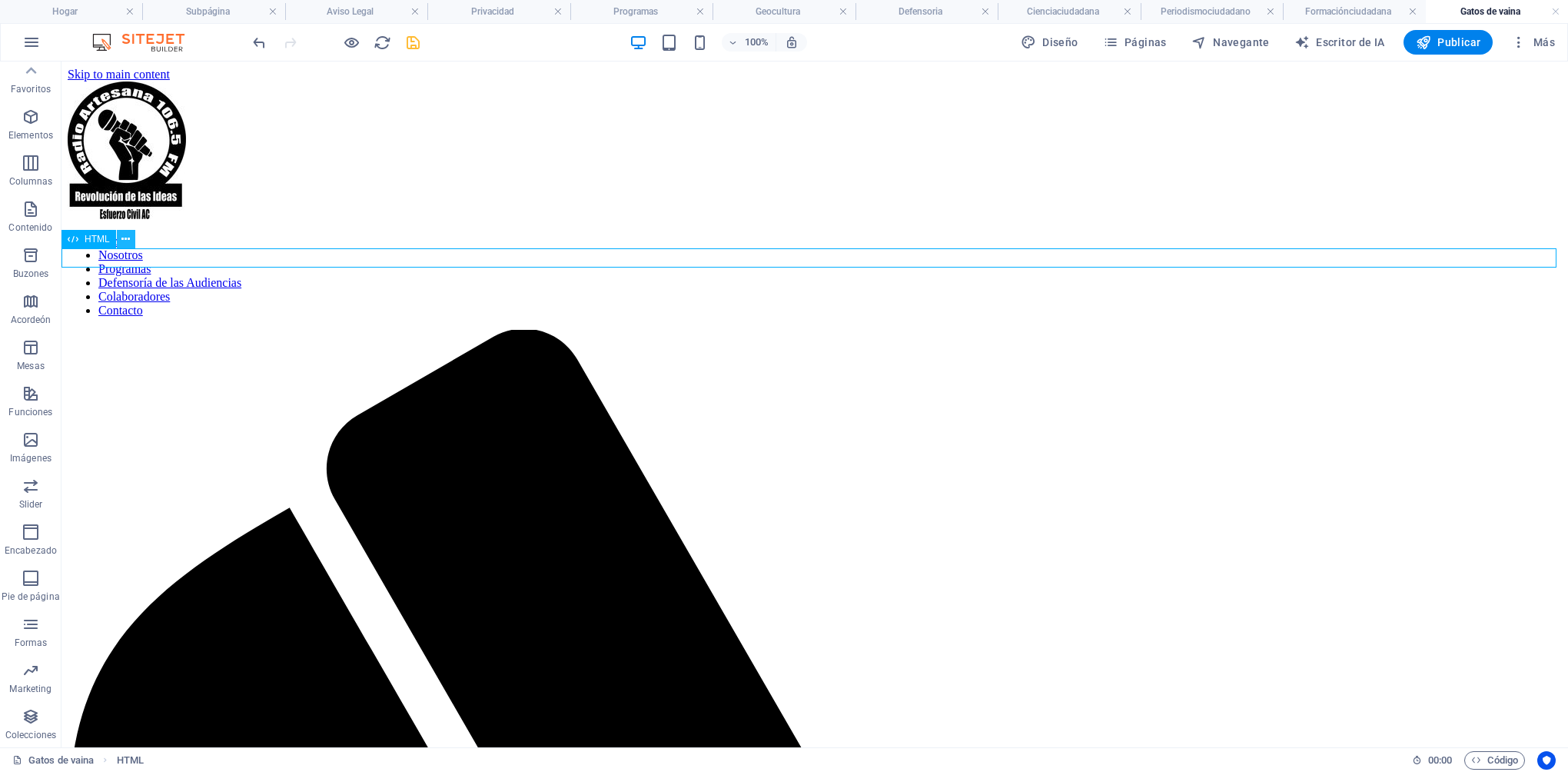
click at [127, 237] on icon at bounding box center [125, 240] width 9 height 16
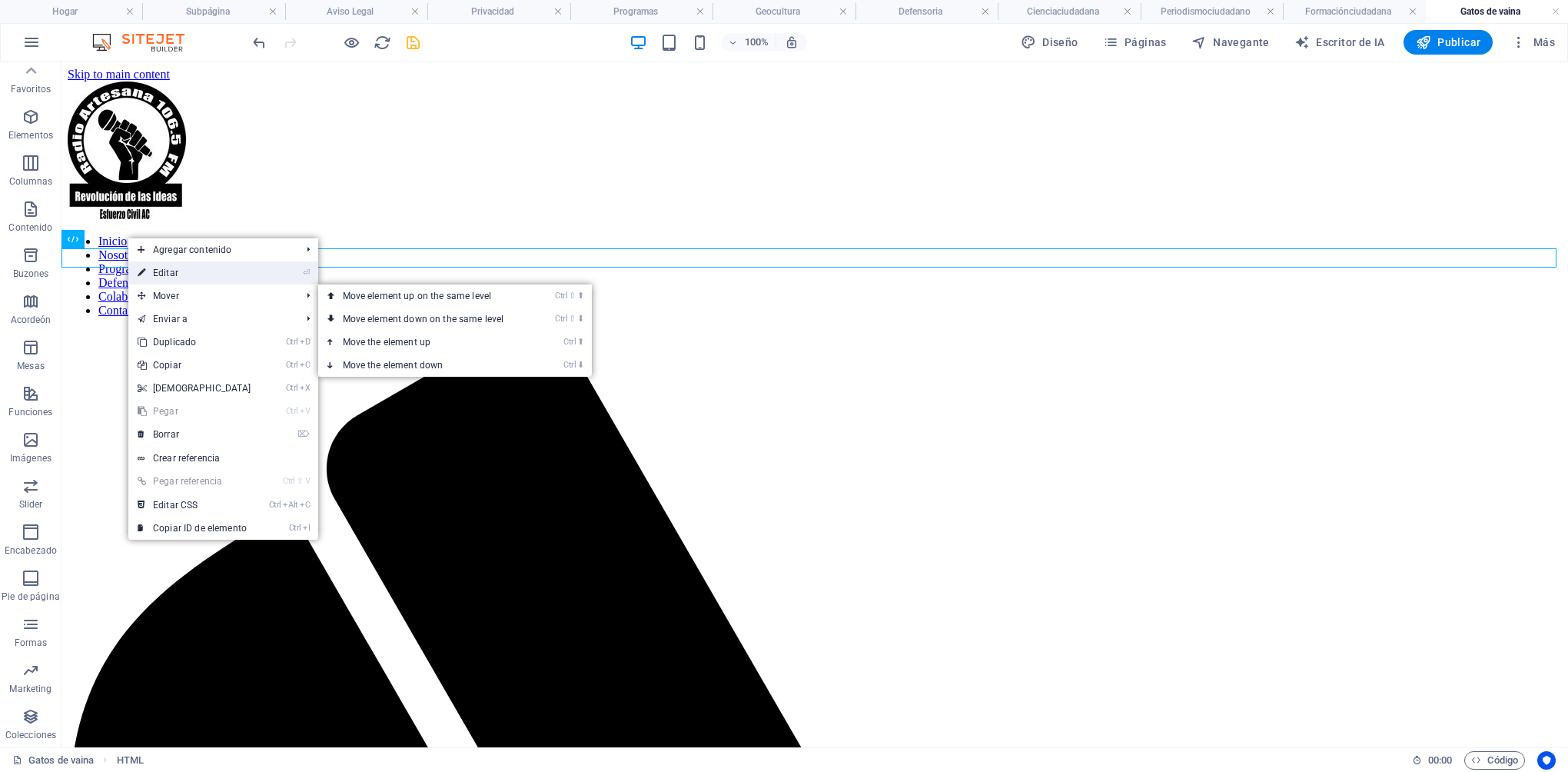
click at [166, 274] on font "Editar" at bounding box center [165, 272] width 26 height 10
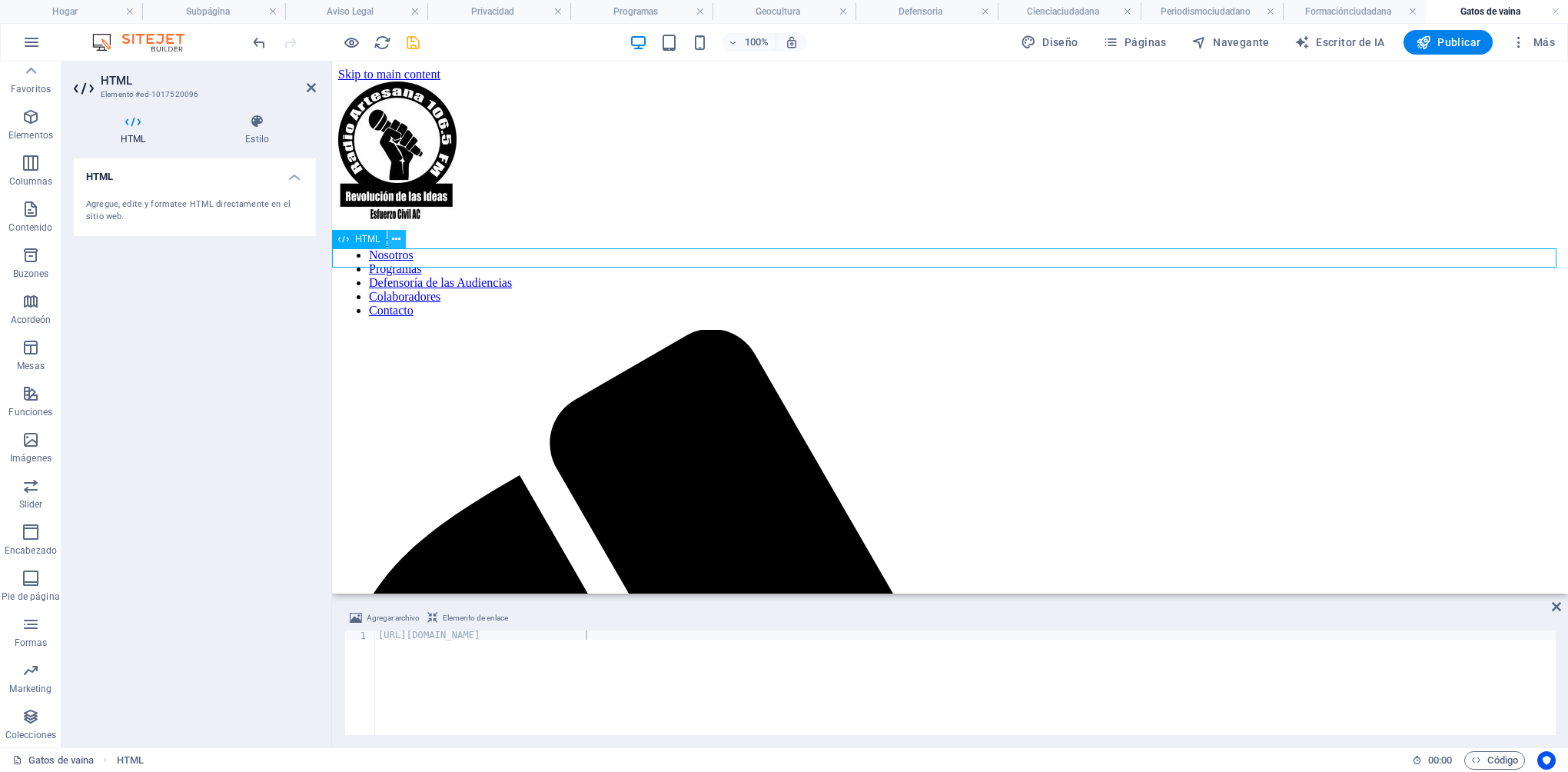
click at [401, 240] on button at bounding box center [396, 239] width 18 height 18
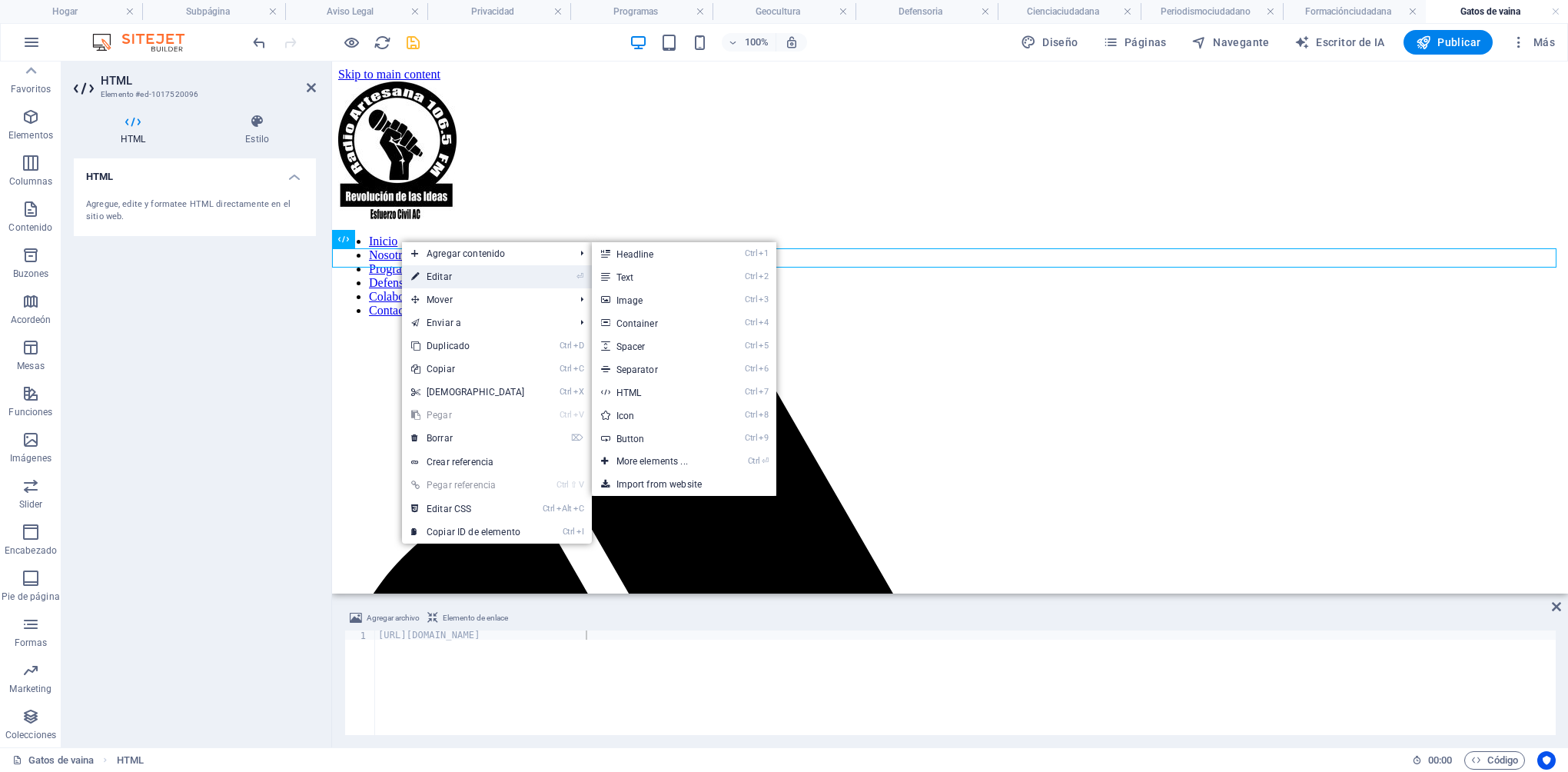
click at [452, 271] on font "Editar" at bounding box center [439, 276] width 26 height 10
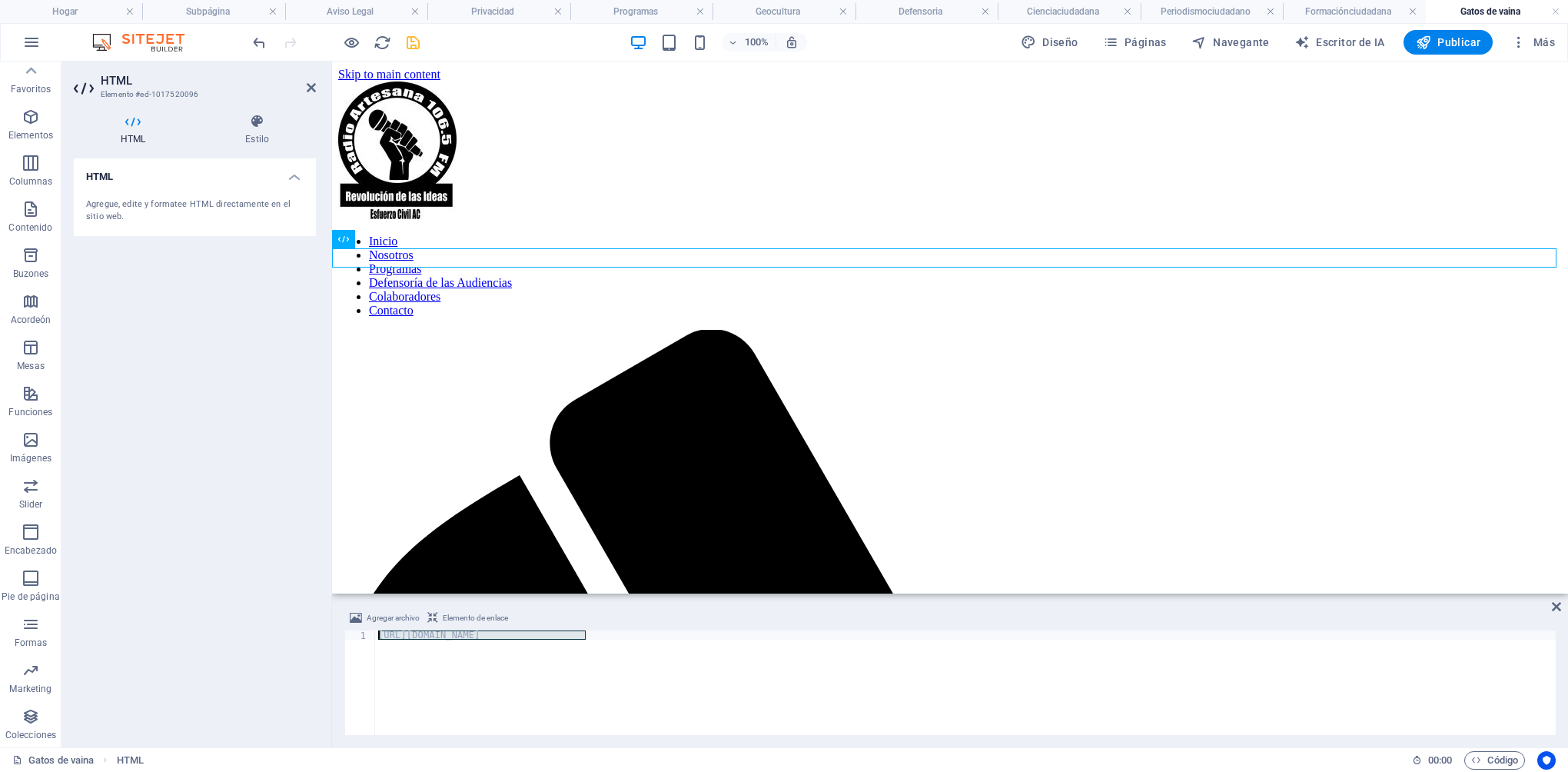
drag, startPoint x: 596, startPoint y: 632, endPoint x: 394, endPoint y: 624, distance: 202.2
click at [394, 624] on div "Agregar archivo Elemento de enlace [URL][DOMAIN_NAME] 1 [URL][DOMAIN_NAME] הההה…" at bounding box center [950, 672] width 1211 height 126
paste textarea
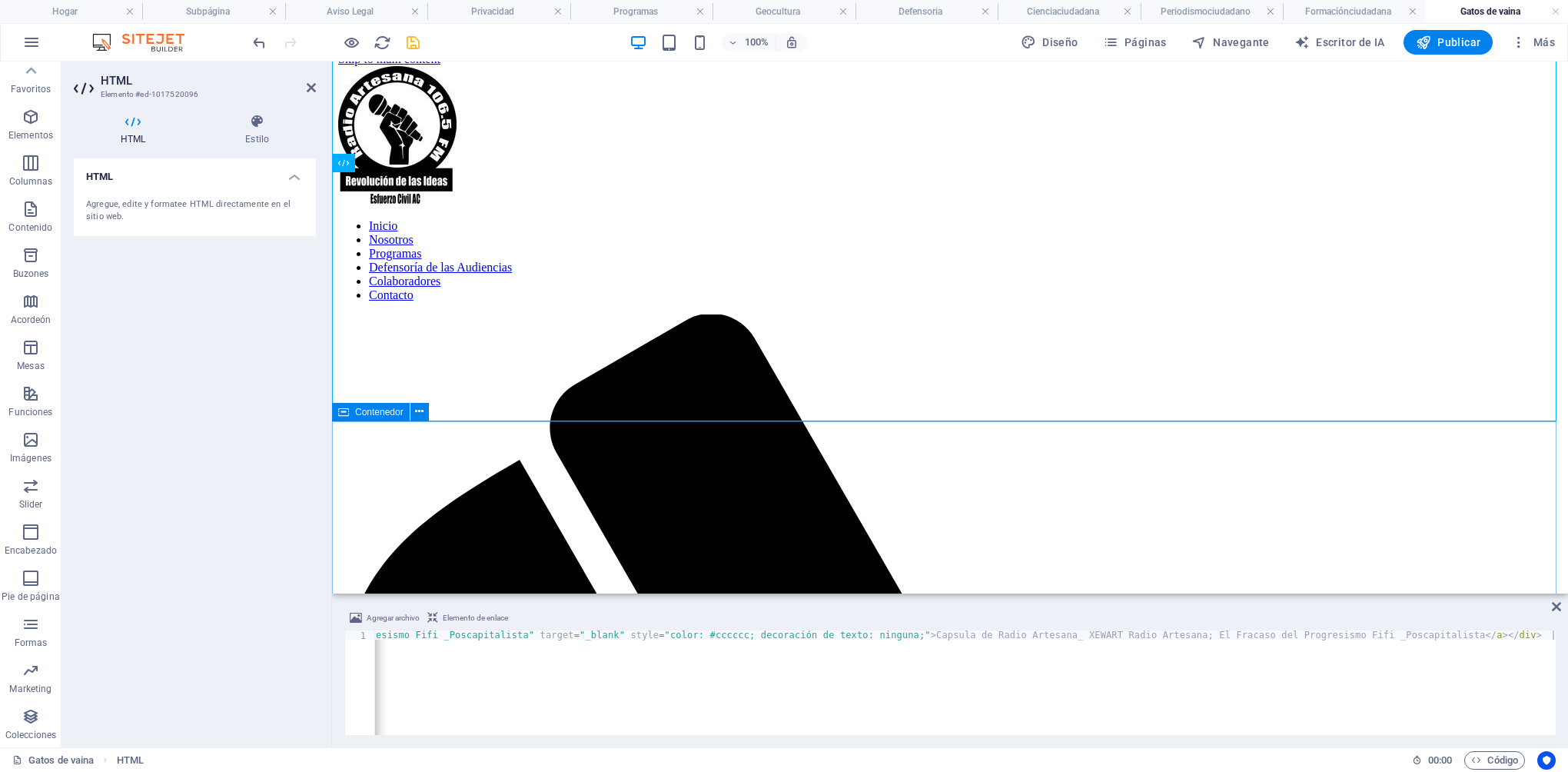
scroll to position [6, 0]
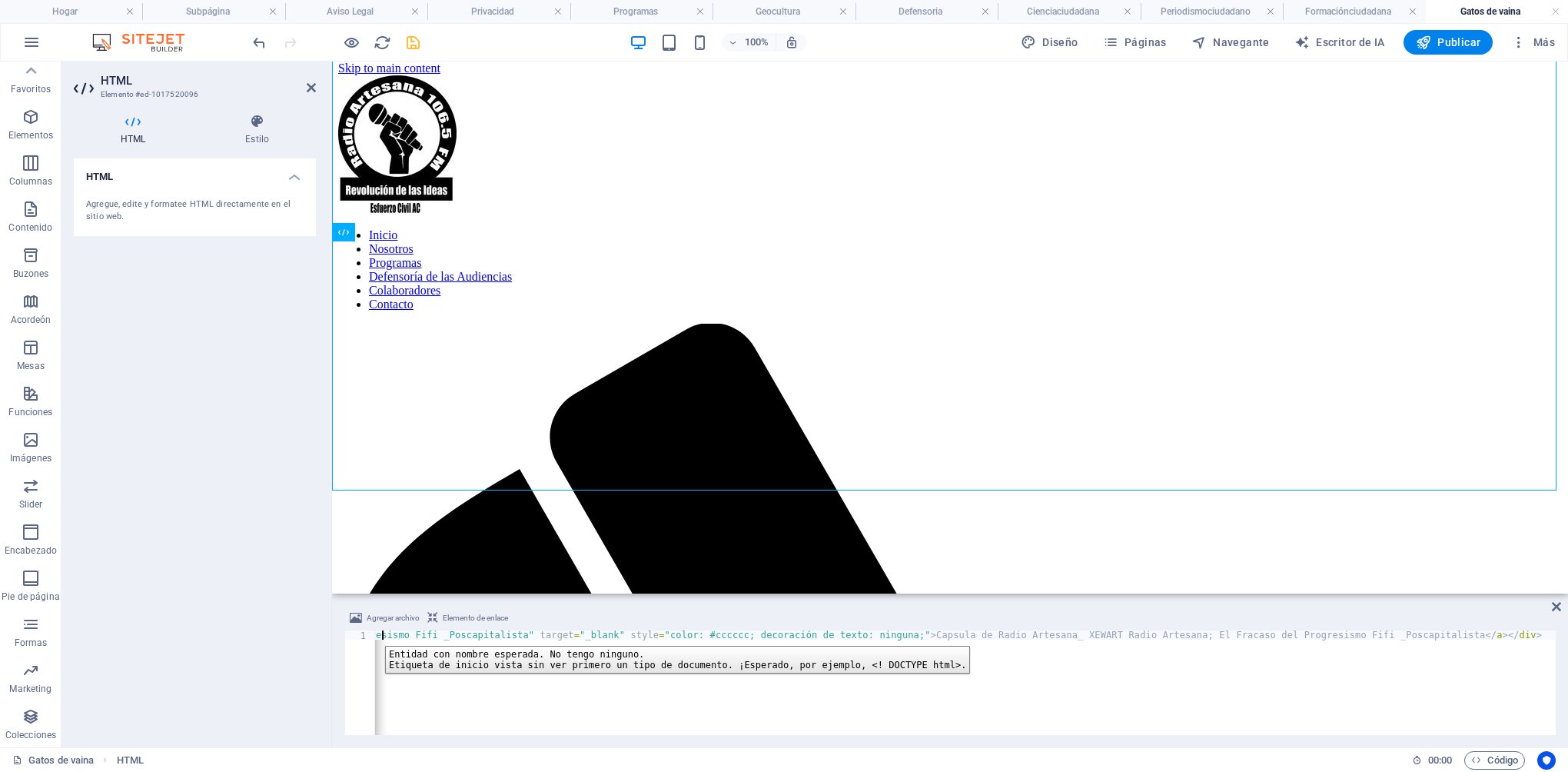
click at [374, 635] on div "1" at bounding box center [360, 683] width 31 height 105
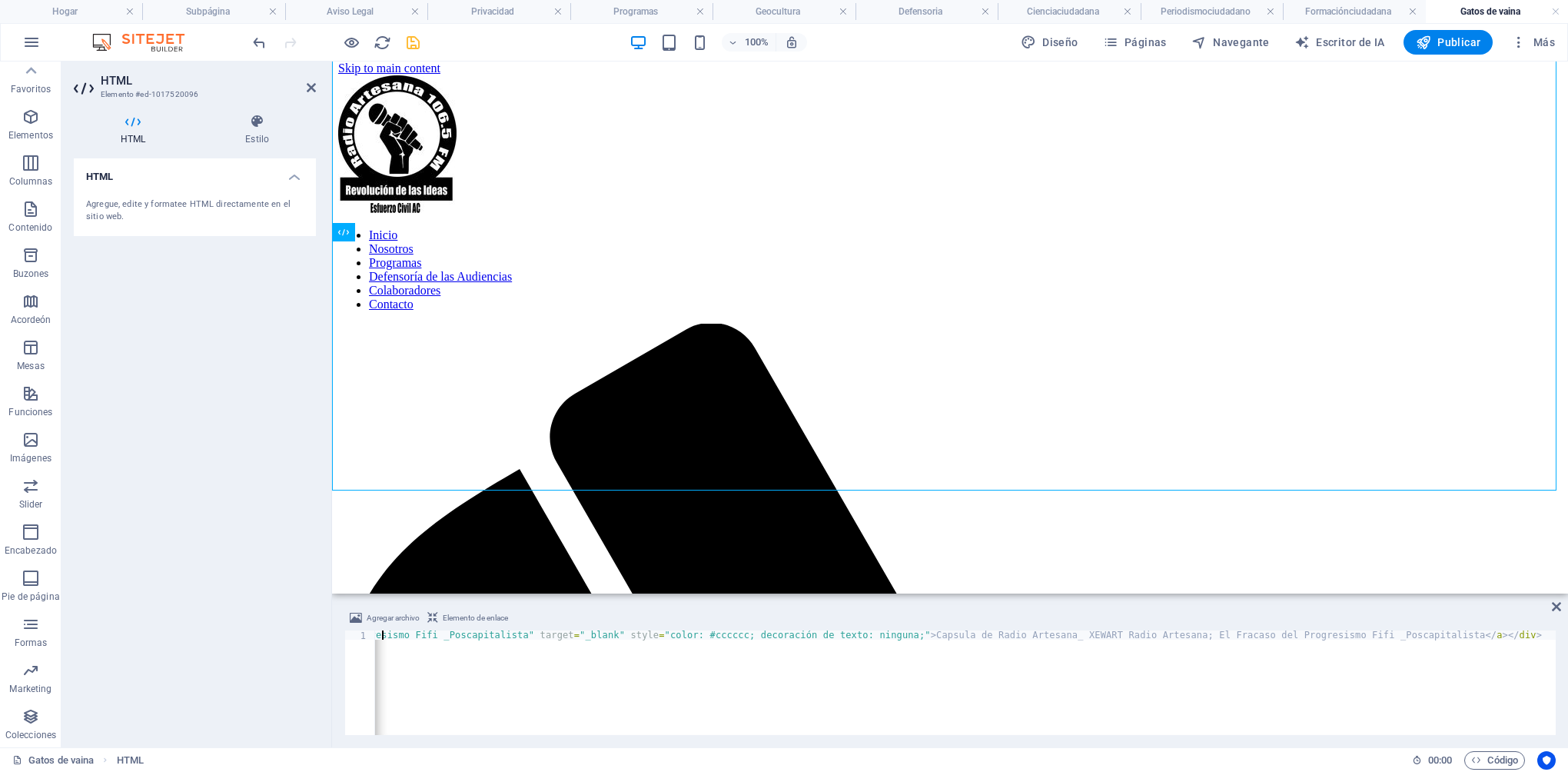
drag, startPoint x: 374, startPoint y: 636, endPoint x: 398, endPoint y: 636, distance: 24.0
click at [406, 637] on div "1 < iframe width = "100%" height = "300" scrolling = "no" frameborder = "no" al…" at bounding box center [950, 683] width 1211 height 105
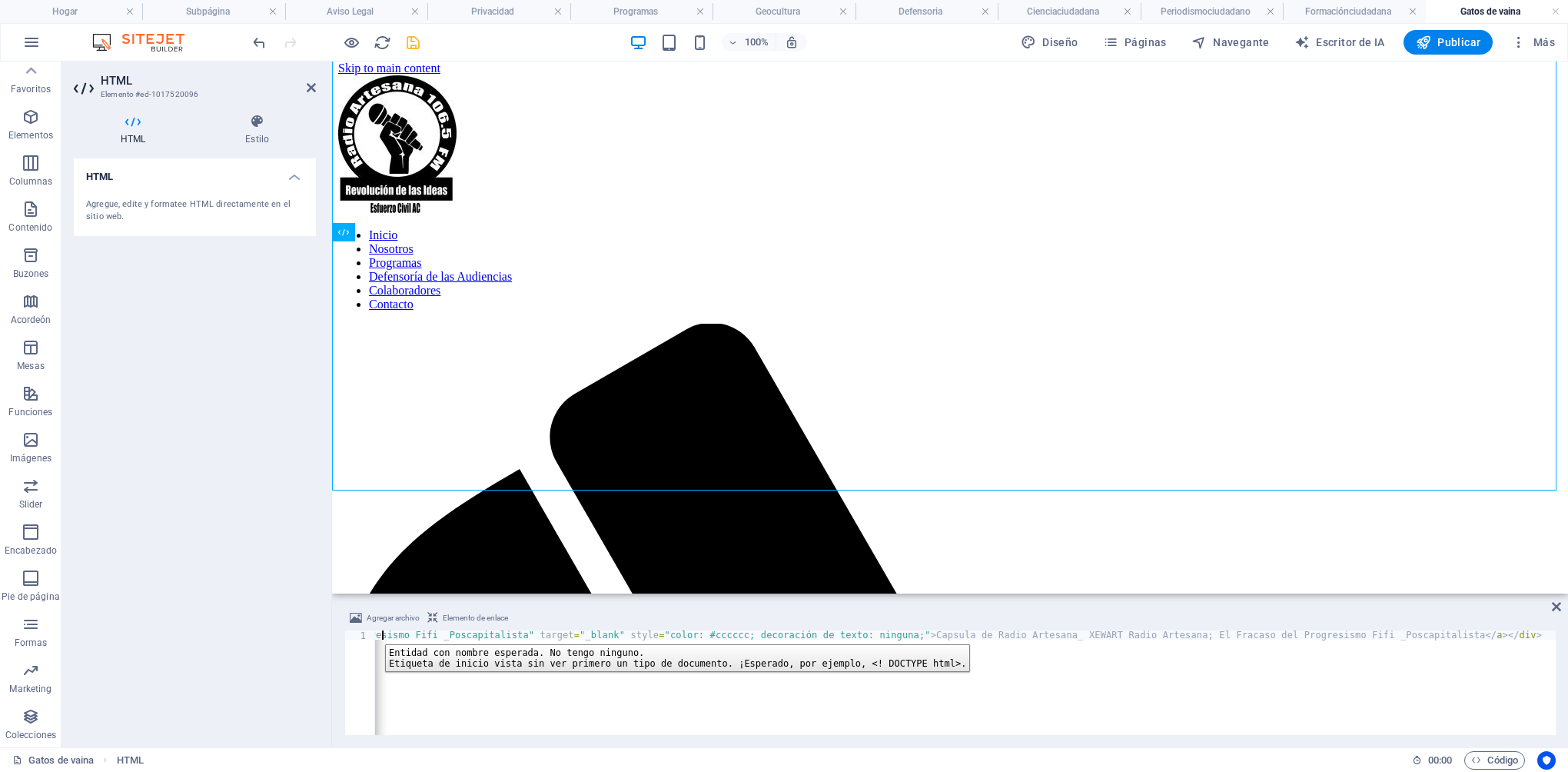
click at [374, 633] on div "1" at bounding box center [361, 636] width 31 height 10
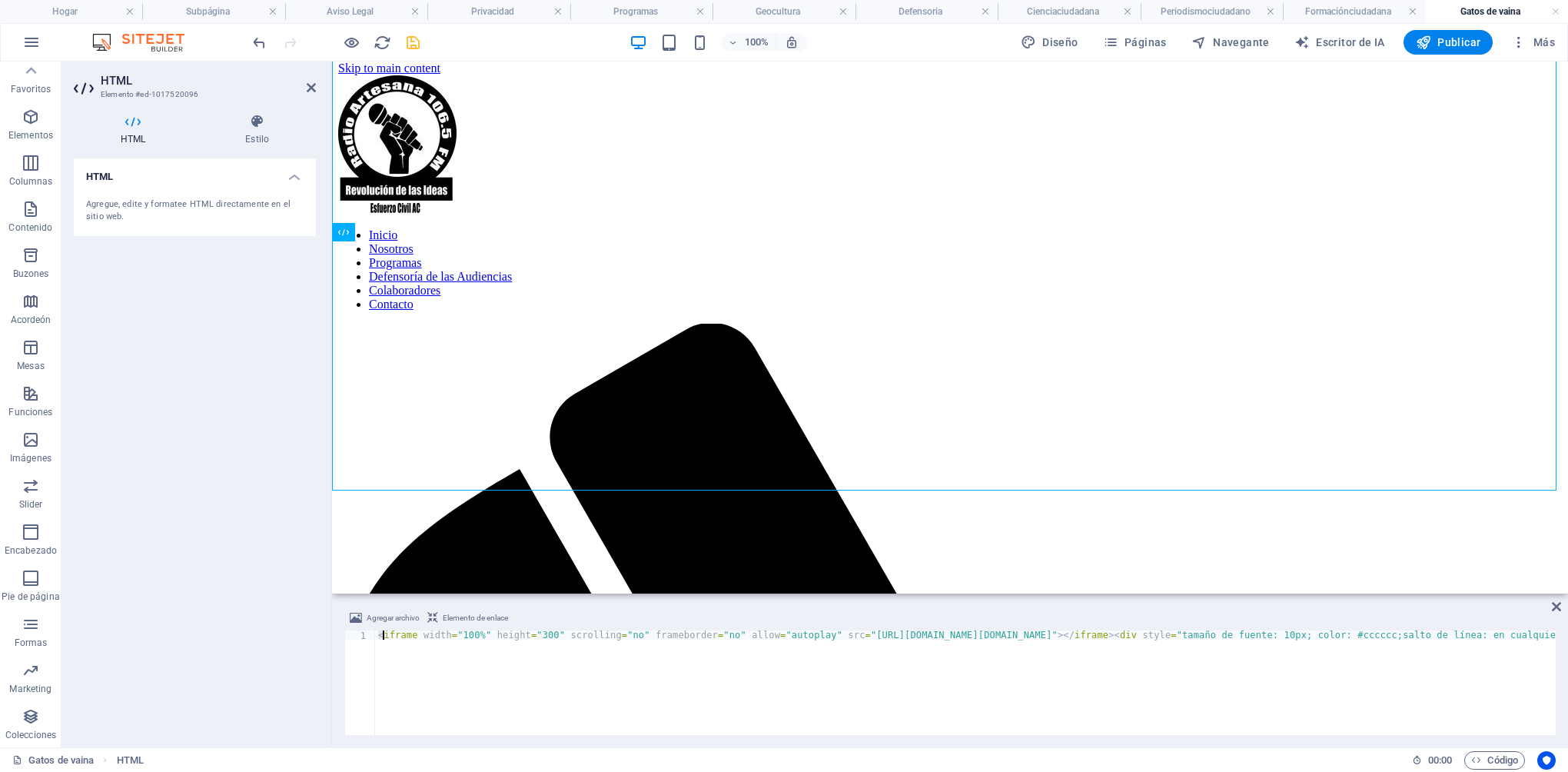
scroll to position [0, 4083]
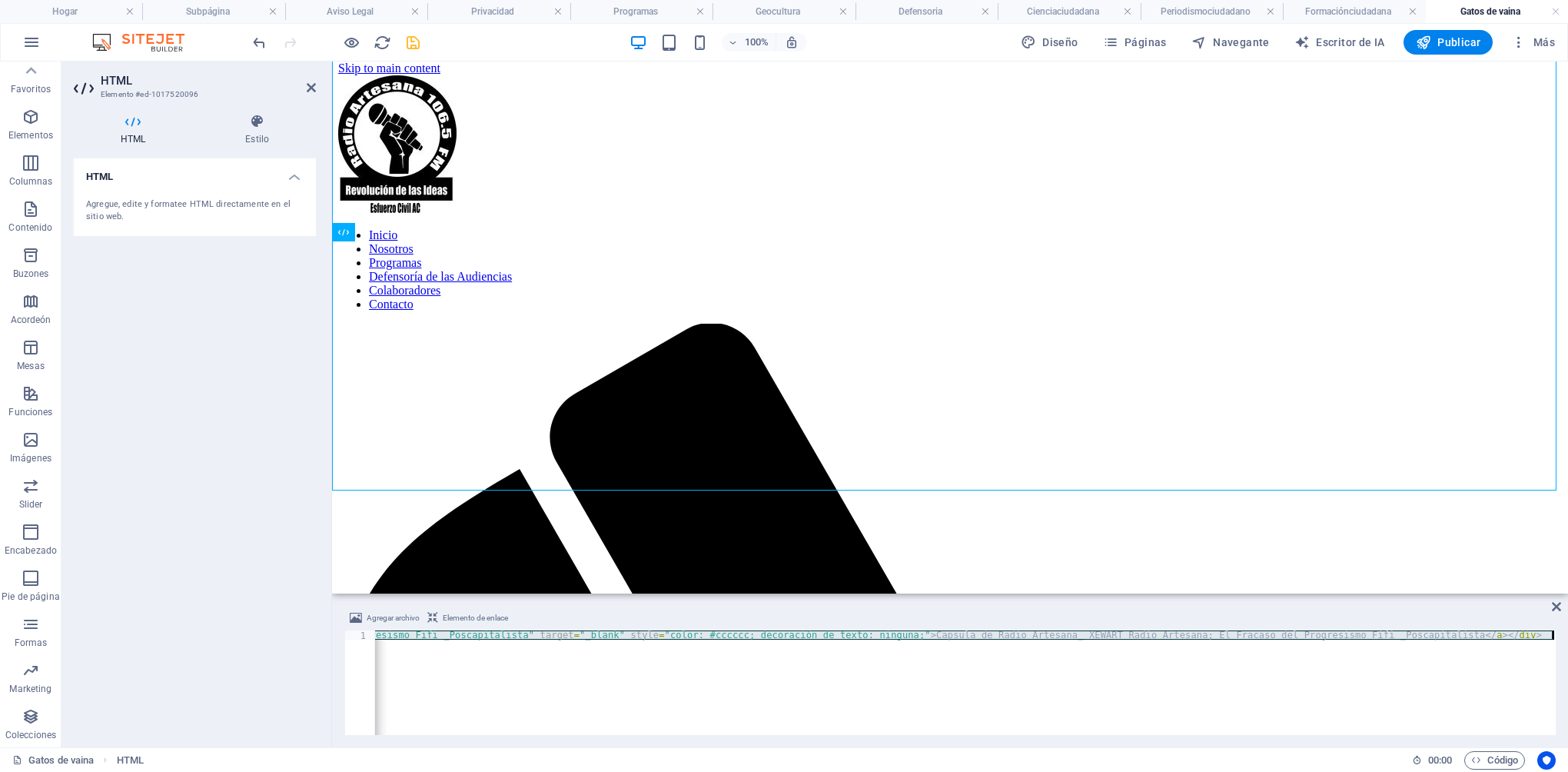
drag, startPoint x: 379, startPoint y: 636, endPoint x: 566, endPoint y: 709, distance: 200.7
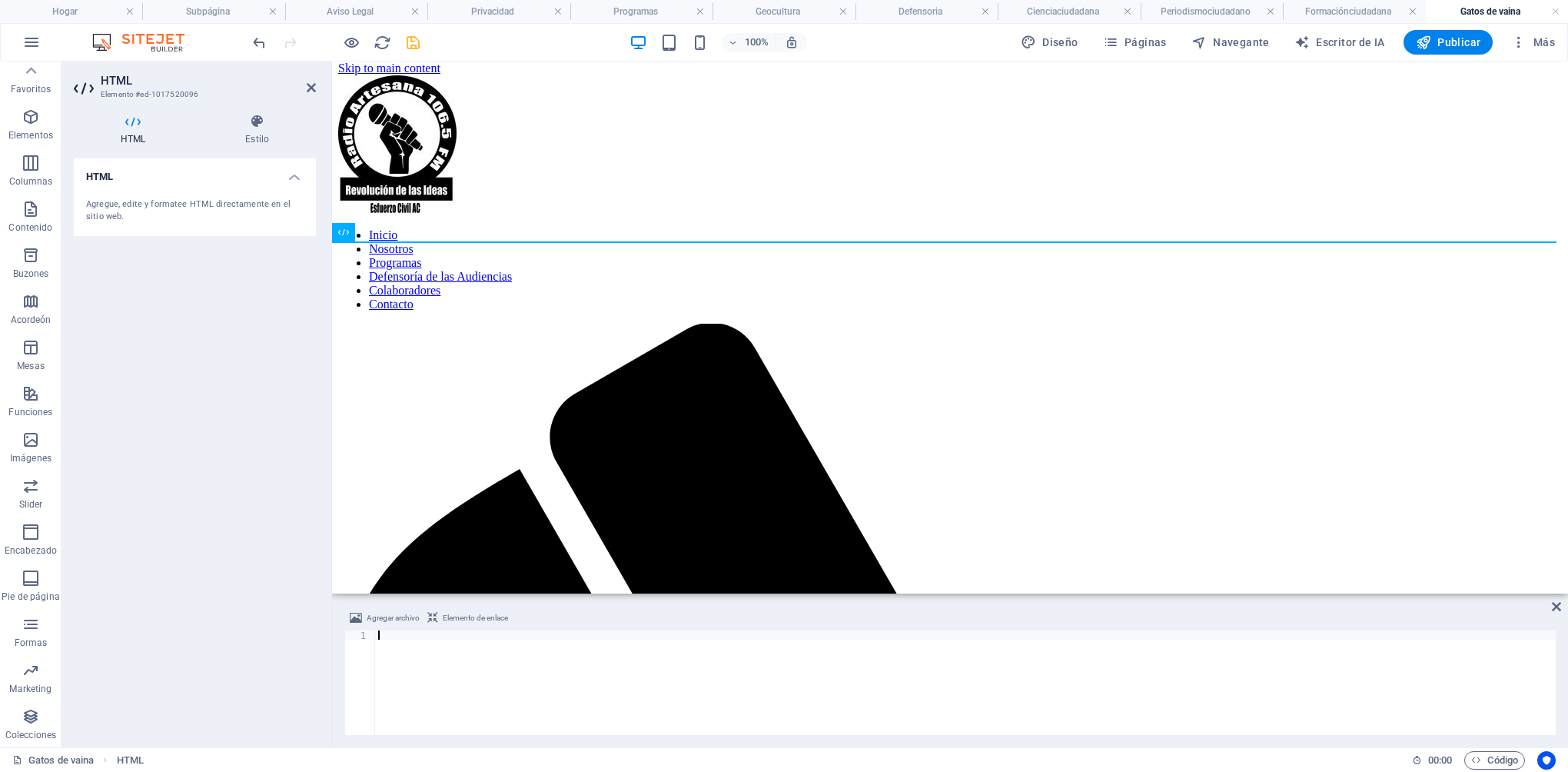
paste textarea
click at [320, 95] on aside "HTML Elemento #ed-1017520096 HTML Estilo HTML Agregue, edite y formatee HTML di…" at bounding box center [196, 404] width 271 height 686
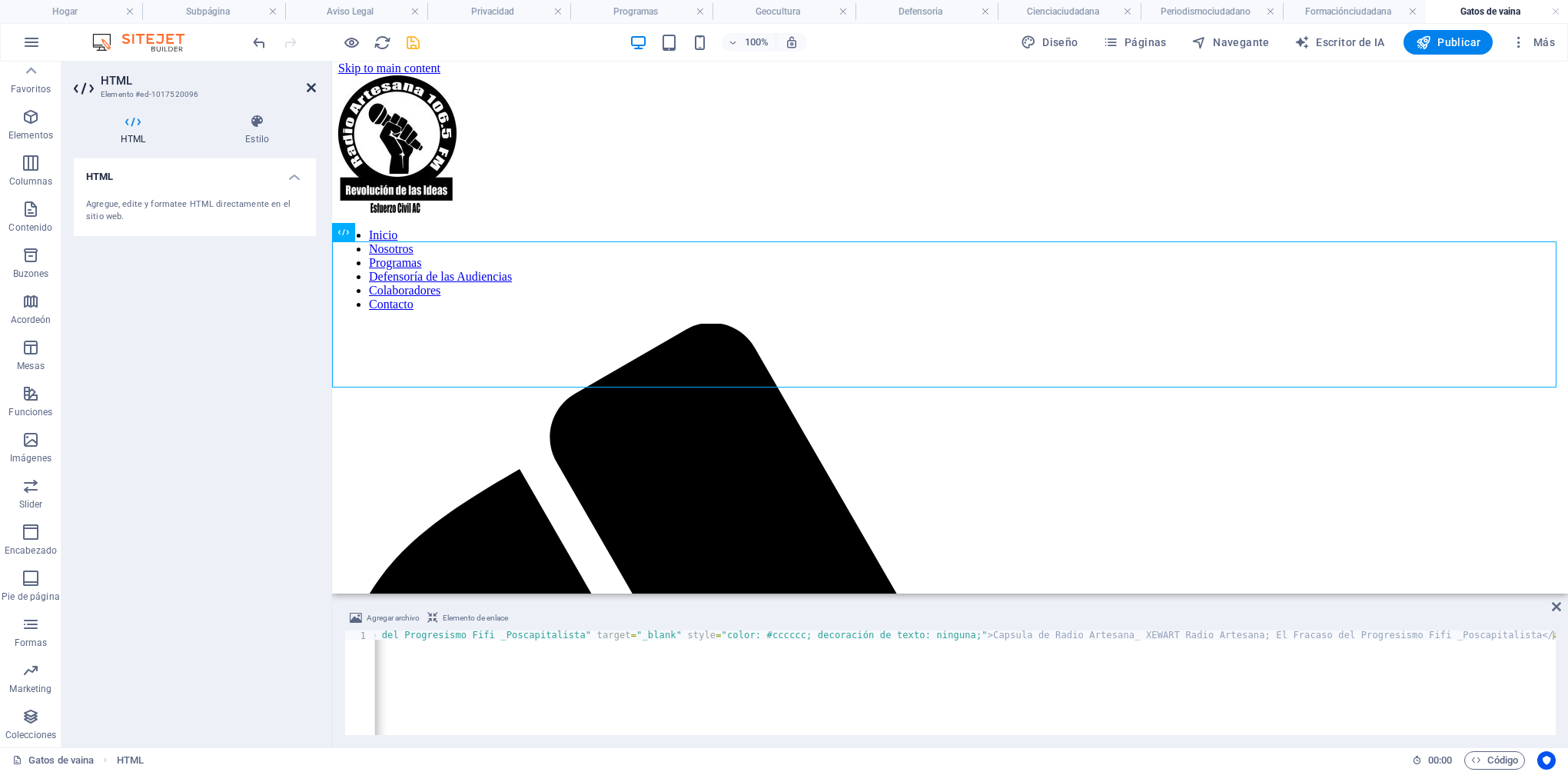
click at [307, 88] on icon at bounding box center [312, 87] width 10 height 12
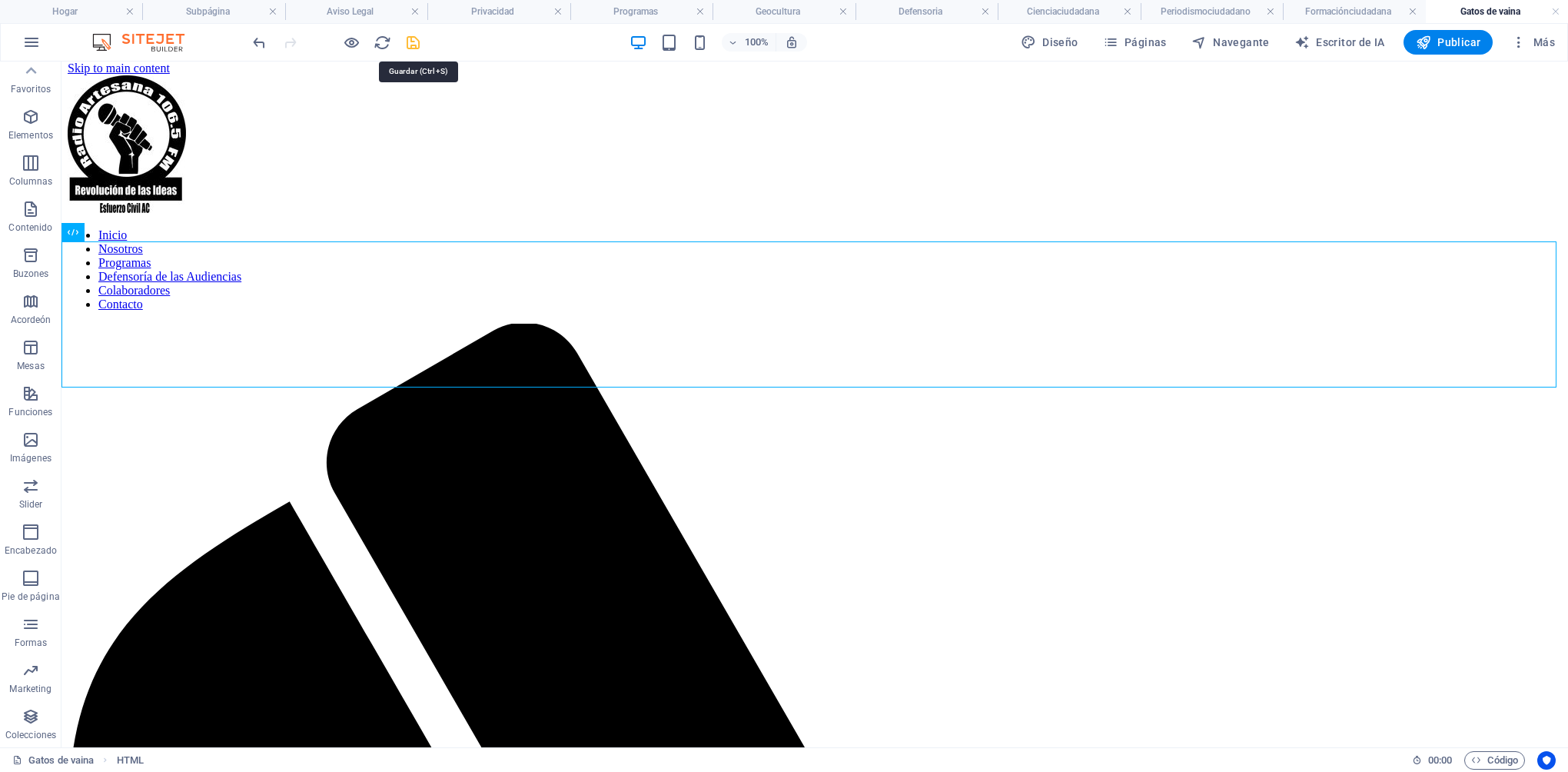
click at [417, 45] on icon "salvar" at bounding box center [413, 42] width 18 height 18
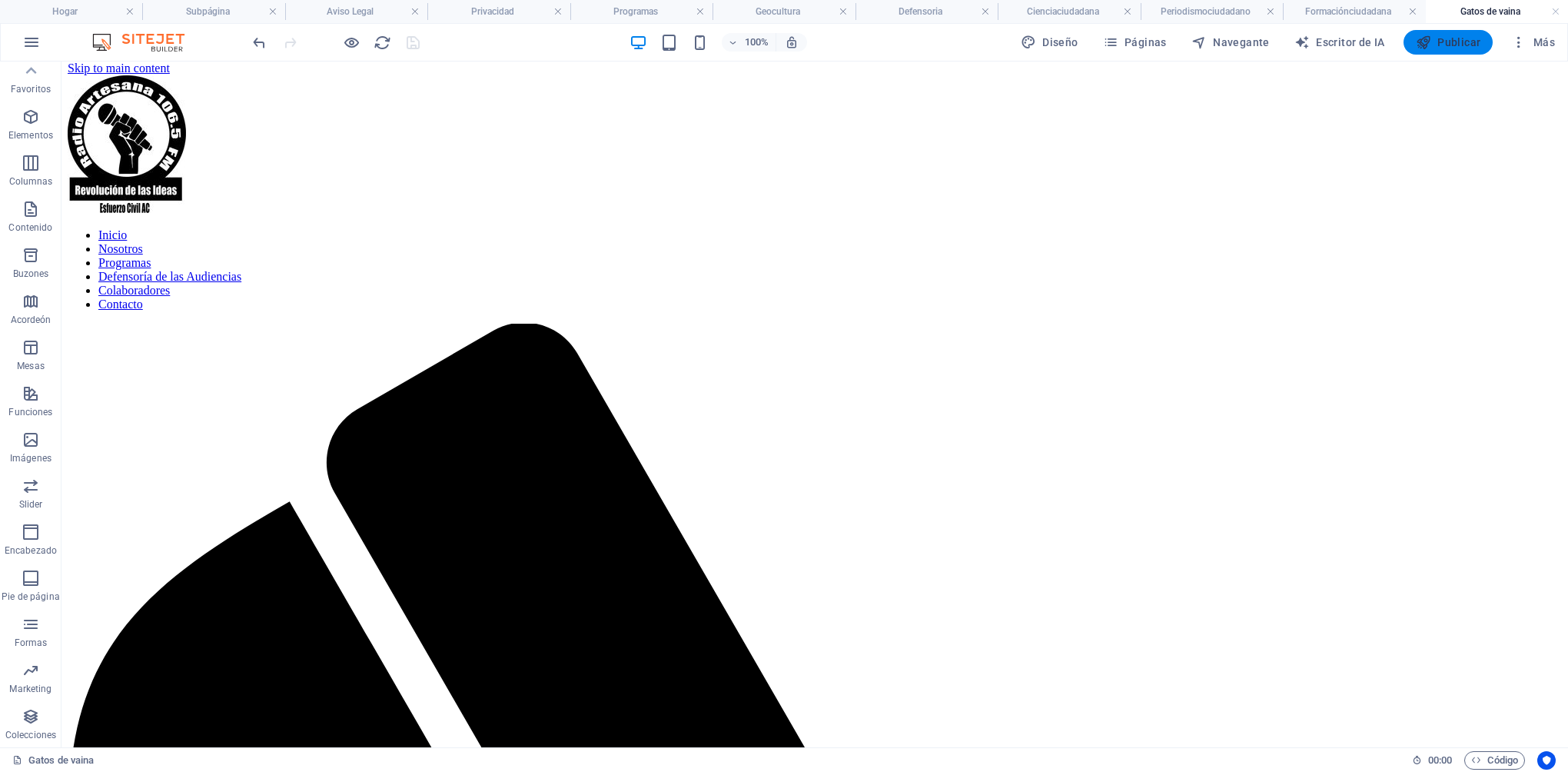
click at [1455, 49] on span "Publicar" at bounding box center [1448, 42] width 65 height 15
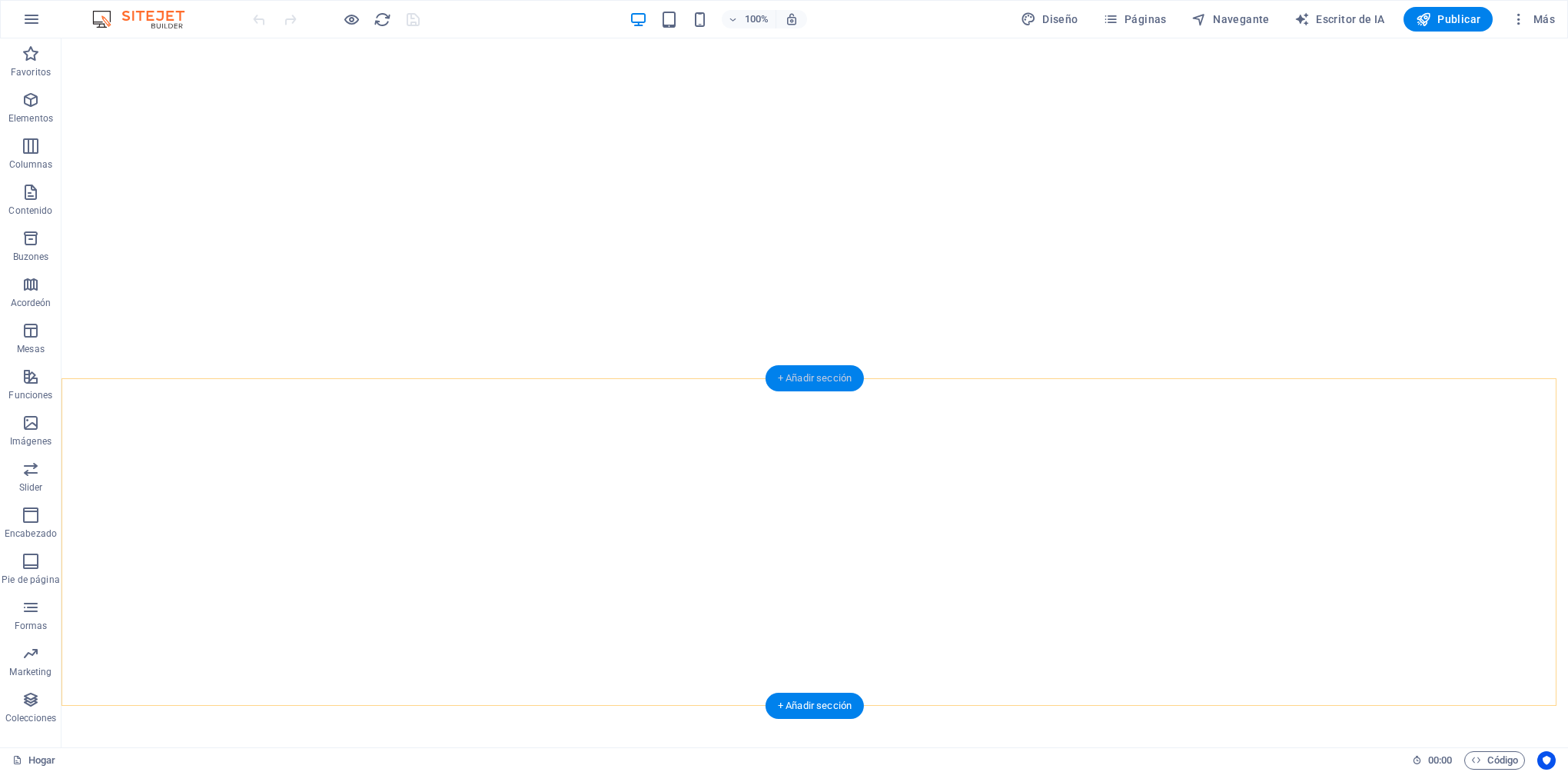
click at [820, 383] on div "+ Añadir sección" at bounding box center [815, 378] width 98 height 26
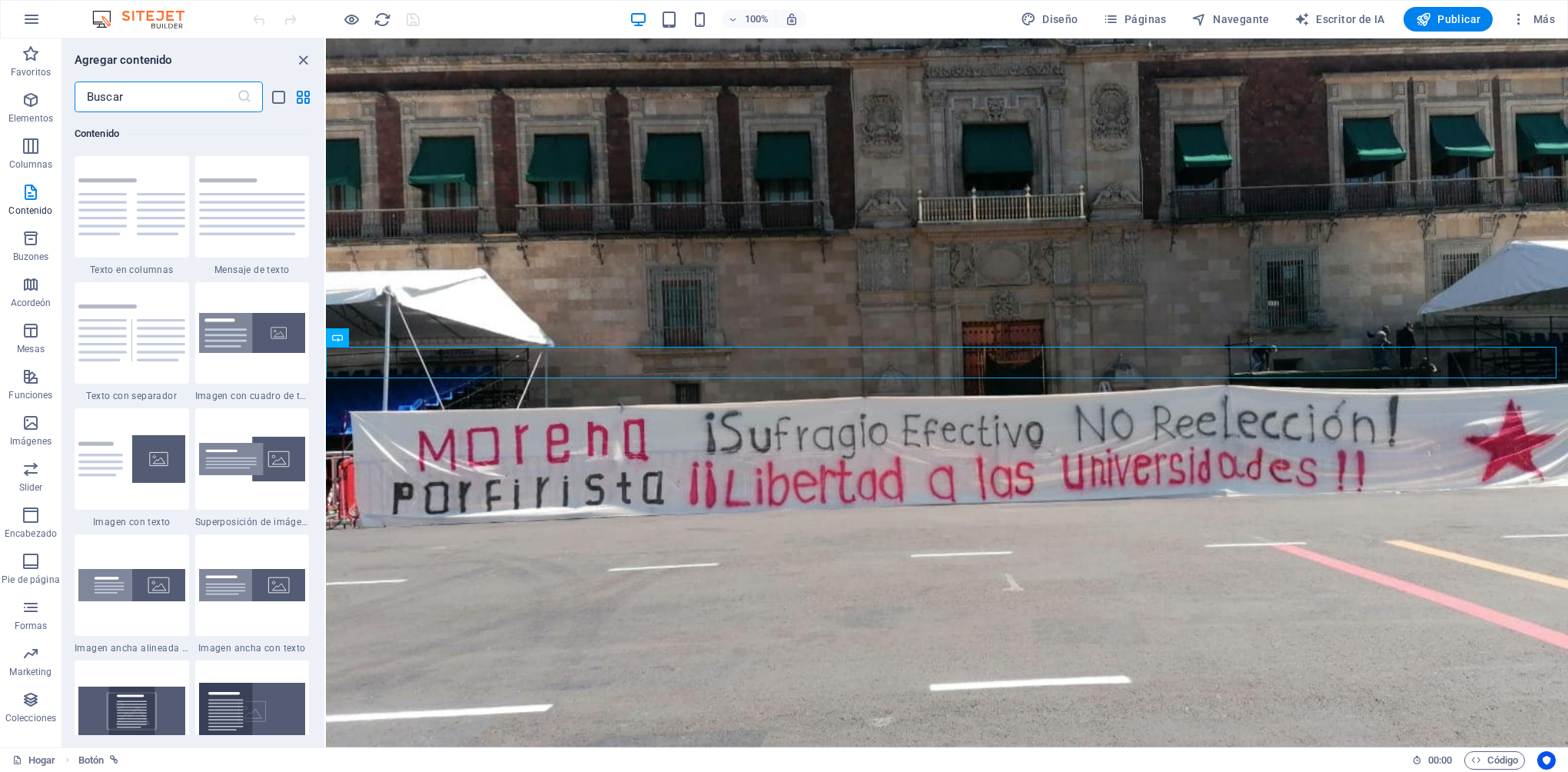
scroll to position [1384, 0]
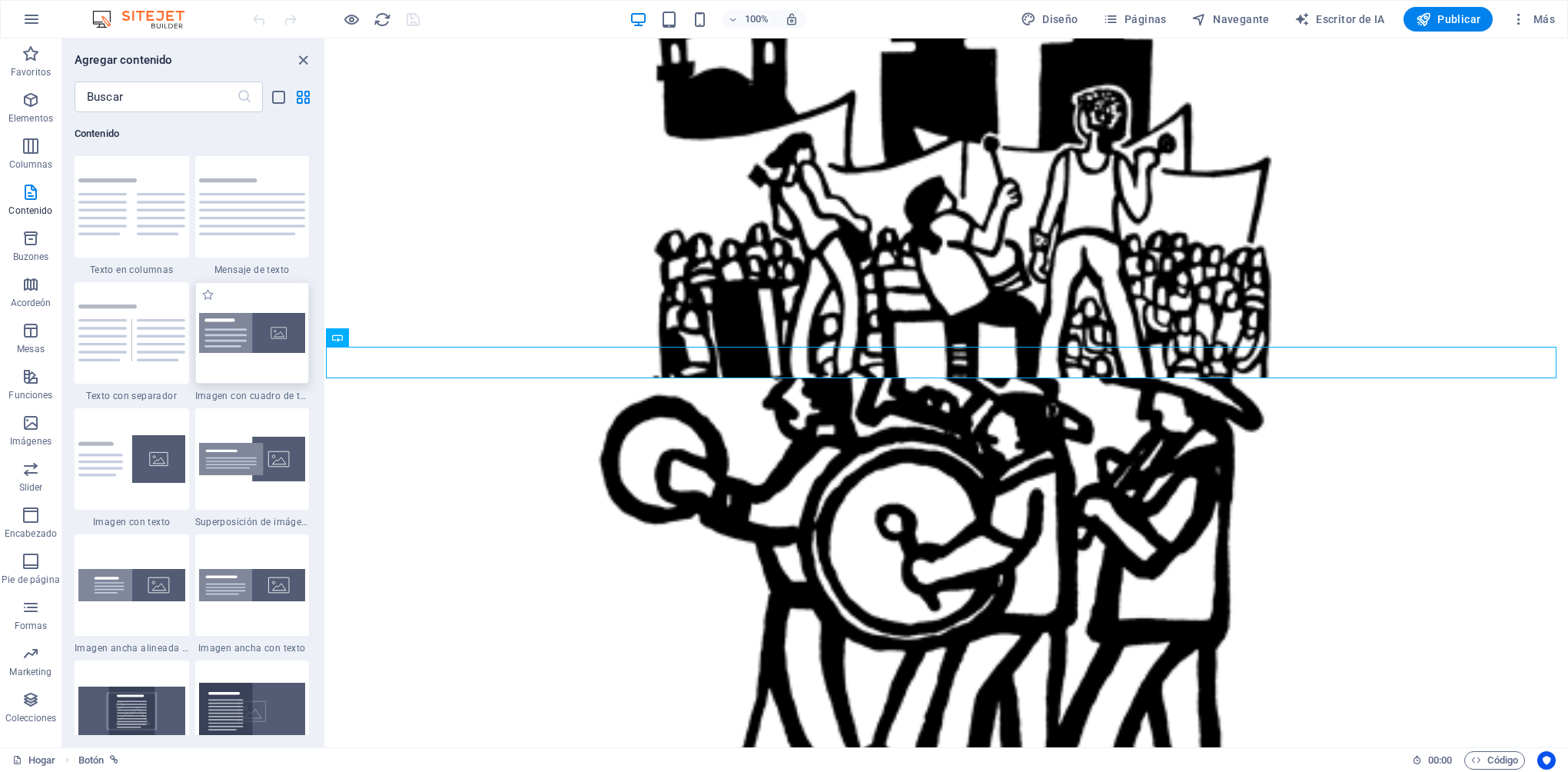
click at [266, 353] on img at bounding box center [253, 333] width 107 height 41
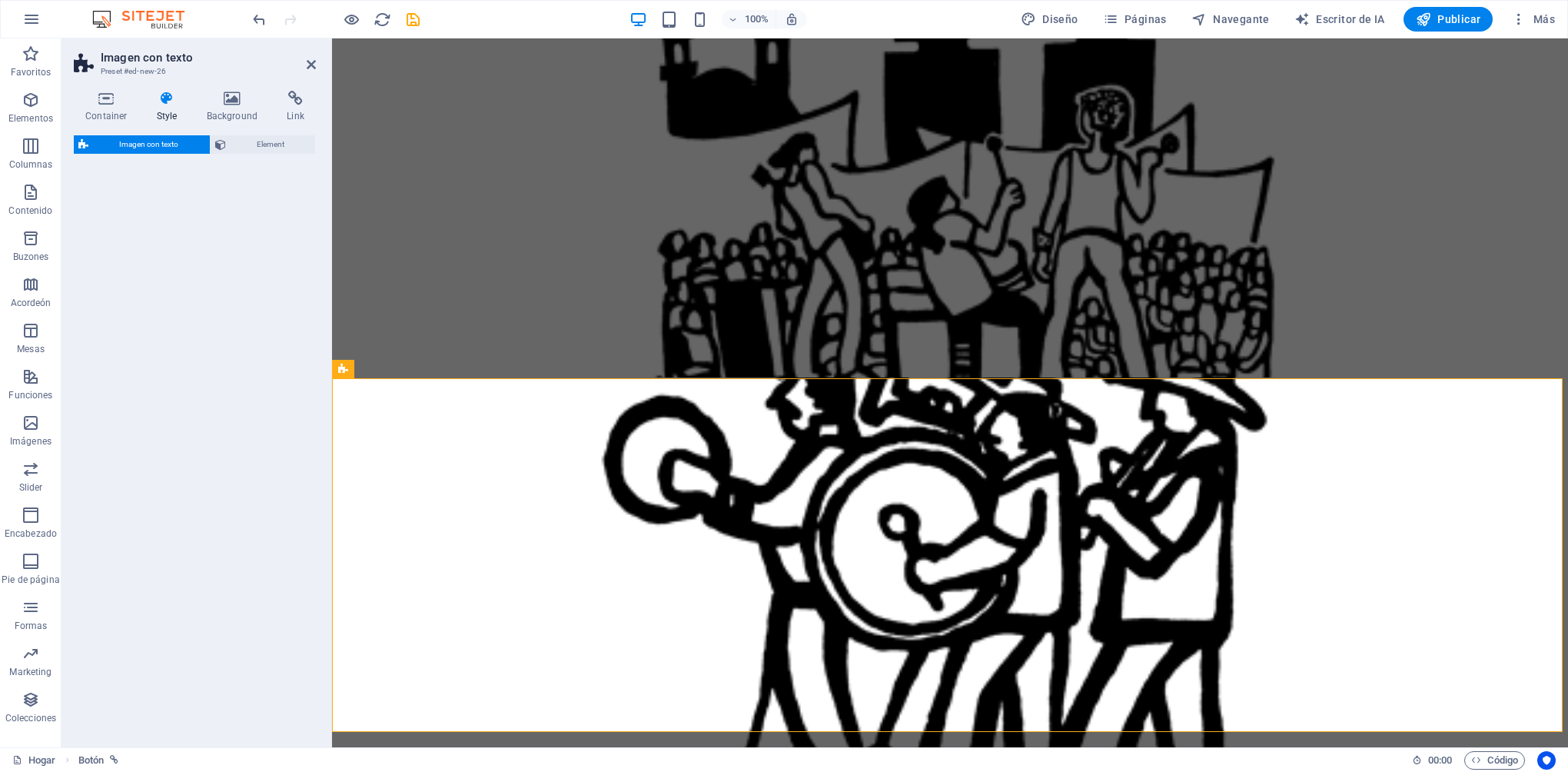
select select "rem"
select select "px"
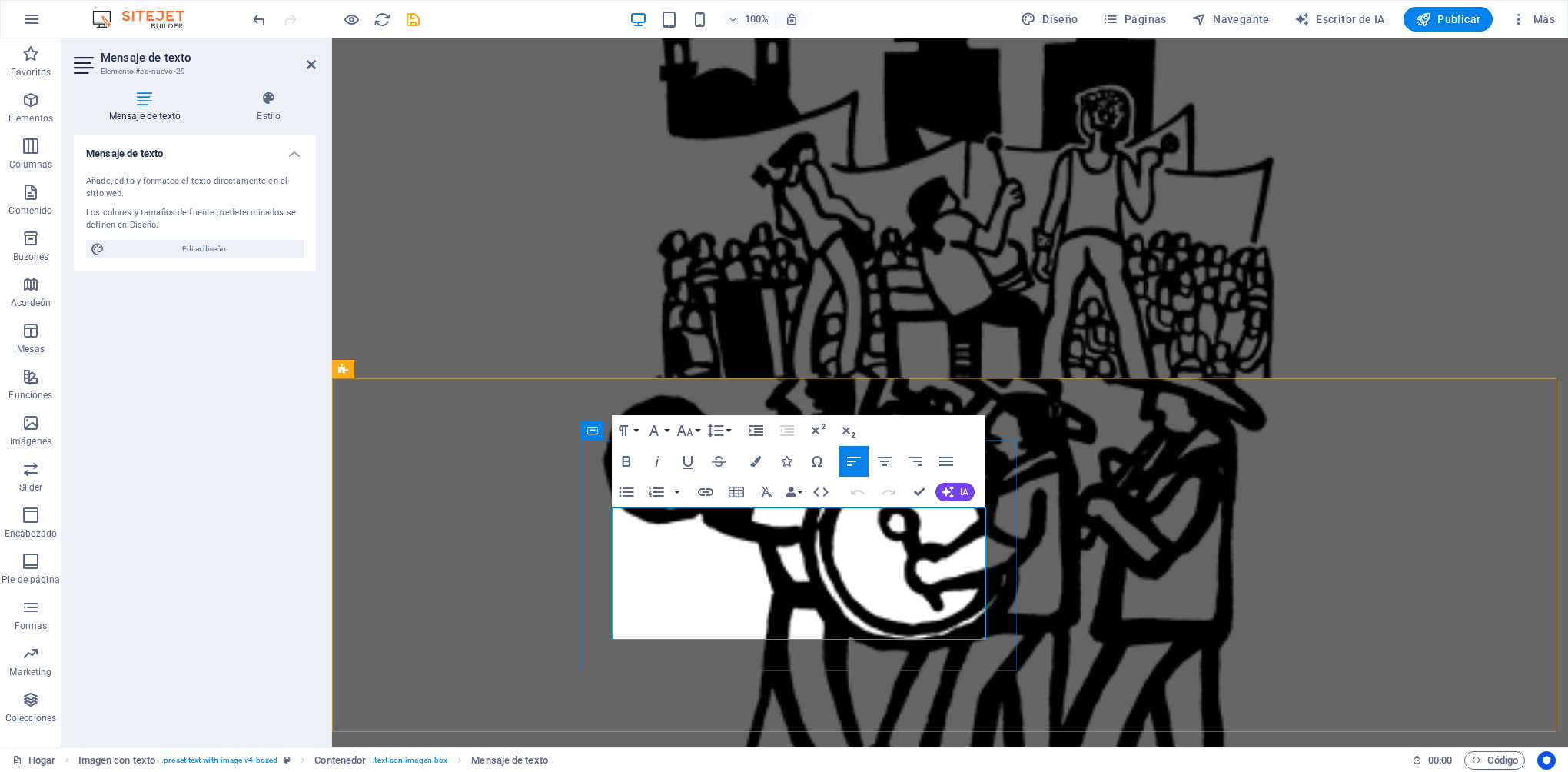
drag, startPoint x: 920, startPoint y: 630, endPoint x: 611, endPoint y: 521, distance: 327.7
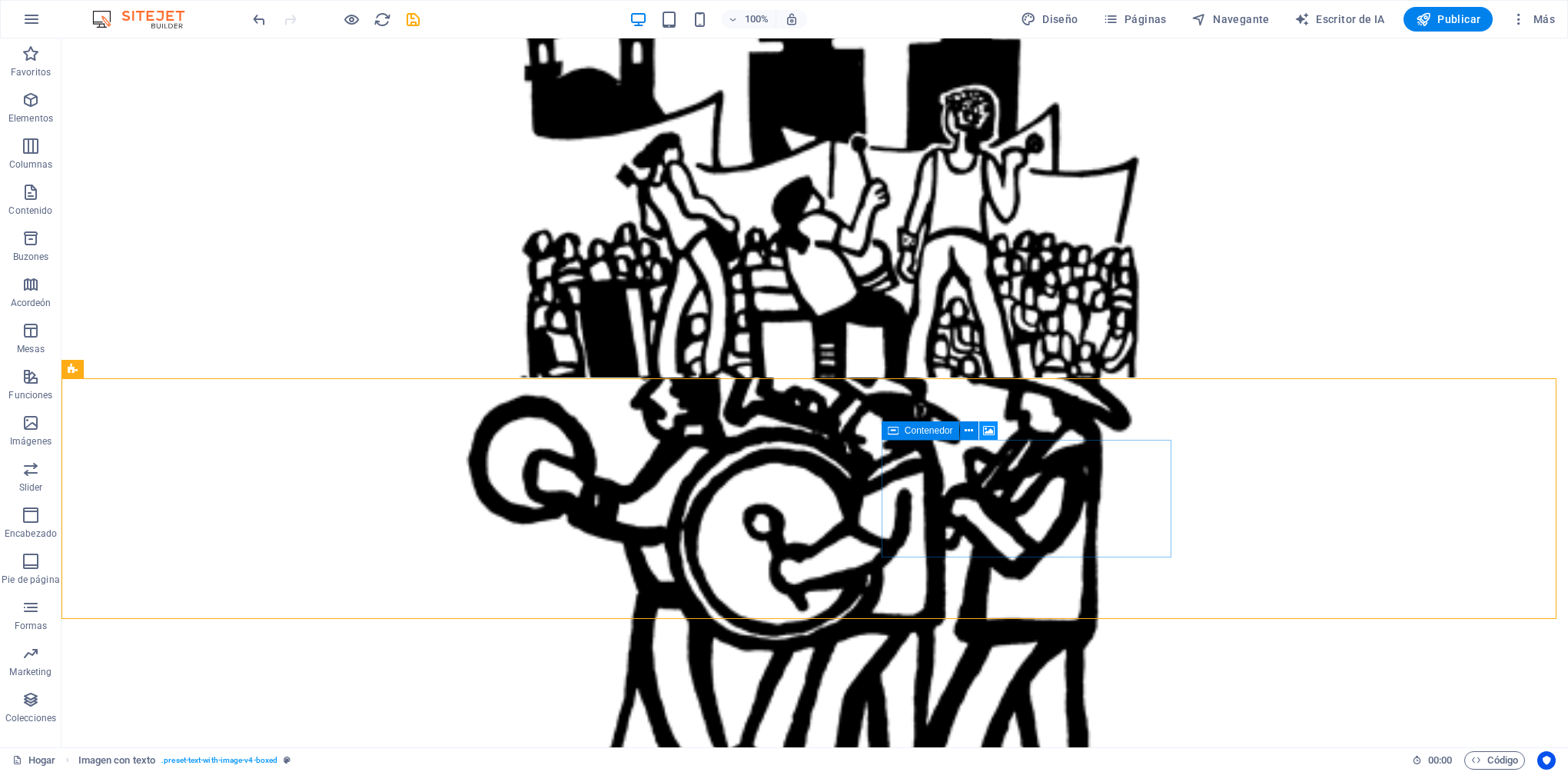
drag, startPoint x: 990, startPoint y: 431, endPoint x: 651, endPoint y: 395, distance: 340.9
click at [990, 431] on icon at bounding box center [989, 430] width 11 height 16
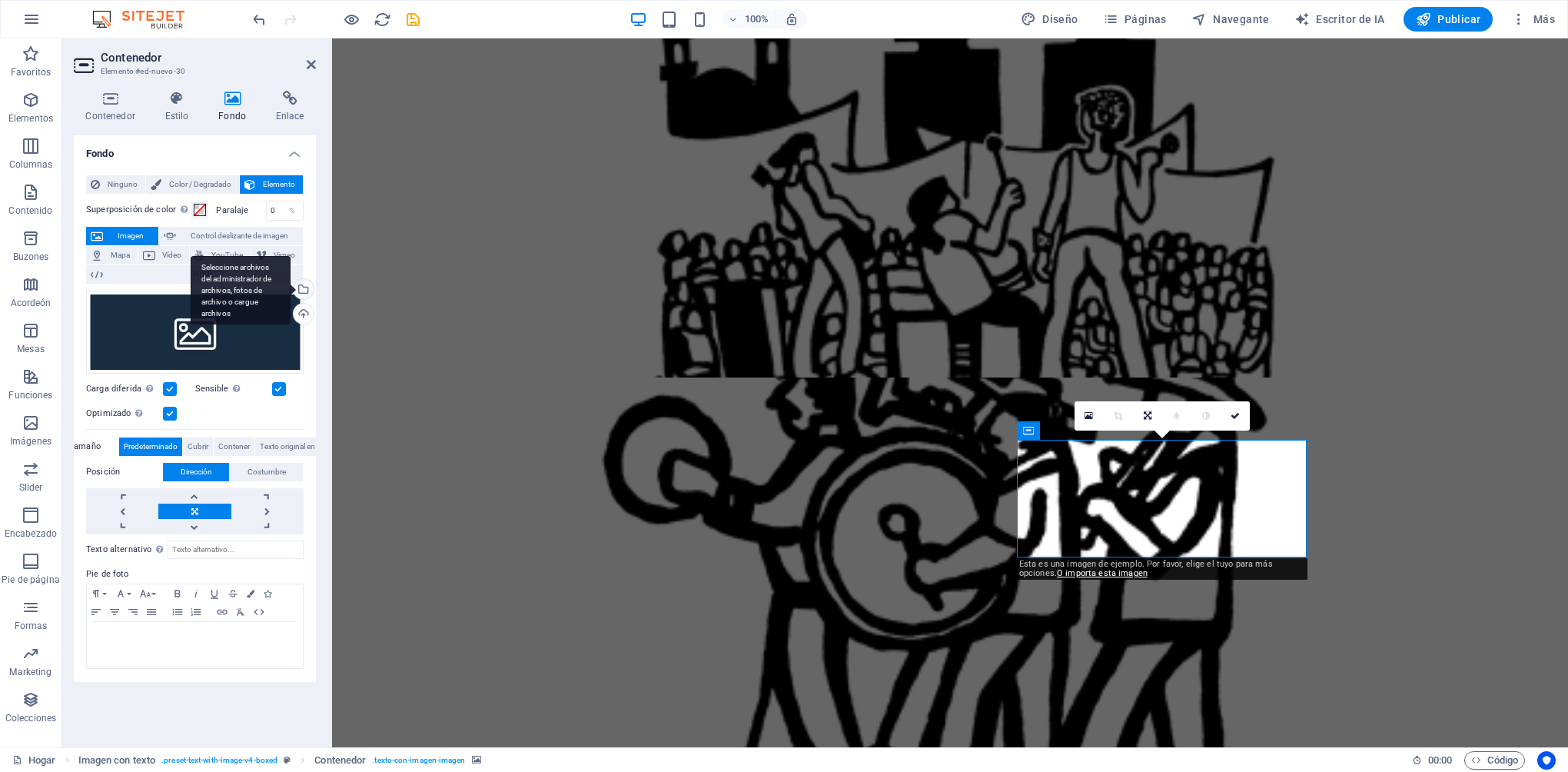
click at [307, 287] on div "Seleccione archivos del administrador de archivos, fotos de archivo o cargue ar…" at bounding box center [302, 291] width 23 height 23
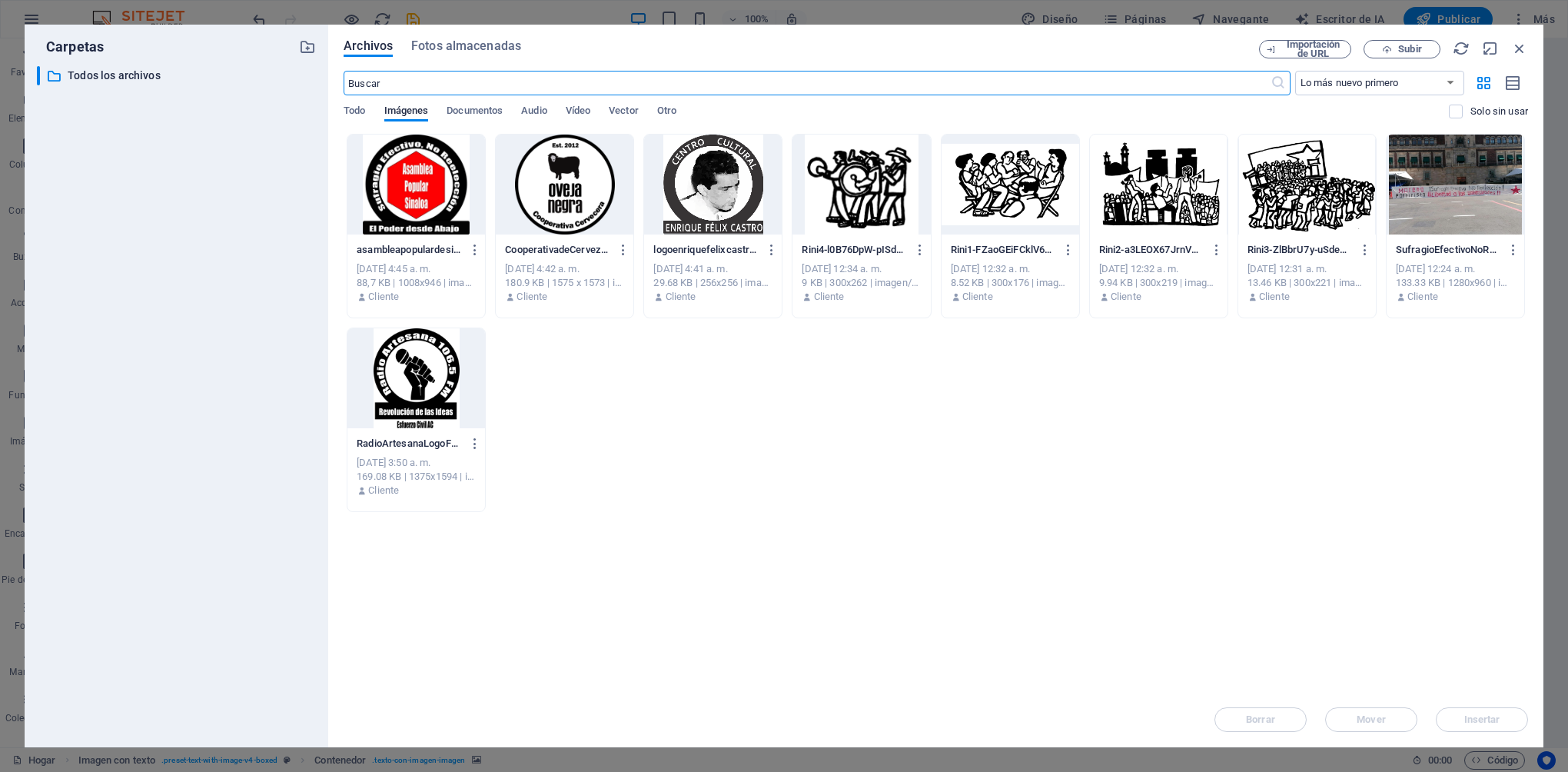
click at [1122, 215] on div at bounding box center [1159, 184] width 137 height 100
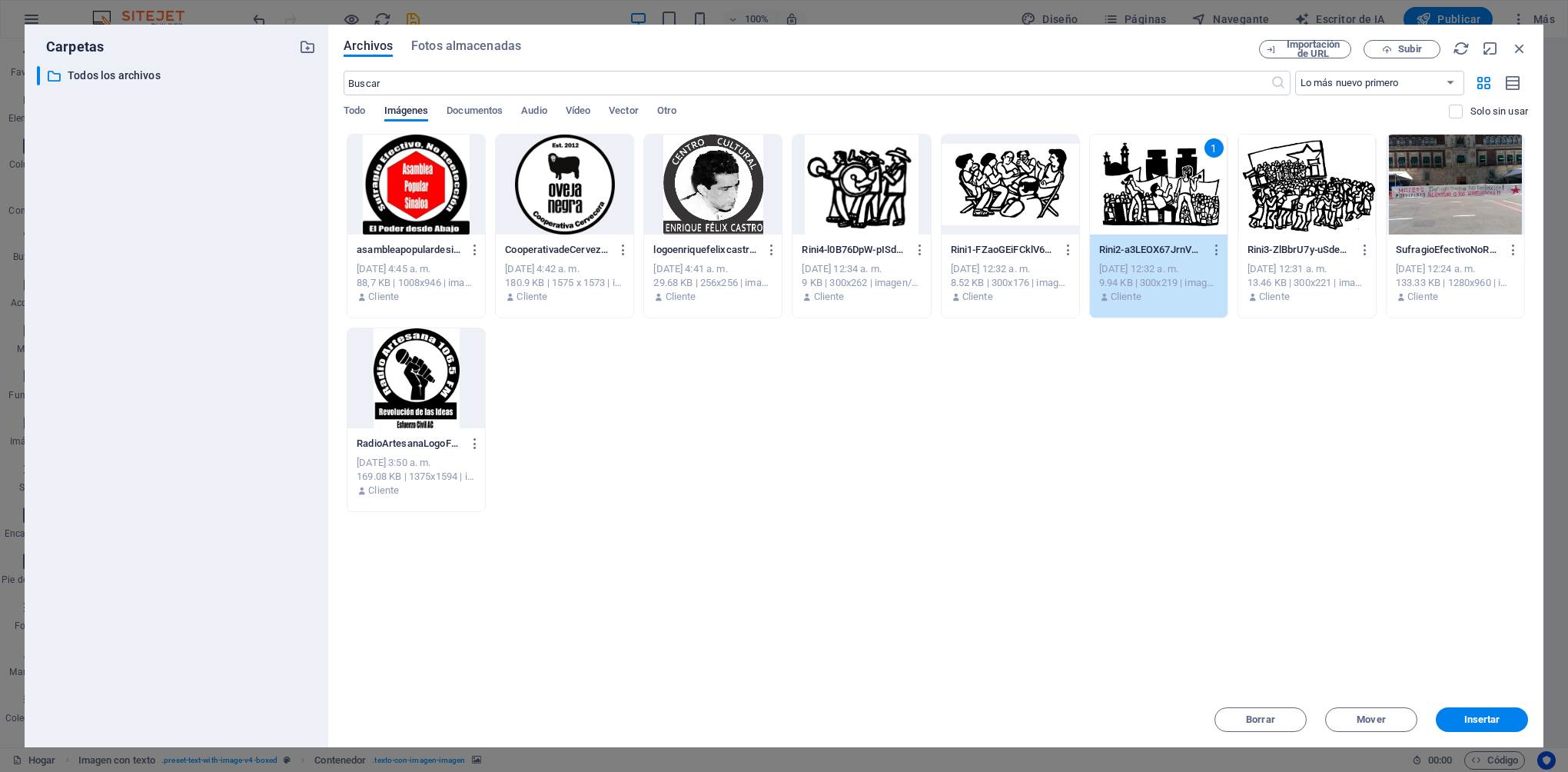
click at [1122, 215] on div "1" at bounding box center [1159, 184] width 137 height 100
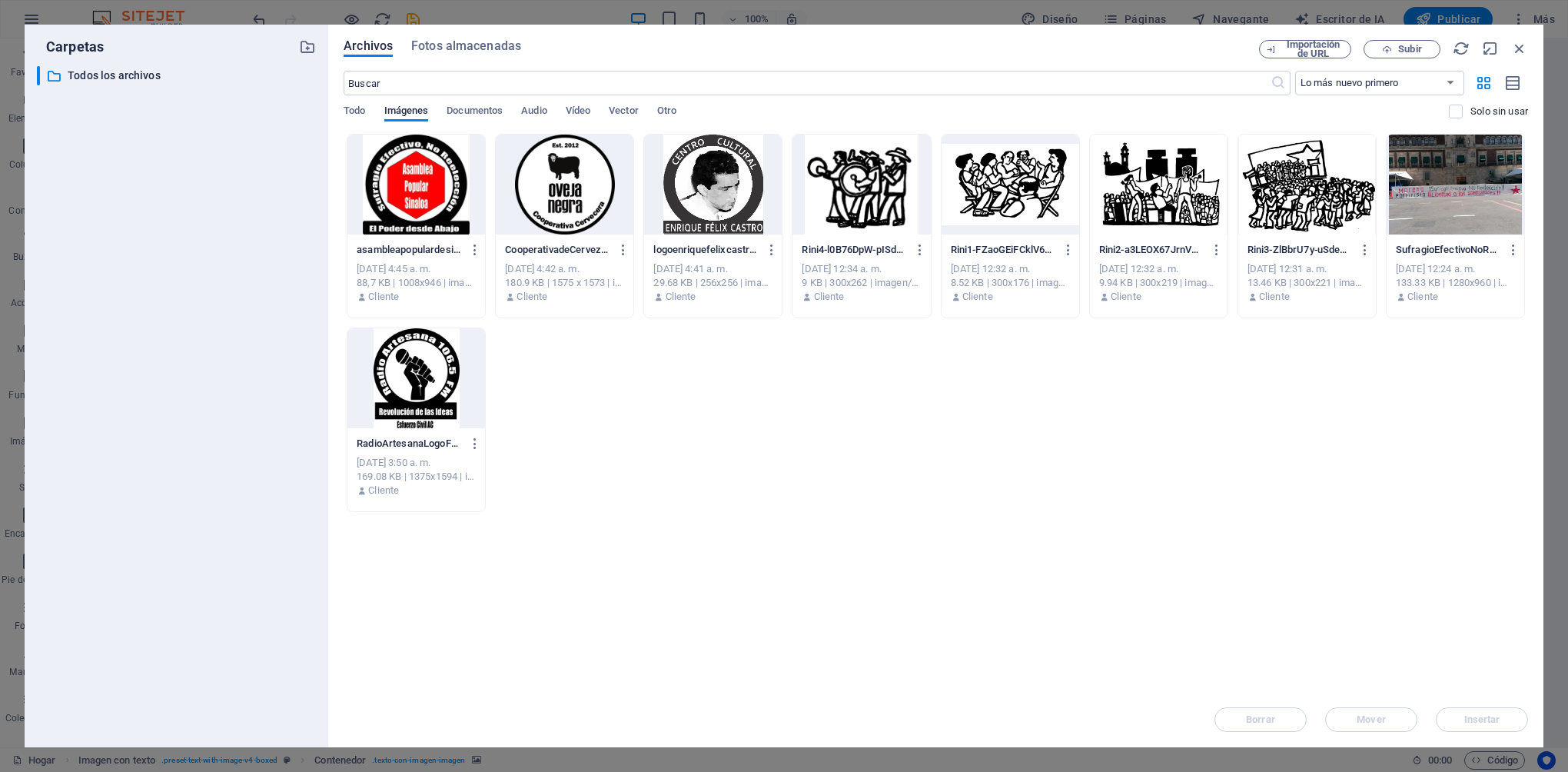
click at [1122, 215] on div at bounding box center [1159, 184] width 137 height 100
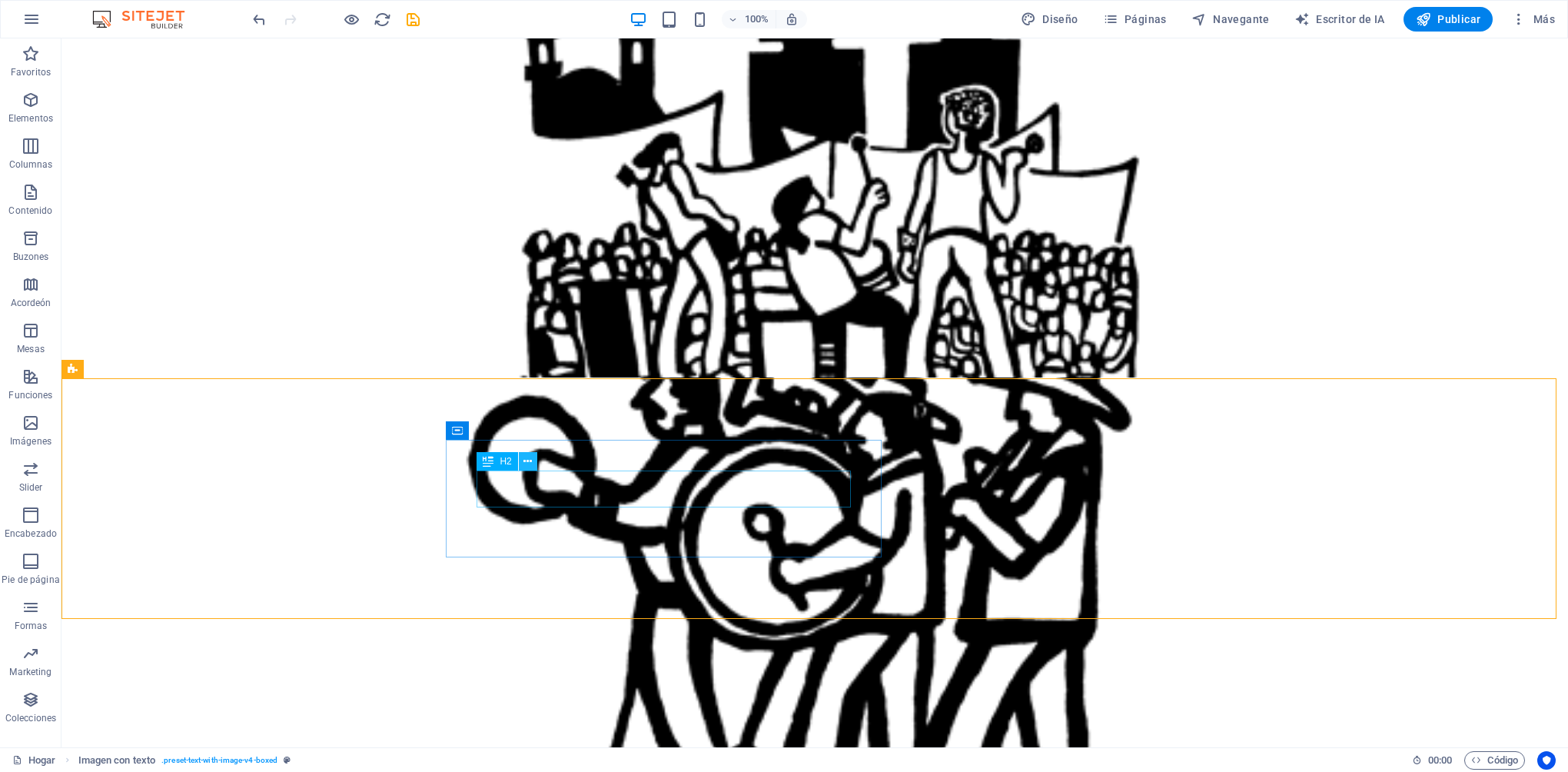
click at [524, 463] on icon at bounding box center [527, 461] width 9 height 16
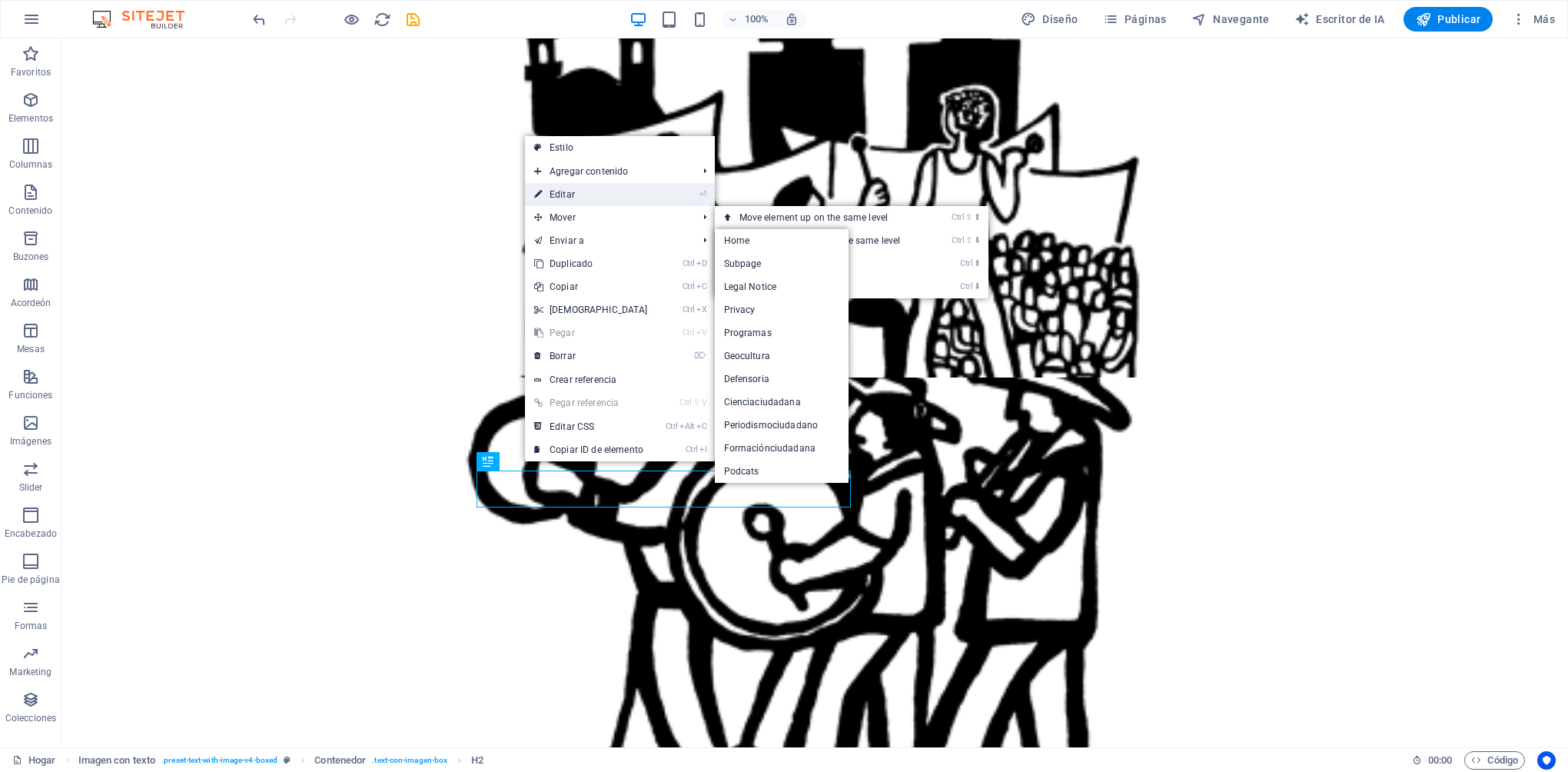
click at [595, 197] on link "⏎ Editar" at bounding box center [590, 195] width 133 height 23
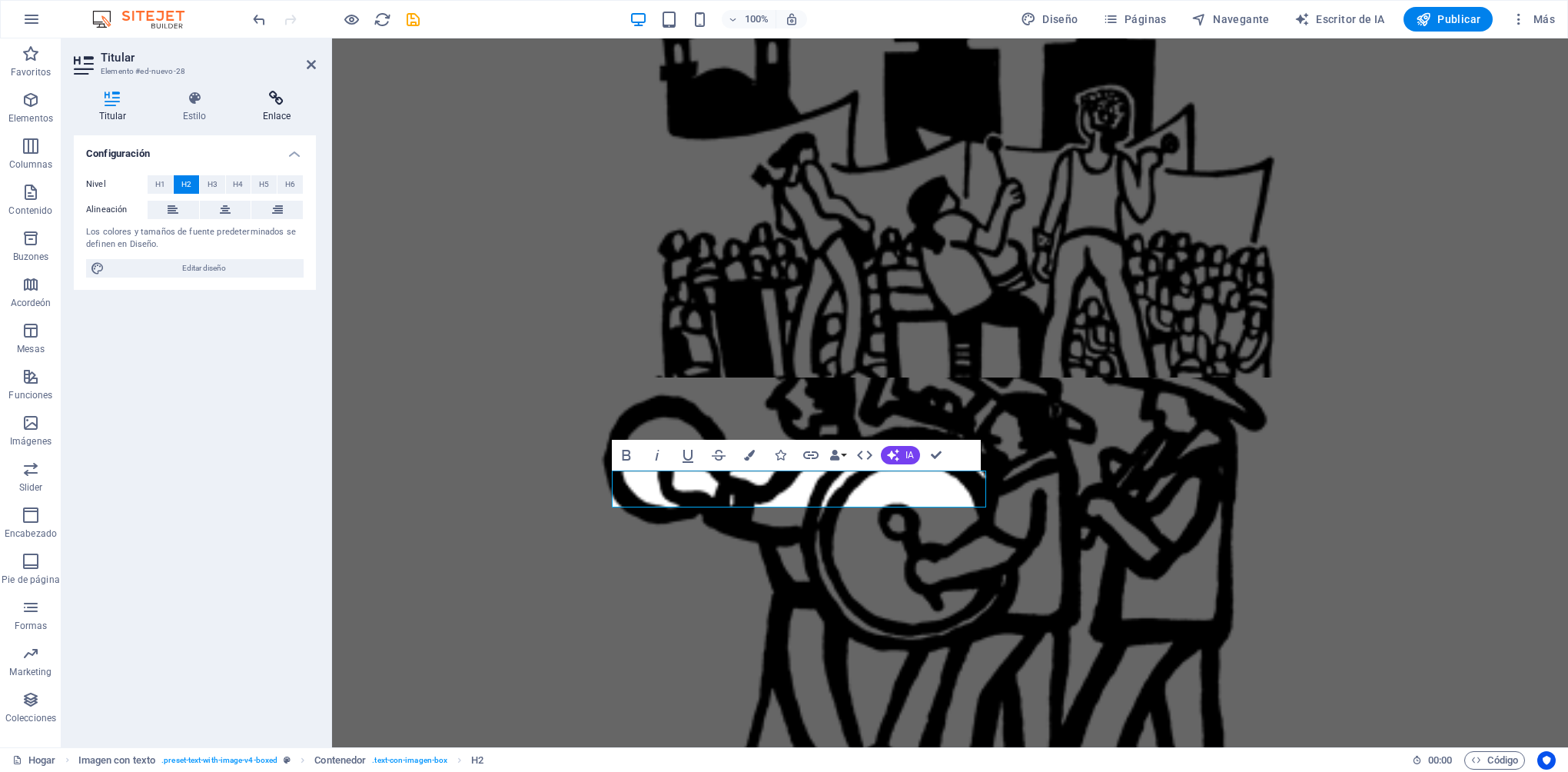
click at [277, 110] on h4 "Enlace" at bounding box center [277, 107] width 78 height 32
click at [225, 183] on span "Externo" at bounding box center [223, 184] width 28 height 18
select select "blank"
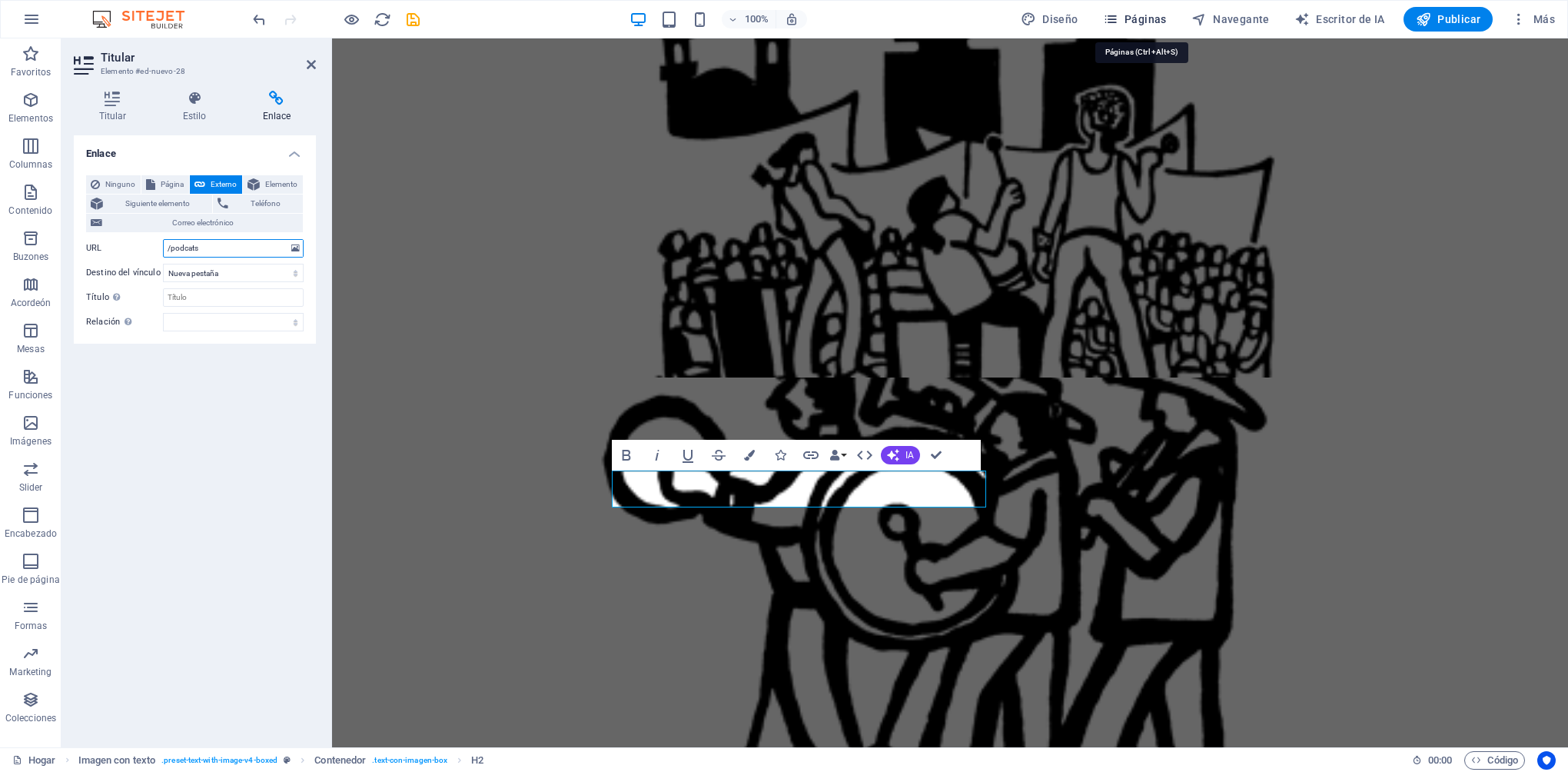
type input "/podcats"
click at [1136, 20] on font "Páginas" at bounding box center [1145, 19] width 42 height 12
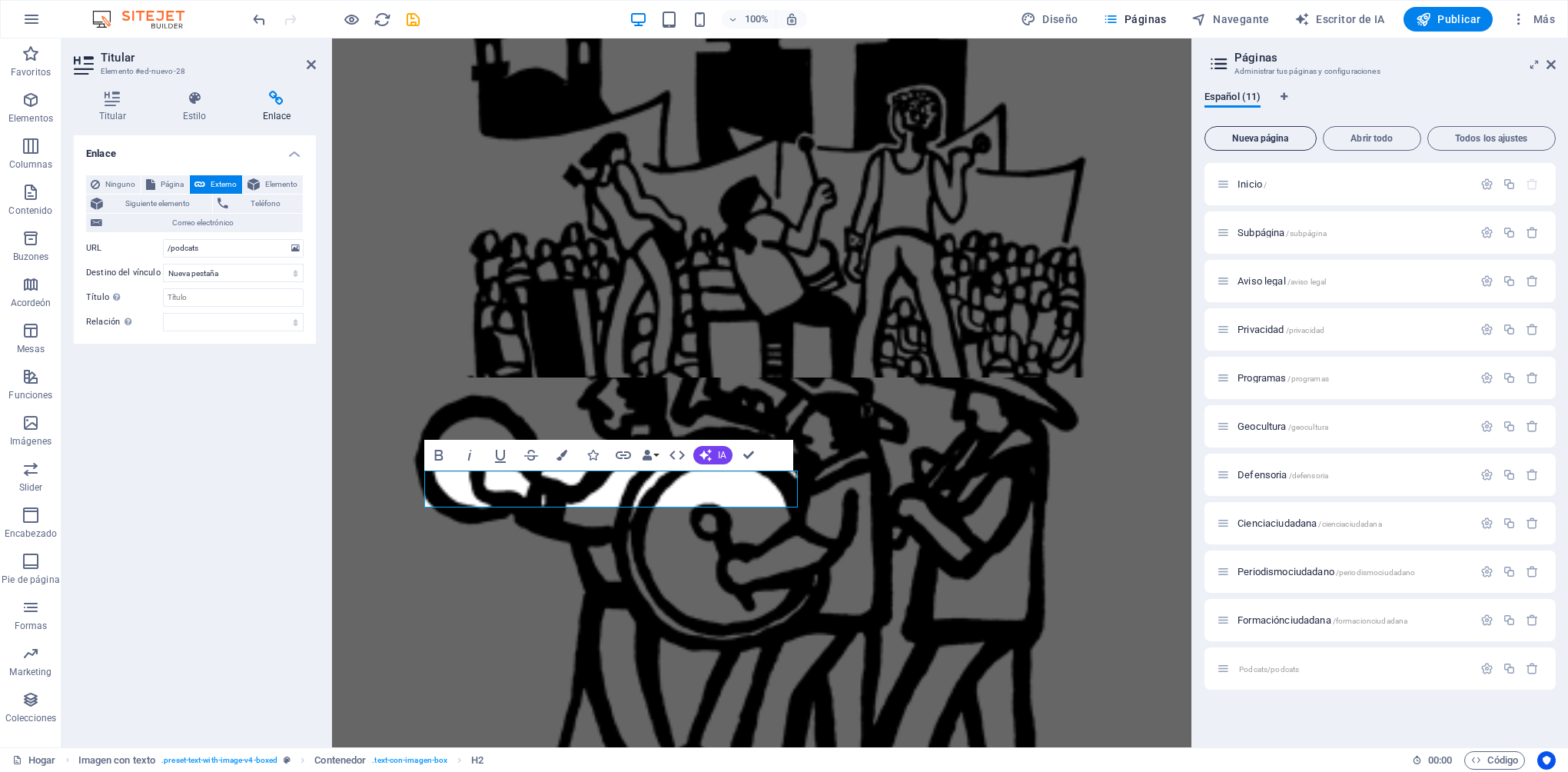
click at [1287, 144] on button "Nueva página" at bounding box center [1261, 138] width 113 height 25
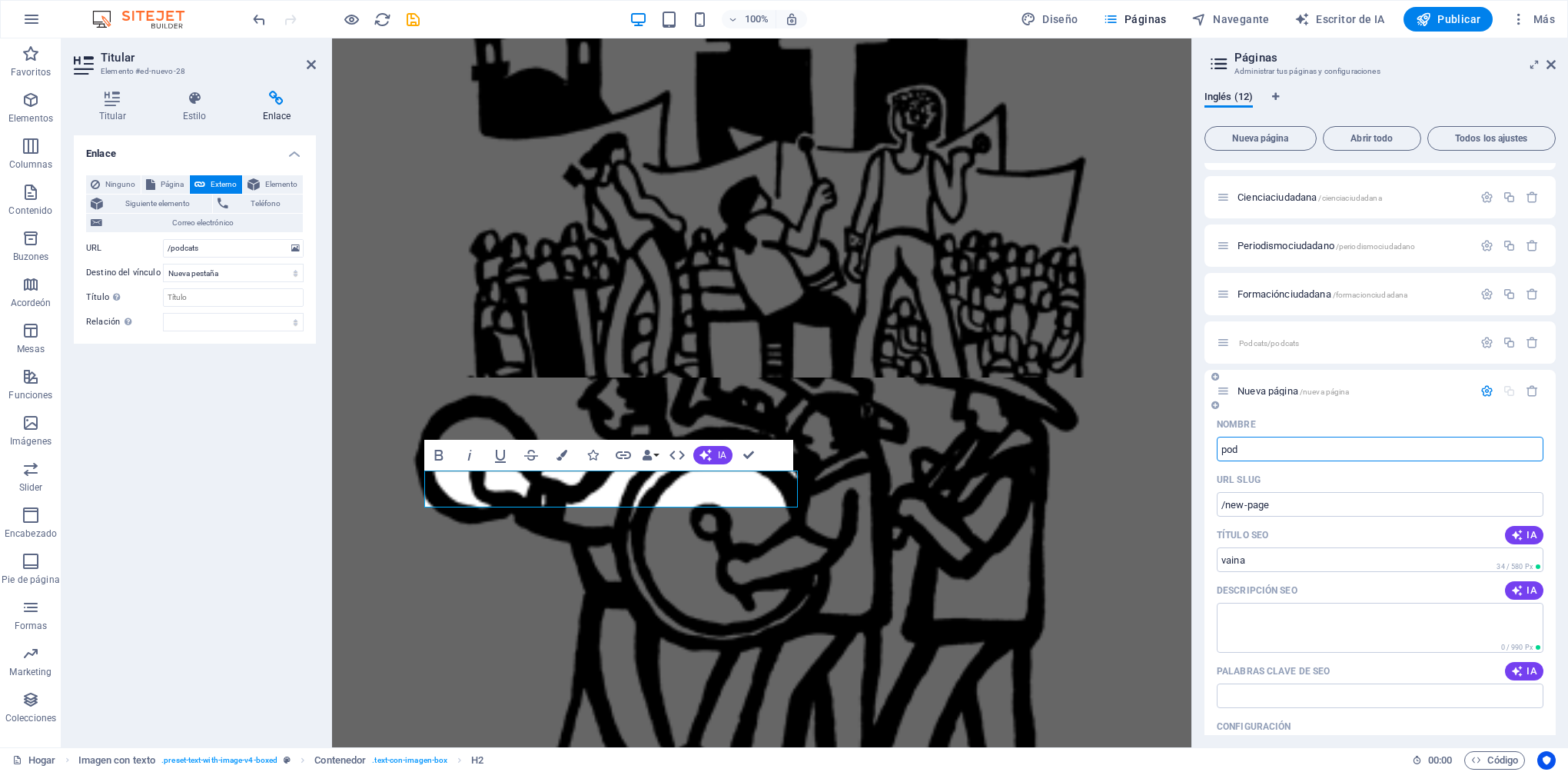
type input "pod"
type input "/pod"
type input "podc"
type input "/podc"
type input "Podcats"
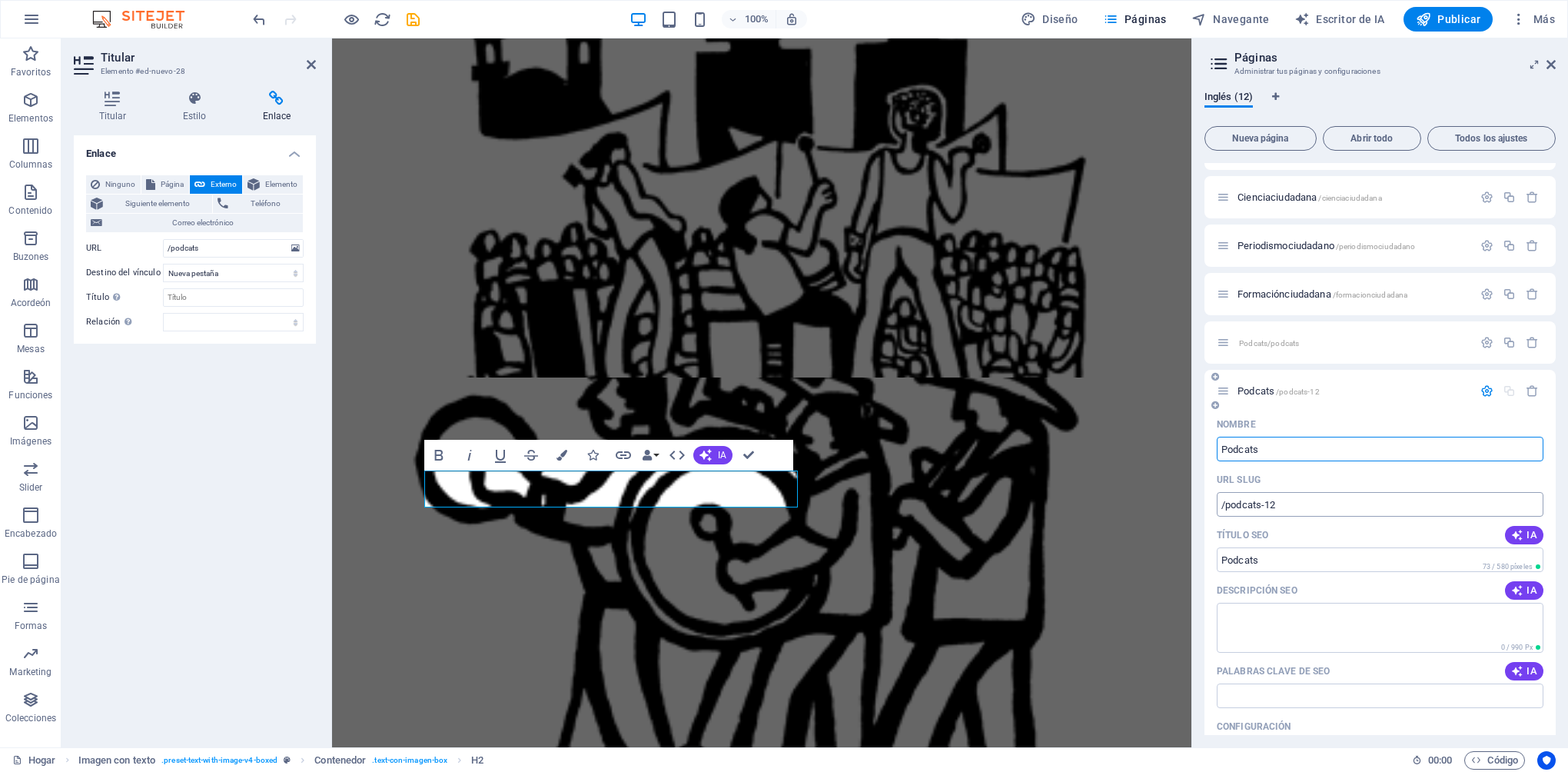
click at [1287, 503] on input "/podcats-12" at bounding box center [1380, 505] width 326 height 25
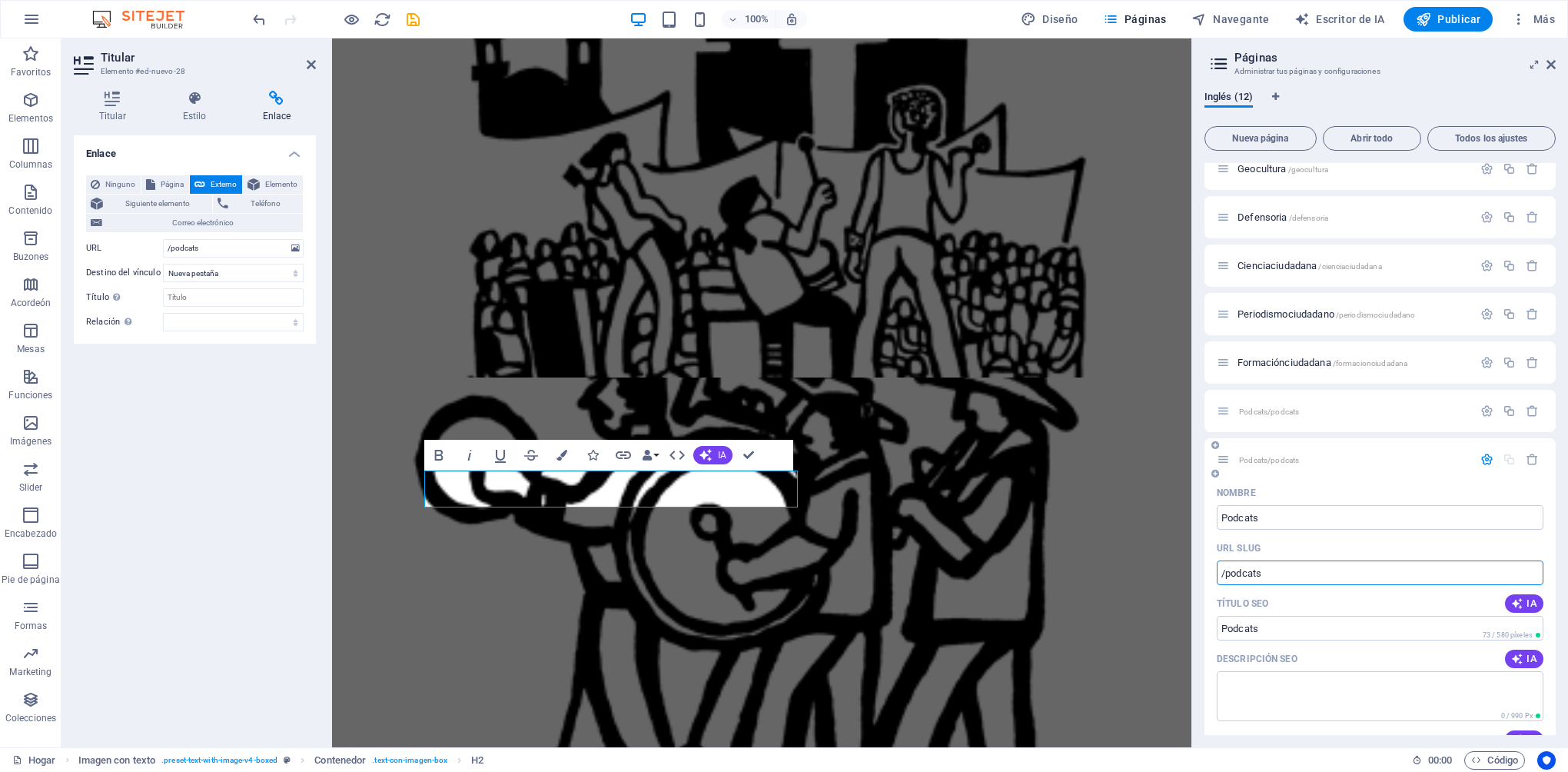
scroll to position [237, 0]
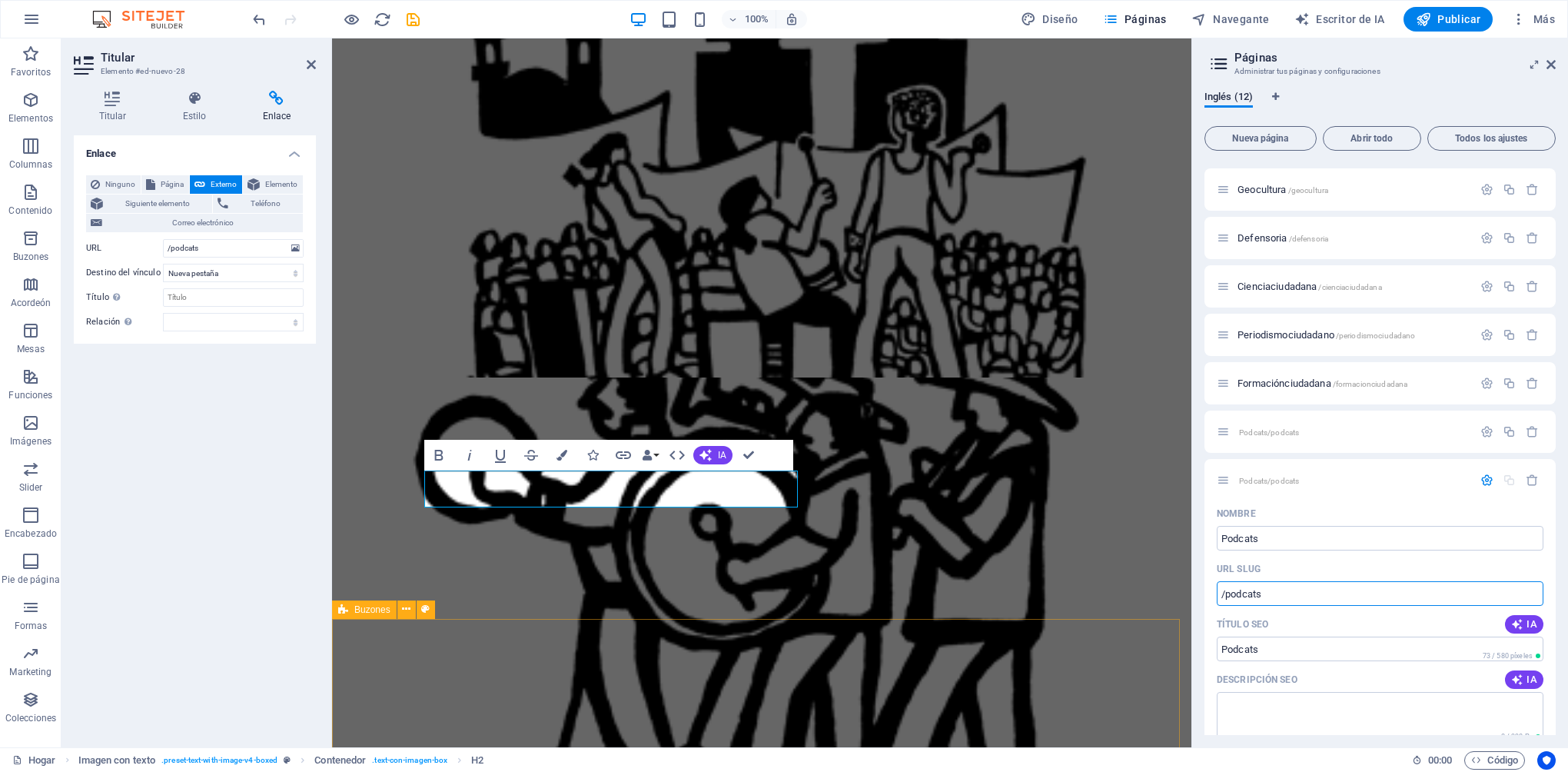
type input "/podcats"
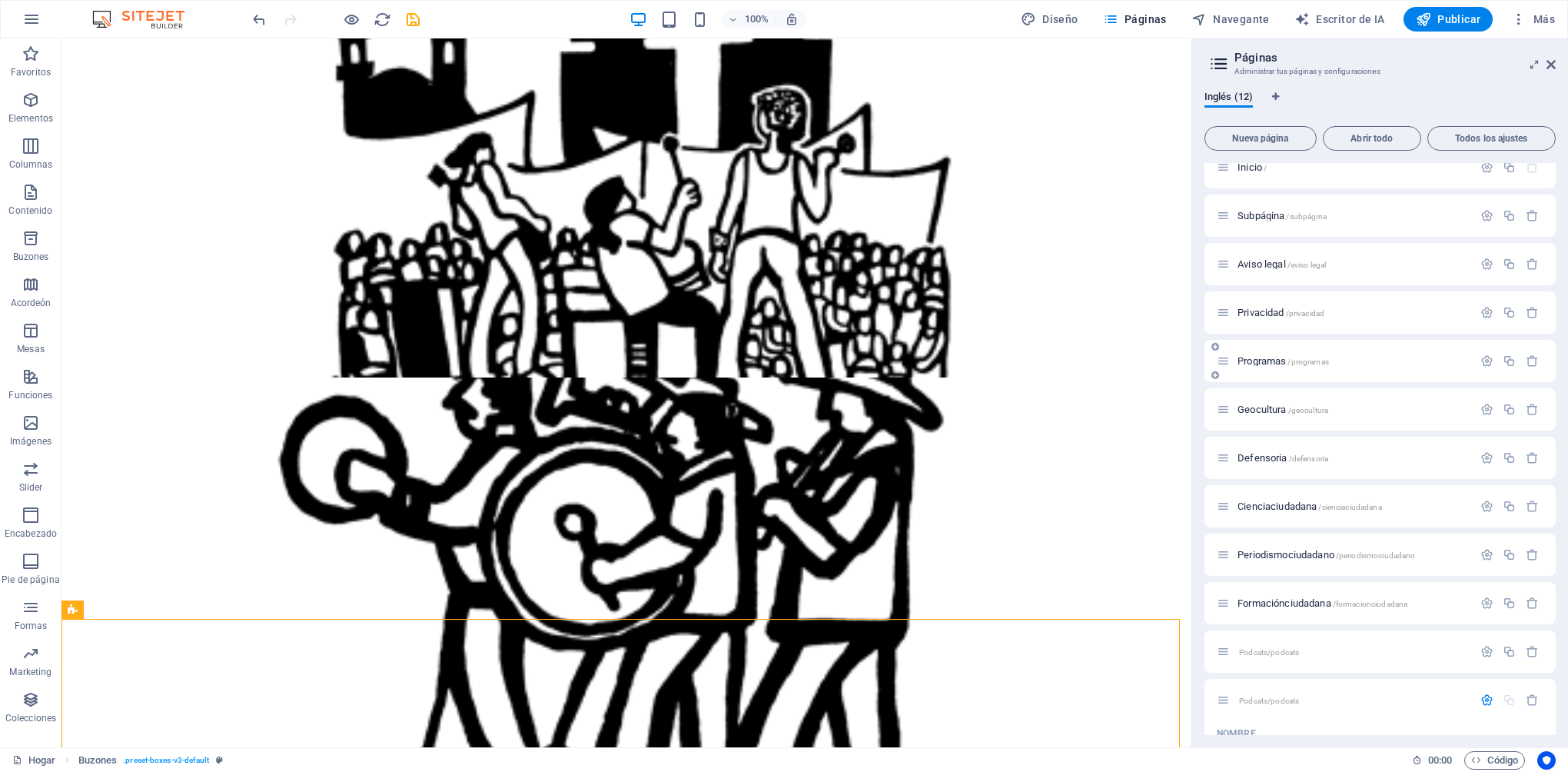
scroll to position [0, 0]
click at [1223, 61] on icon at bounding box center [1219, 64] width 23 height 22
click at [1258, 65] on h3 "Administrar tus páginas y configuraciones" at bounding box center [1379, 72] width 291 height 14
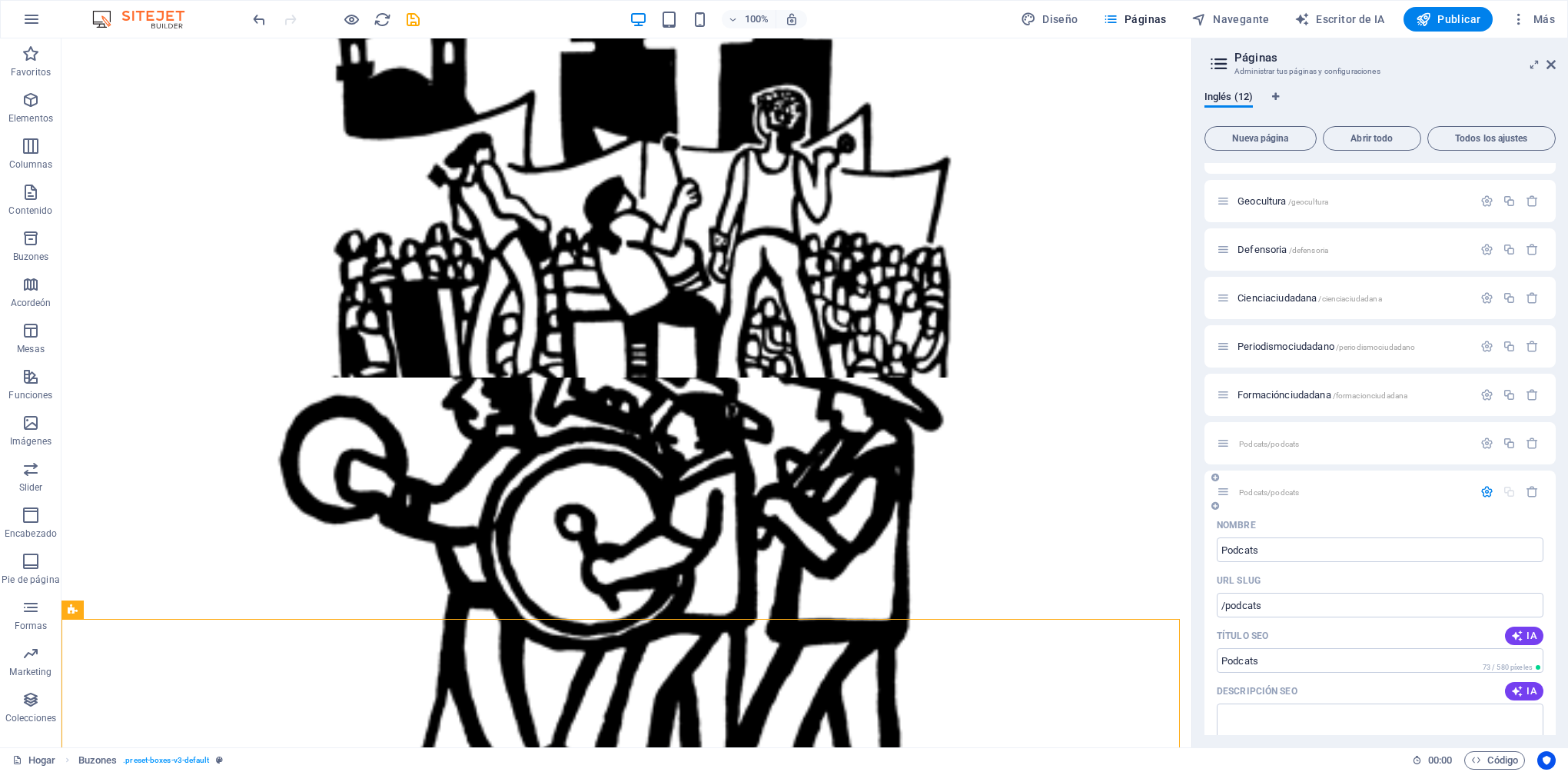
scroll to position [231, 0]
click at [1483, 492] on icon "button" at bounding box center [1487, 487] width 13 height 13
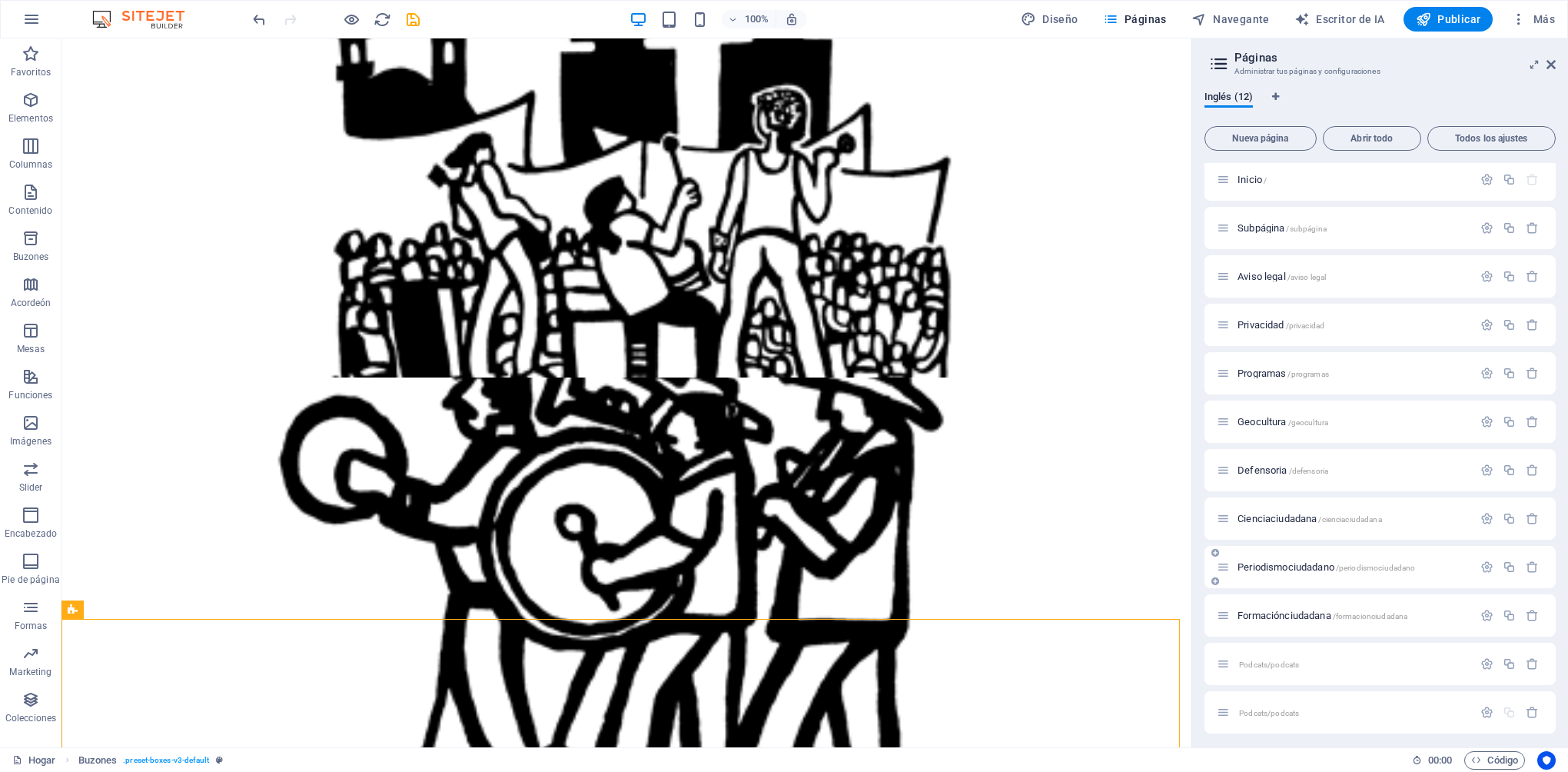
scroll to position [10, 0]
click at [1527, 656] on icon "button" at bounding box center [1533, 659] width 13 height 13
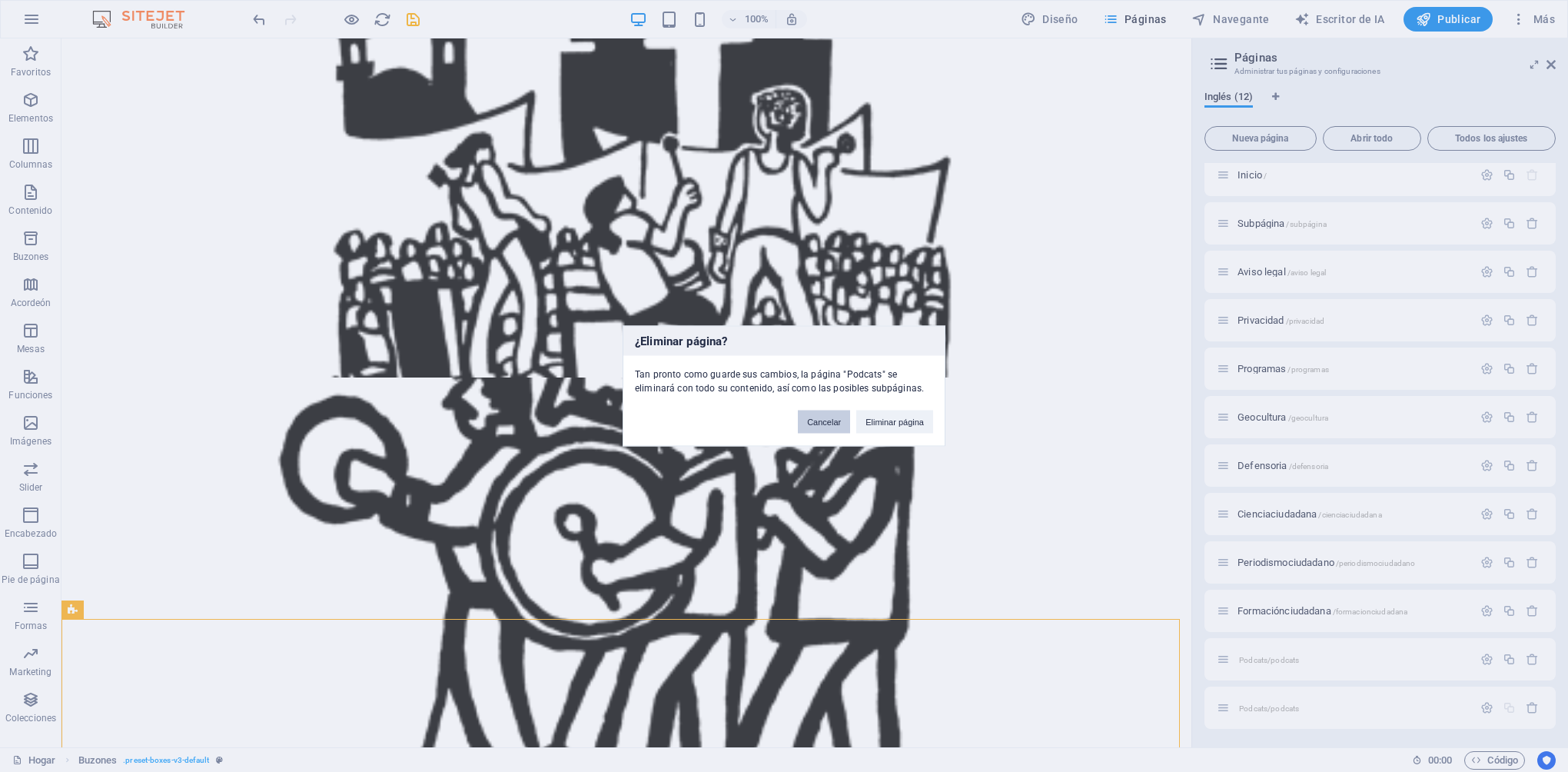
click at [831, 427] on button "Cancelar" at bounding box center [823, 422] width 52 height 23
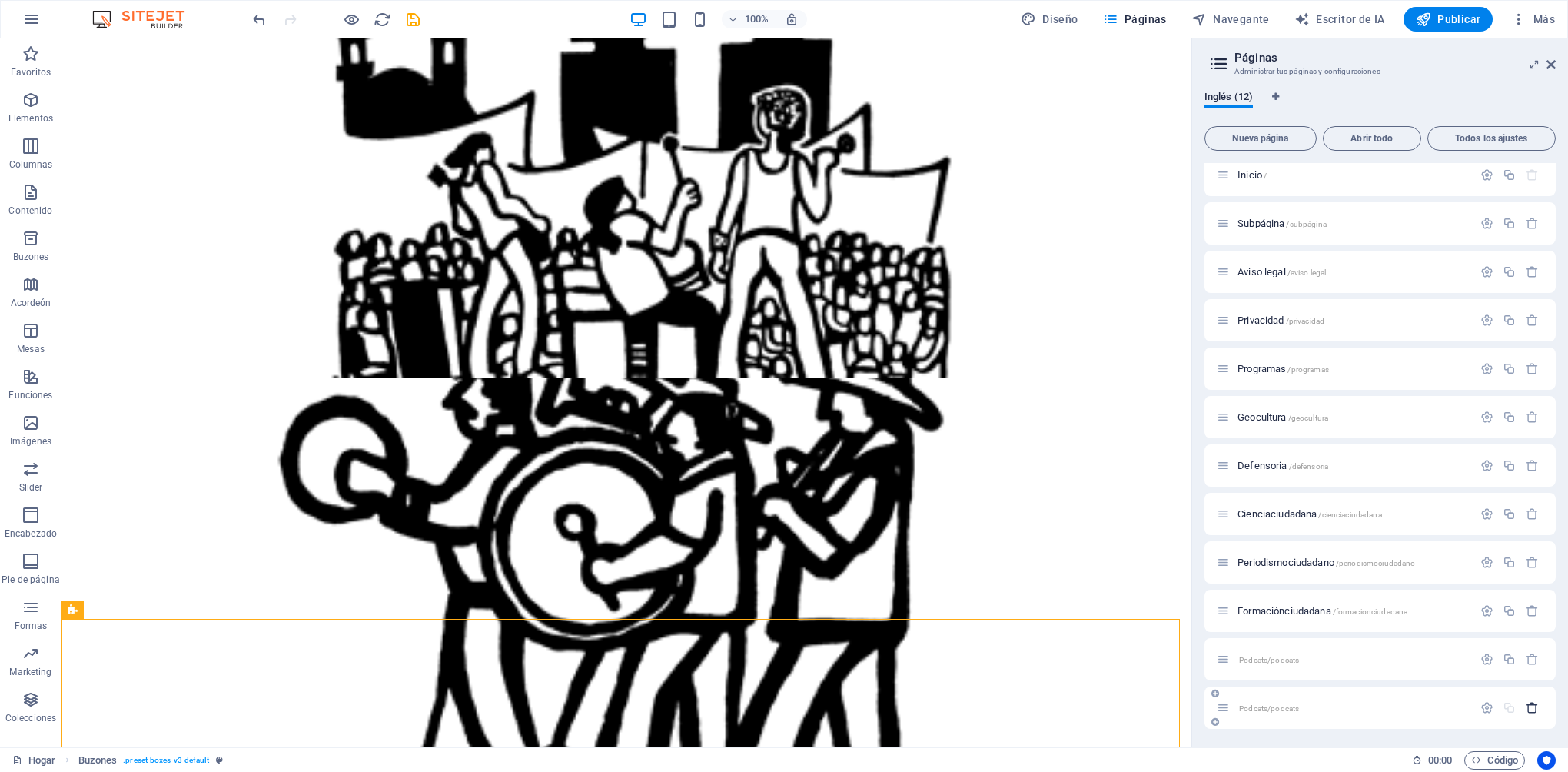
click at [1526, 707] on icon "button" at bounding box center [1533, 708] width 13 height 13
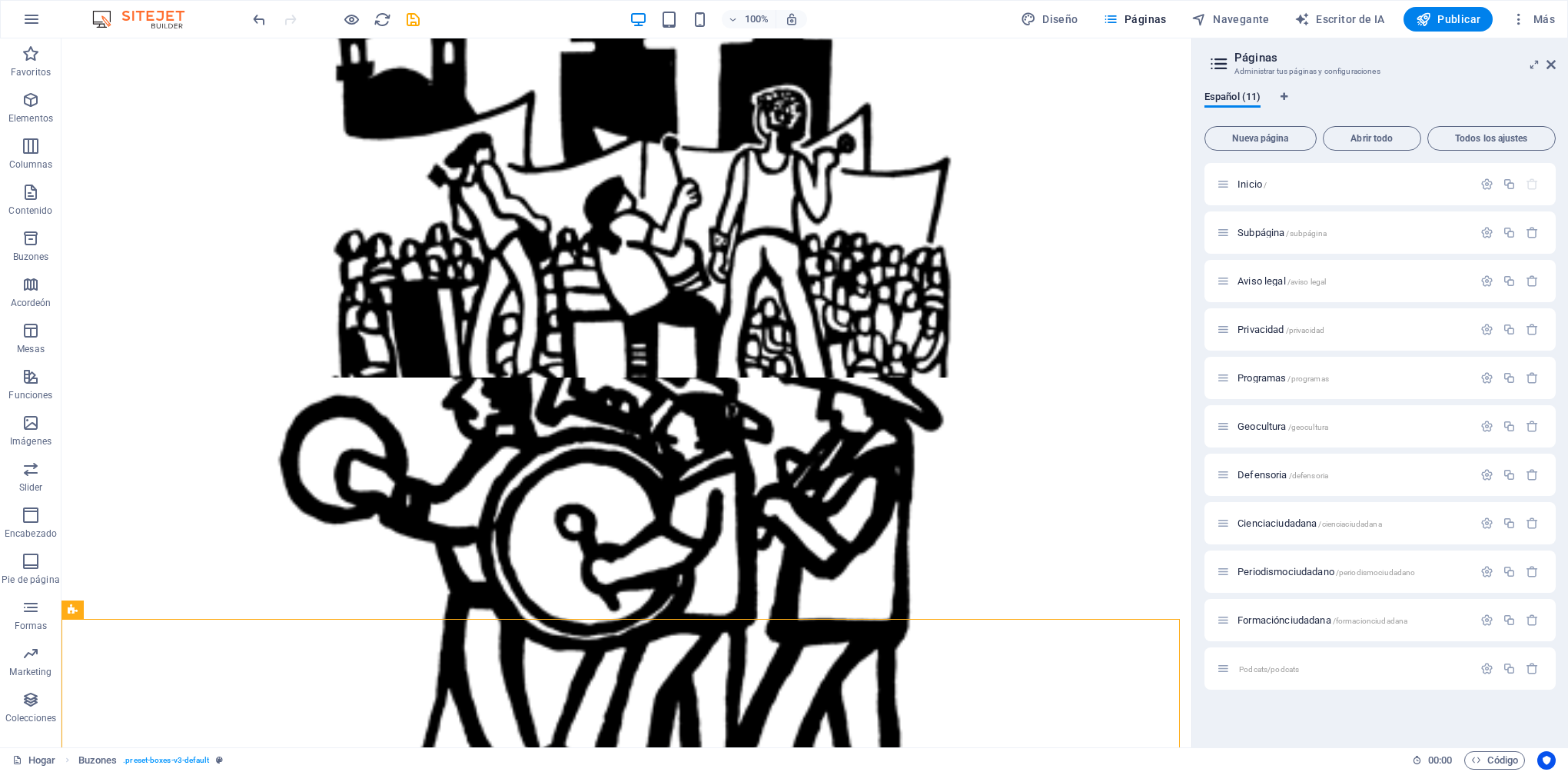
scroll to position [0, 0]
click at [1365, 676] on div "Podcats/podcats" at bounding box center [1345, 668] width 256 height 18
click at [1268, 668] on span "Podcats/podcats" at bounding box center [1269, 669] width 60 height 9
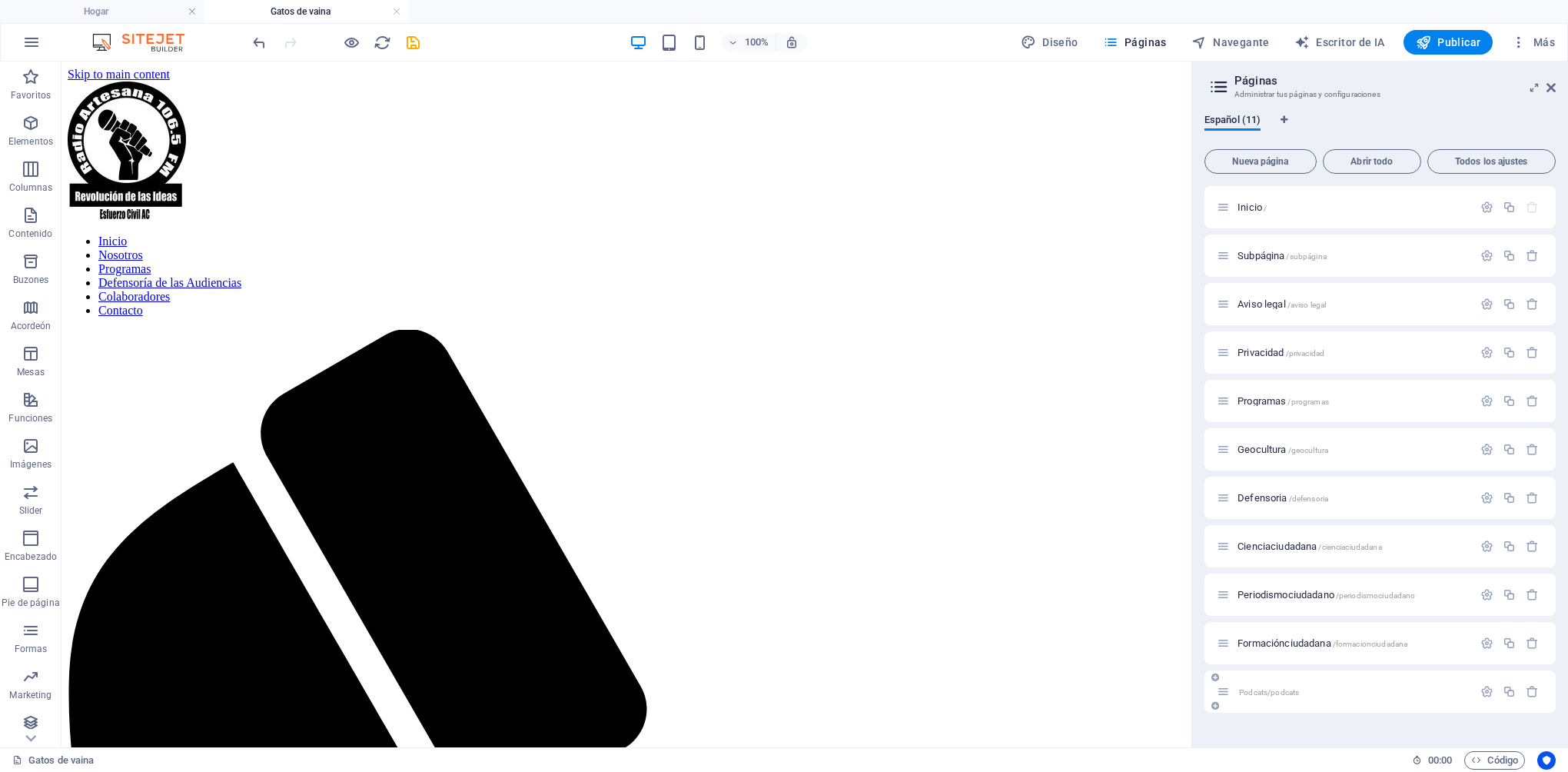
click at [1217, 695] on icon at bounding box center [1224, 692] width 13 height 13
click at [1224, 693] on icon at bounding box center [1224, 692] width 13 height 13
click at [1273, 693] on span "Podcats/podcats" at bounding box center [1269, 692] width 60 height 9
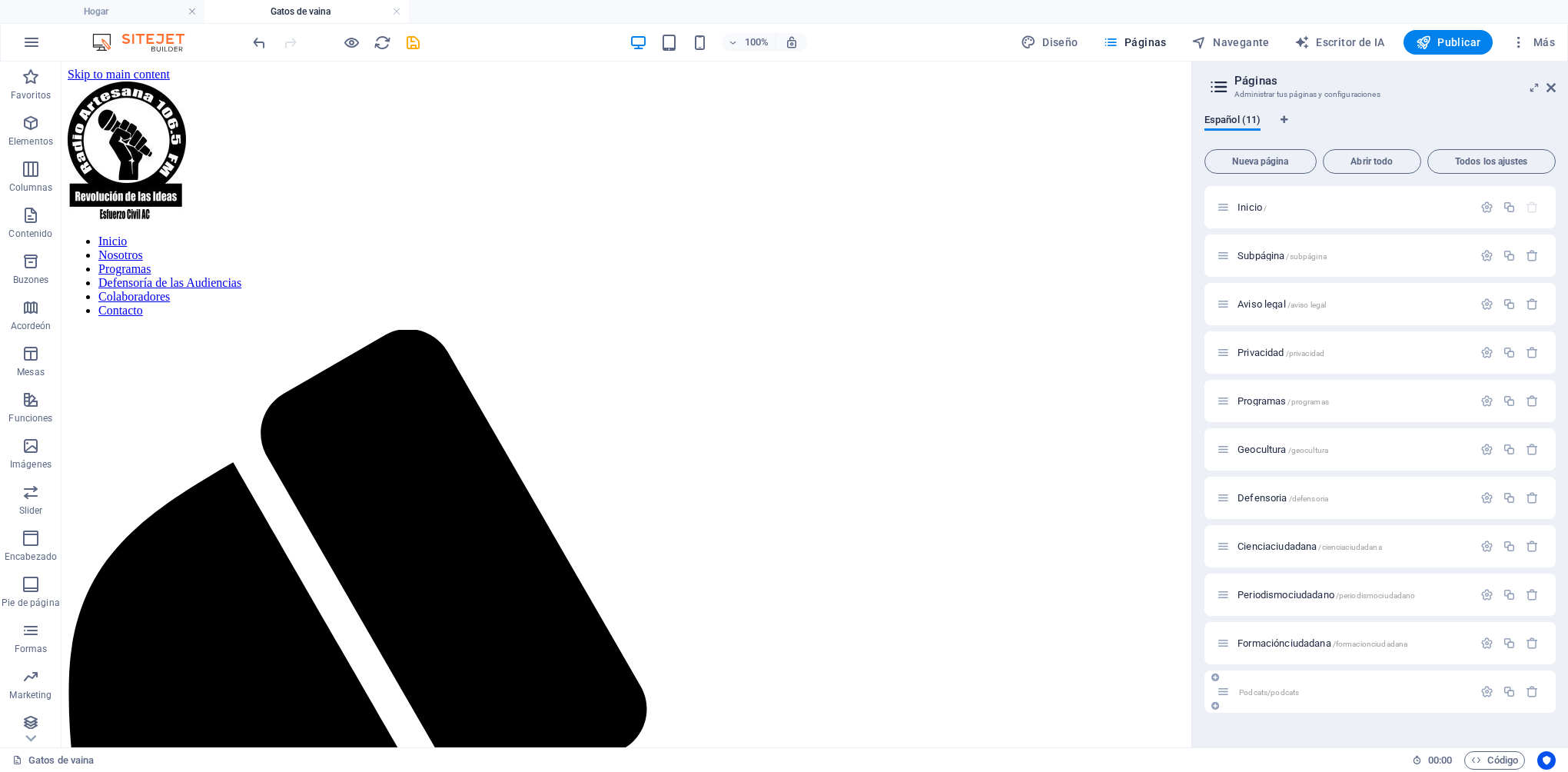
click at [1438, 701] on div "Podcats/podcats" at bounding box center [1380, 692] width 351 height 42
click at [1485, 695] on icon "button" at bounding box center [1487, 692] width 13 height 13
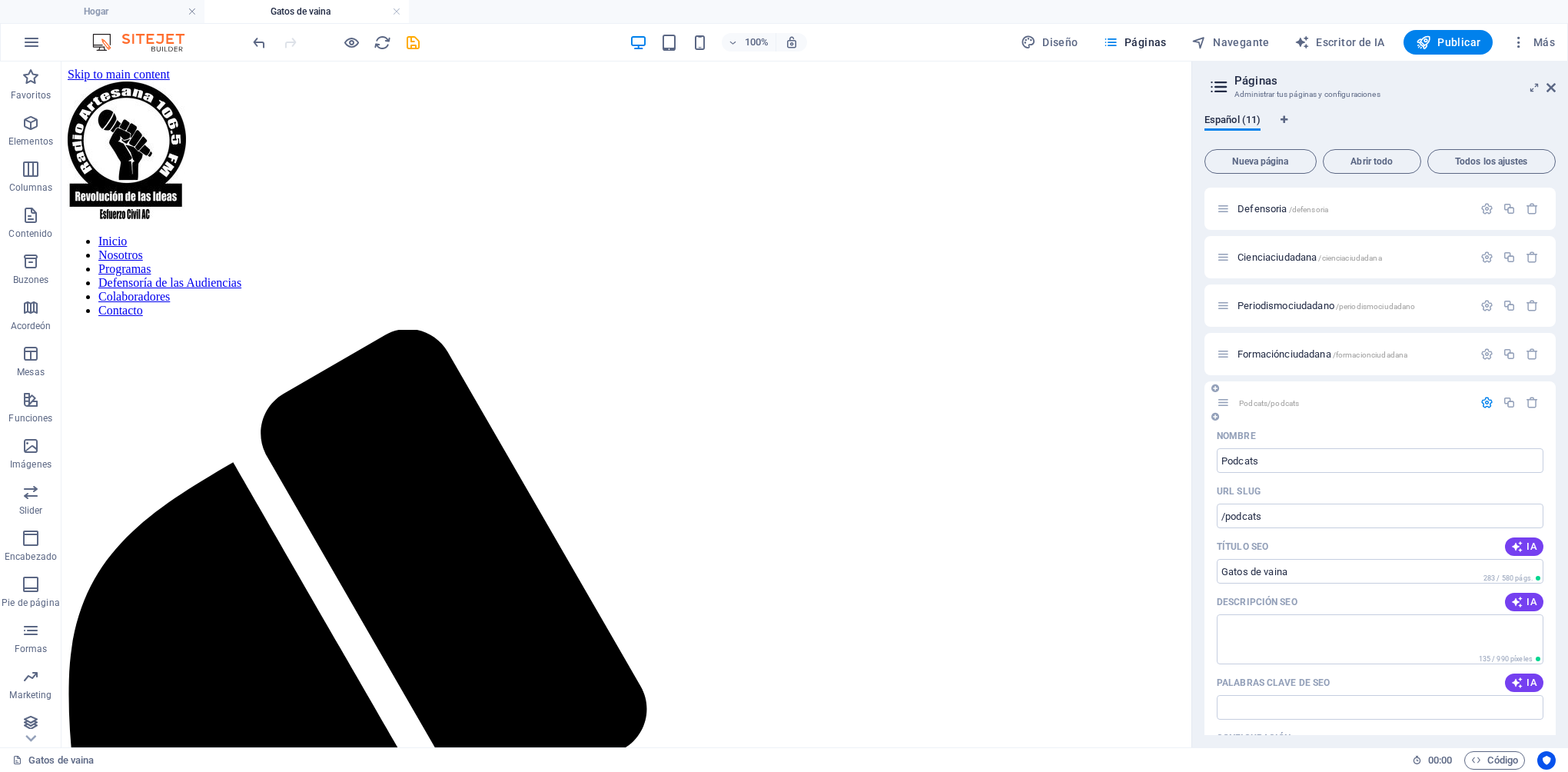
click at [1312, 399] on p "Podcats/podcats" at bounding box center [1352, 403] width 231 height 10
drag, startPoint x: 1269, startPoint y: 520, endPoint x: 1221, endPoint y: 516, distance: 48.2
click at [1221, 516] on input "/podcats" at bounding box center [1380, 516] width 326 height 25
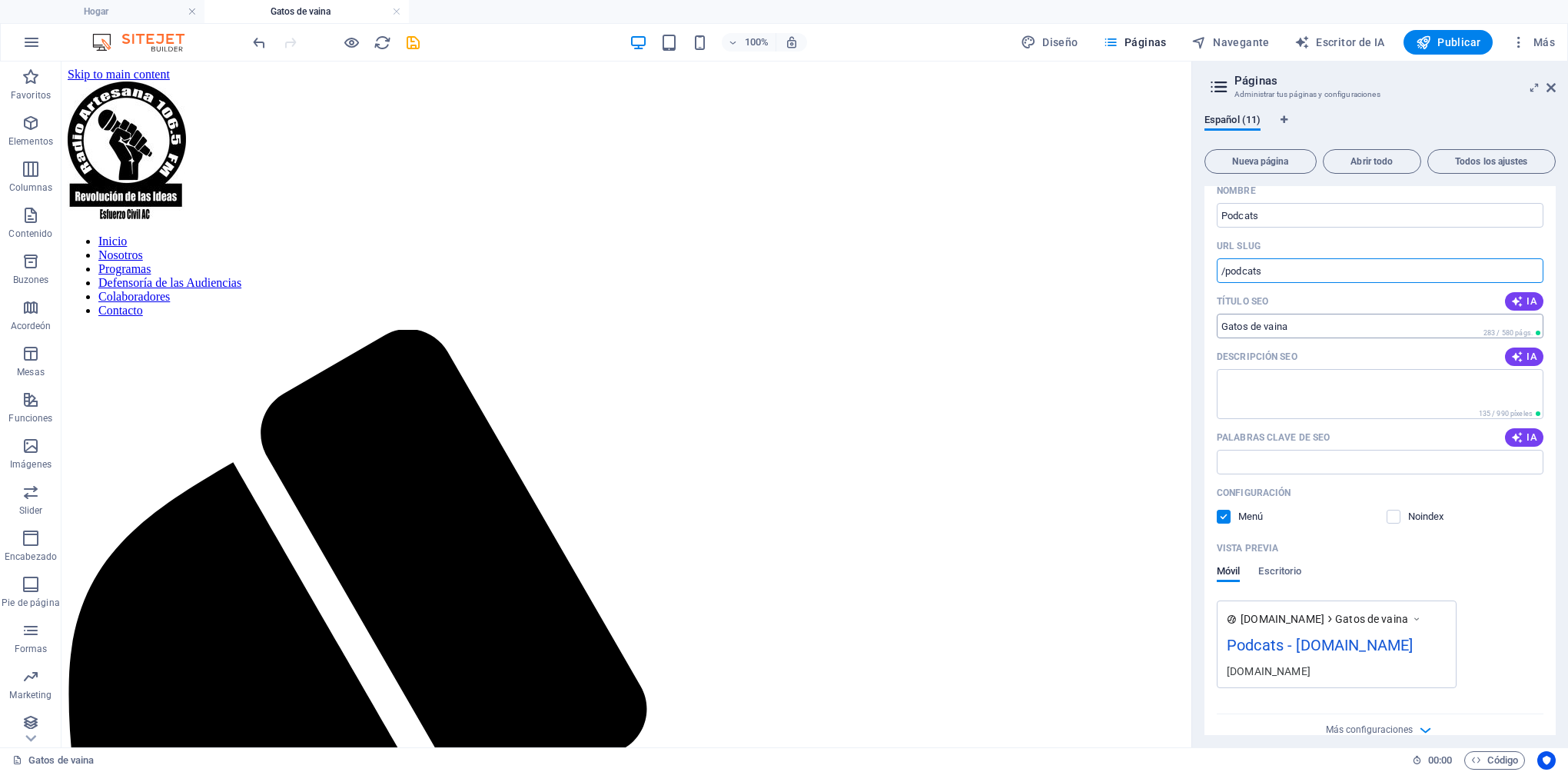
scroll to position [556, 0]
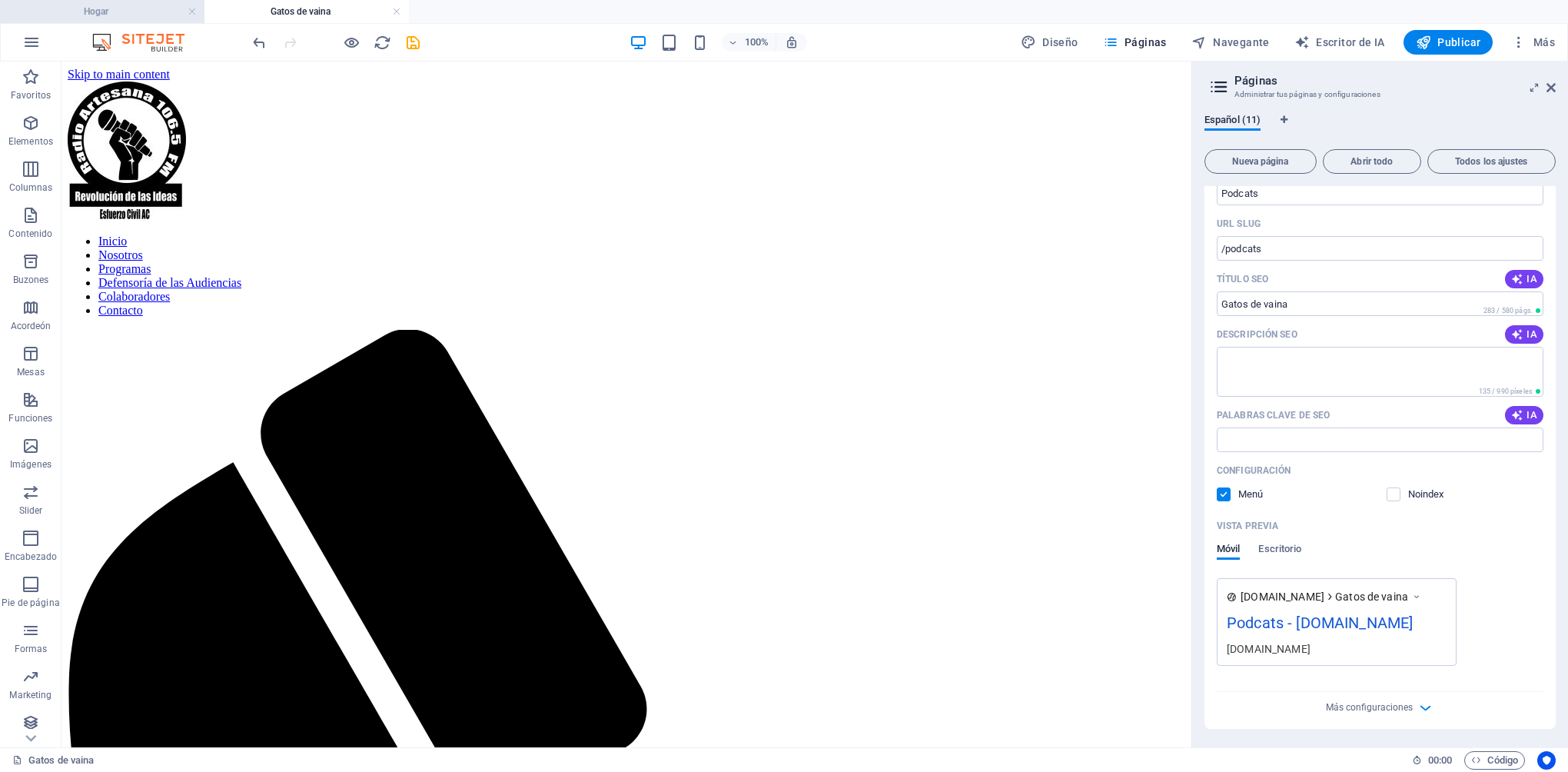
click at [133, 18] on h4 "Hogar" at bounding box center [102, 11] width 204 height 17
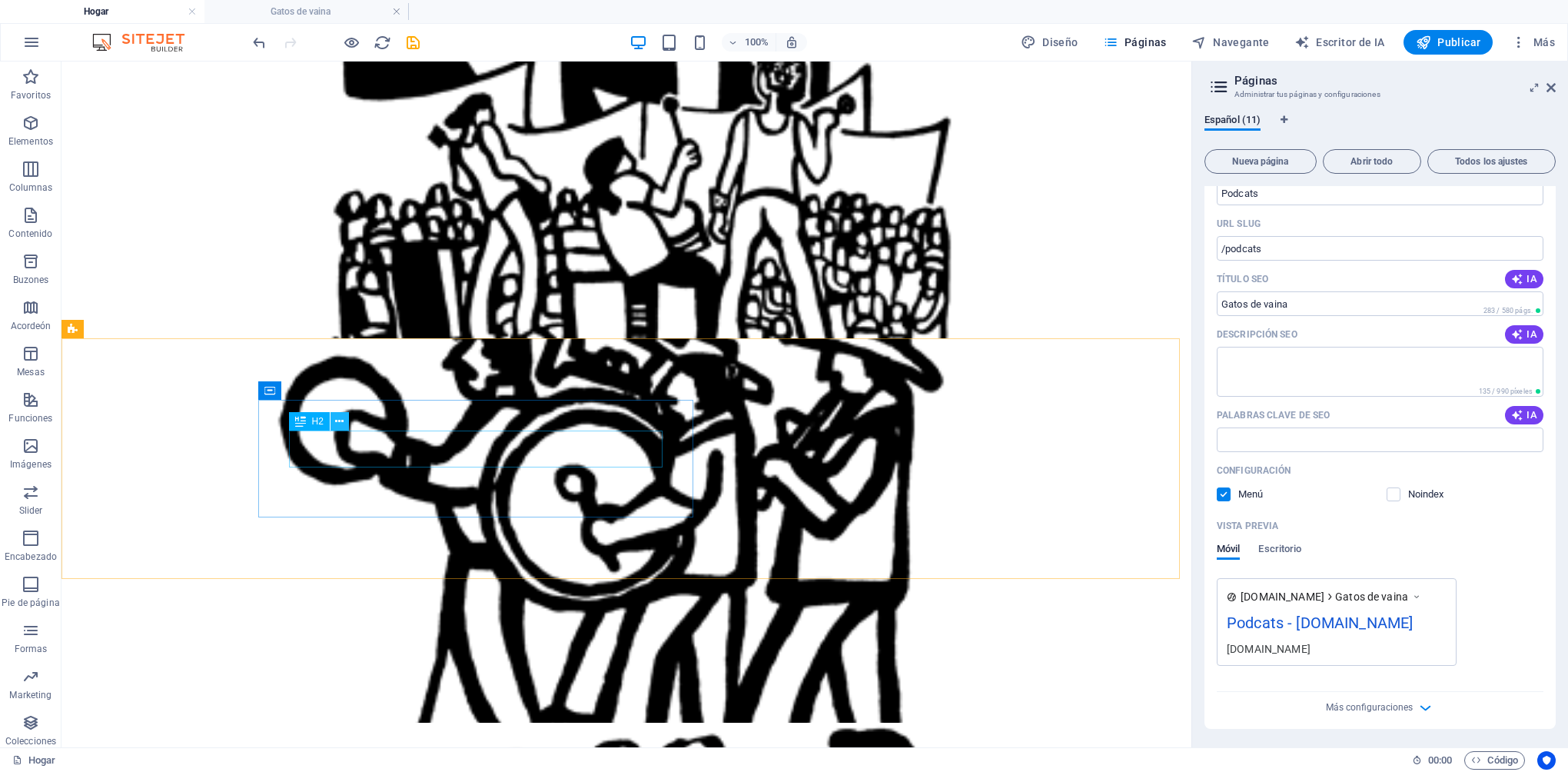
click at [340, 424] on icon at bounding box center [339, 422] width 9 height 16
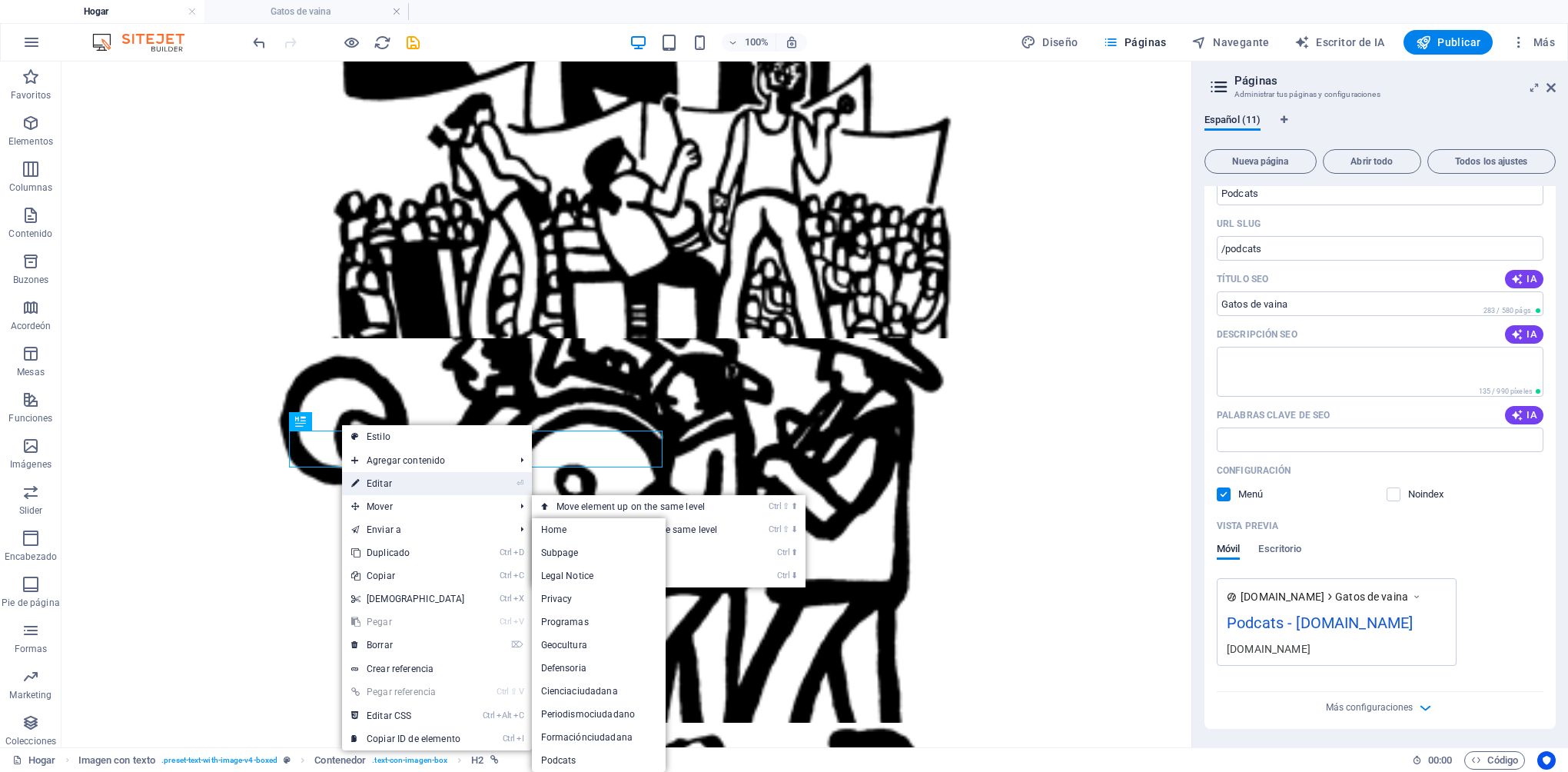
click at [395, 481] on link "⏎ Editar" at bounding box center [408, 484] width 133 height 23
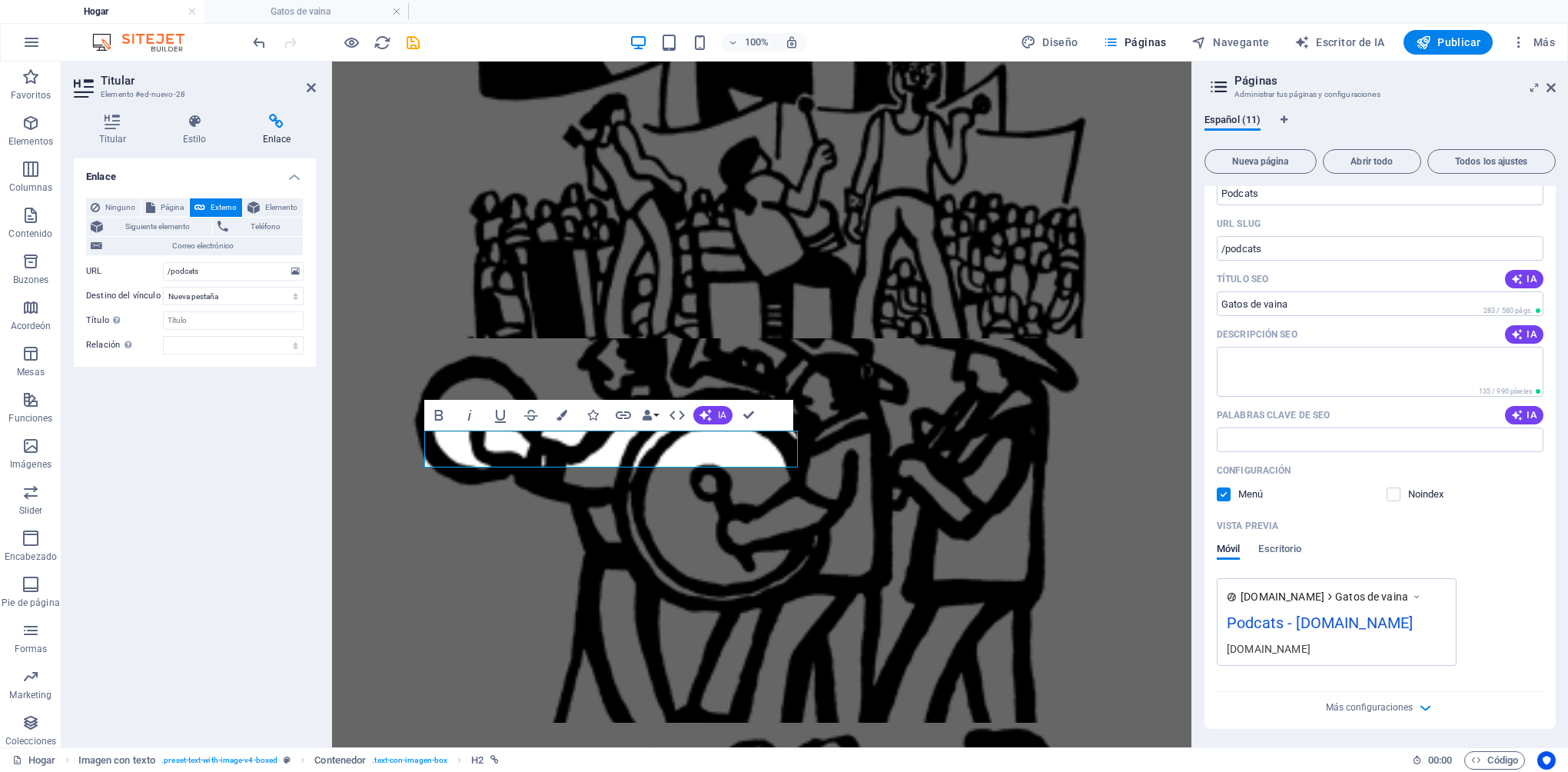
click at [283, 129] on h4 "Enlace" at bounding box center [277, 130] width 78 height 32
click at [224, 208] on span "Externo" at bounding box center [223, 207] width 28 height 18
drag, startPoint x: 196, startPoint y: 268, endPoint x: 160, endPoint y: 277, distance: 37.1
click at [160, 277] on div "URL /podcats" at bounding box center [195, 271] width 217 height 18
click at [1264, 250] on input "/podcats" at bounding box center [1380, 248] width 326 height 25
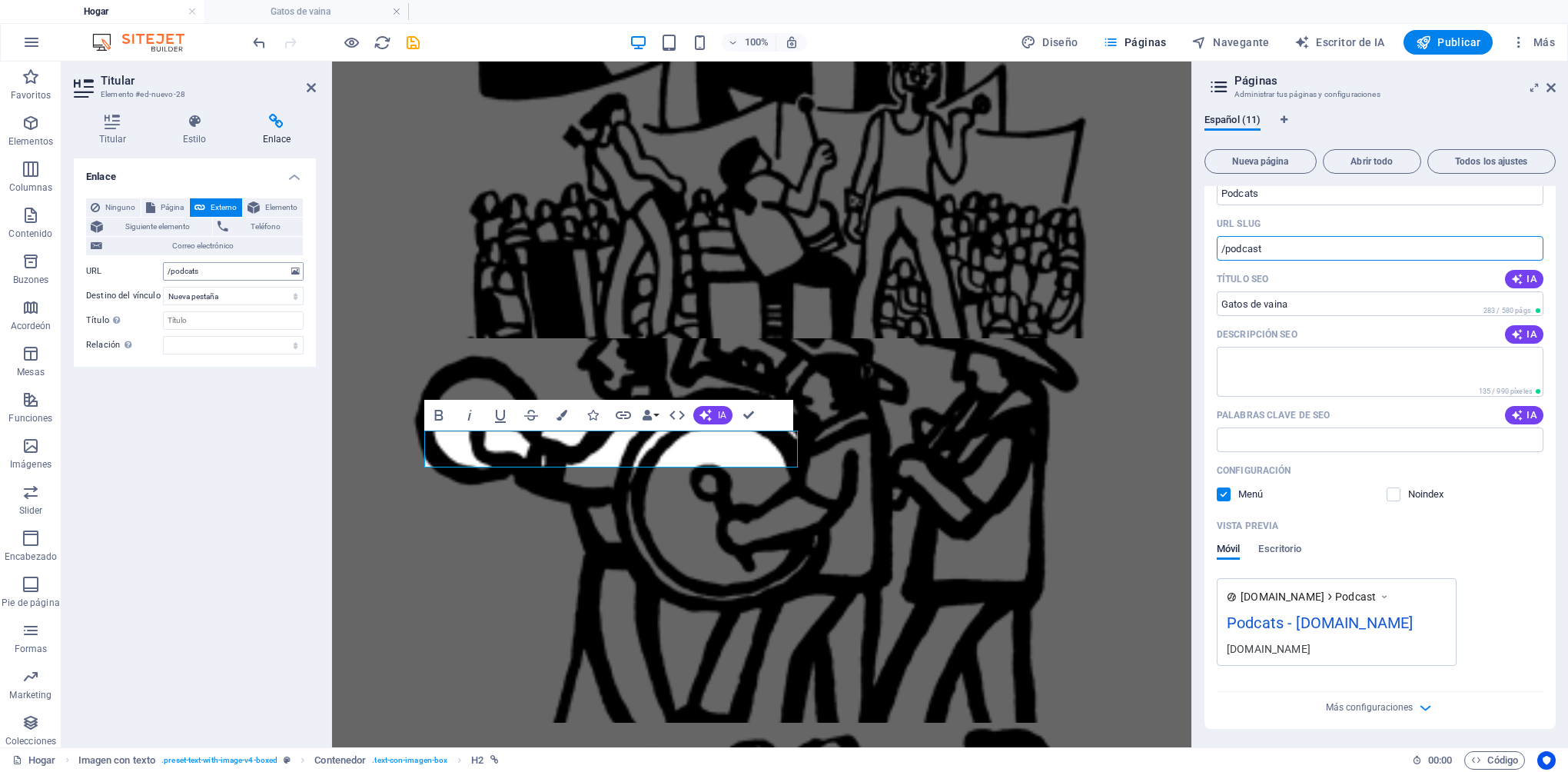
type input "/podcast"
click at [223, 268] on input "/podcats" at bounding box center [233, 271] width 140 height 18
type input "/podcast"
click at [148, 533] on div "Enlace Ninguno Página Externo Elemento Siguiente elemento Teléfono Correo elect…" at bounding box center [195, 447] width 242 height 576
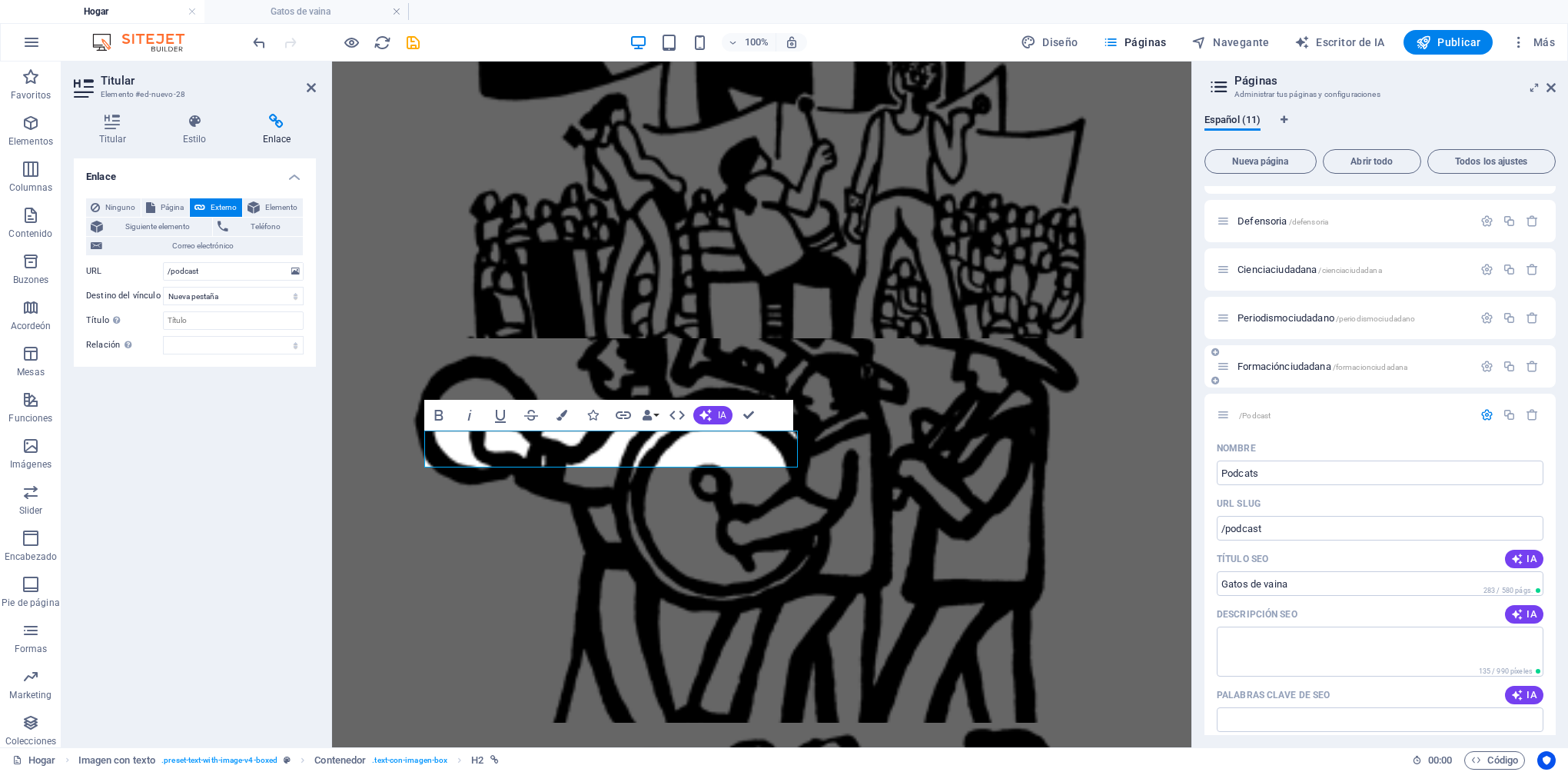
scroll to position [326, 0]
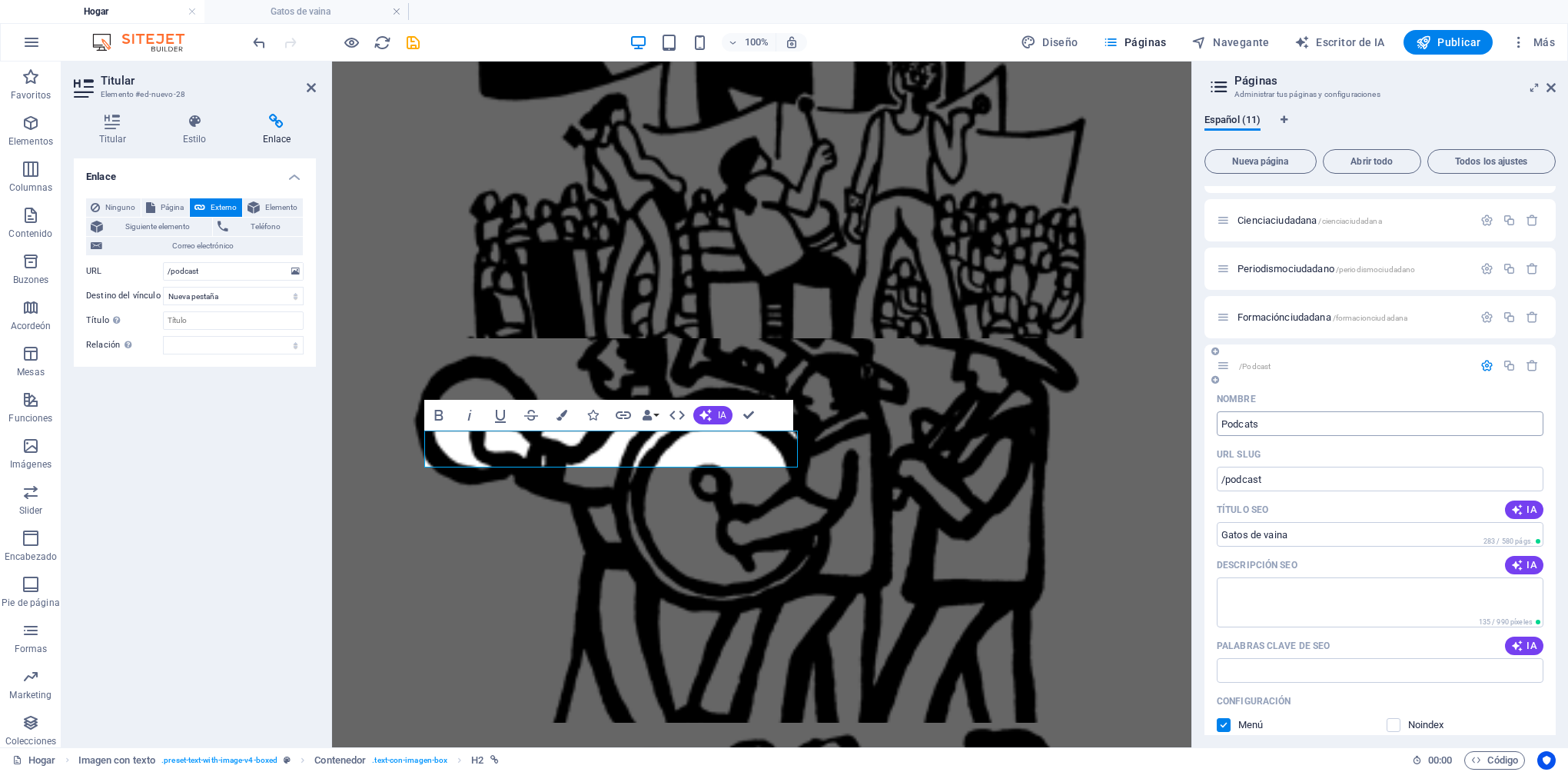
click at [1272, 425] on input "Podcats" at bounding box center [1380, 424] width 326 height 25
type input "Podcast"
click at [414, 38] on icon "salvar" at bounding box center [413, 42] width 18 height 18
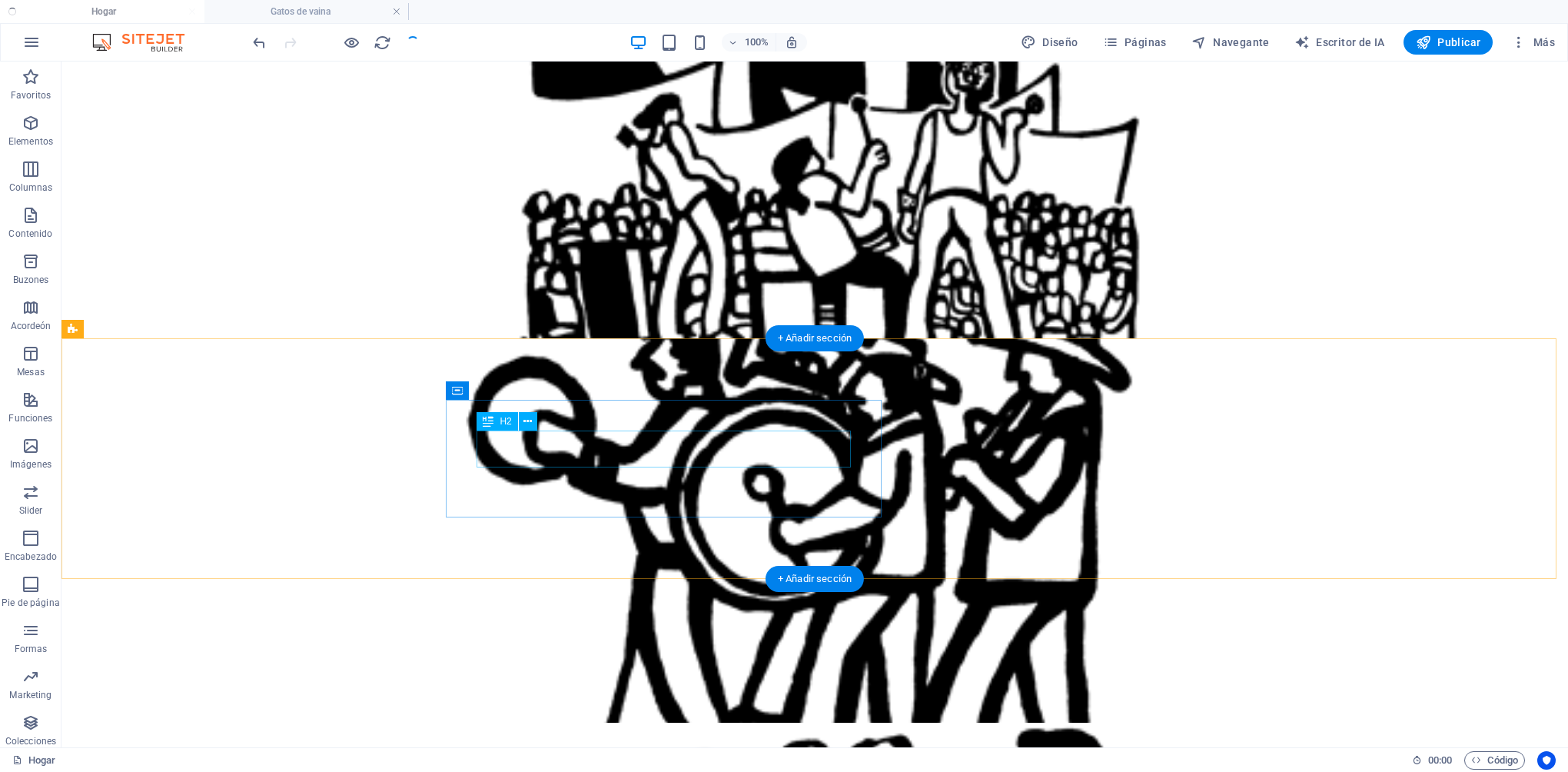
checkbox input "false"
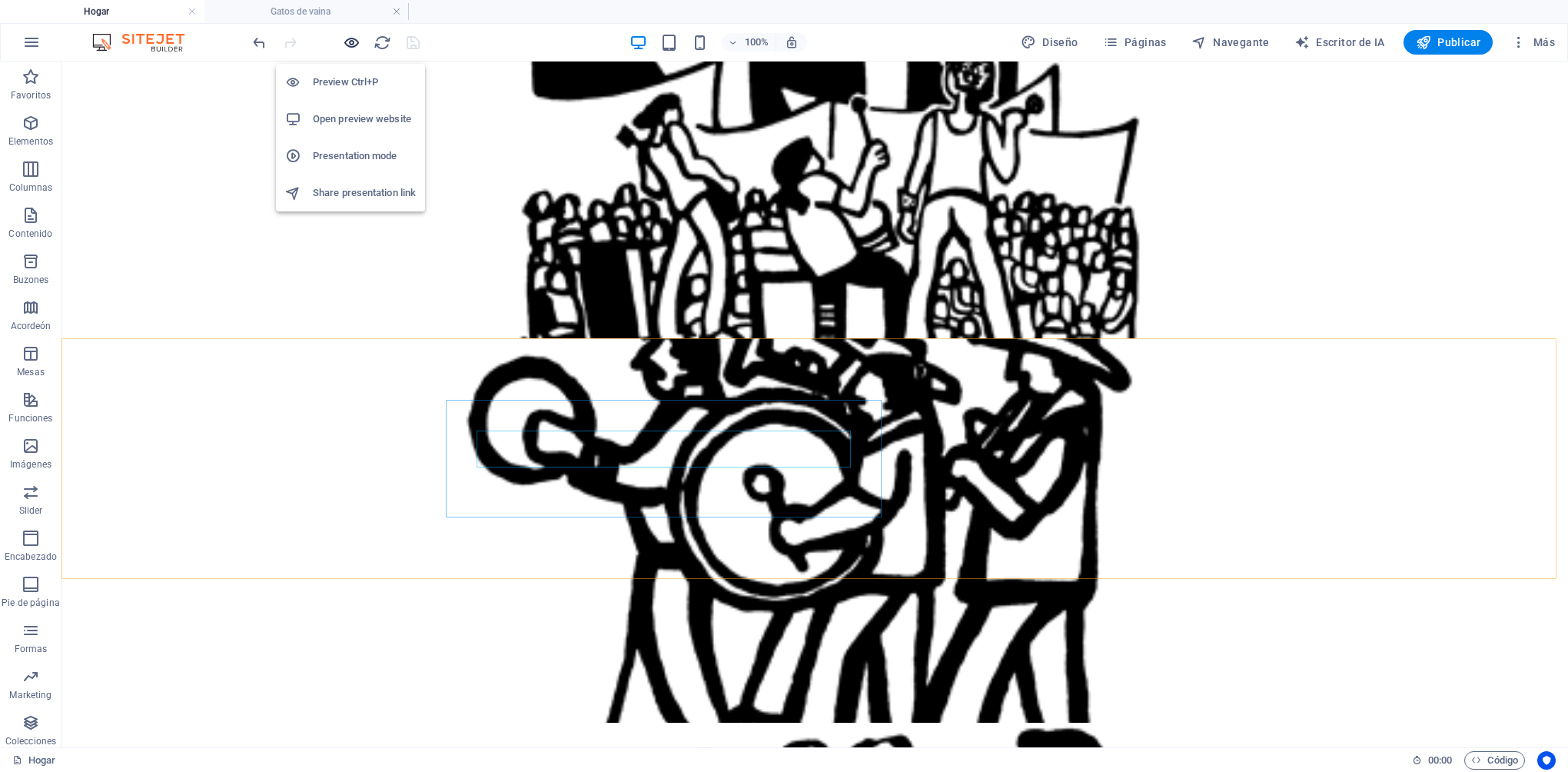
click at [349, 43] on icon "button" at bounding box center [351, 42] width 18 height 18
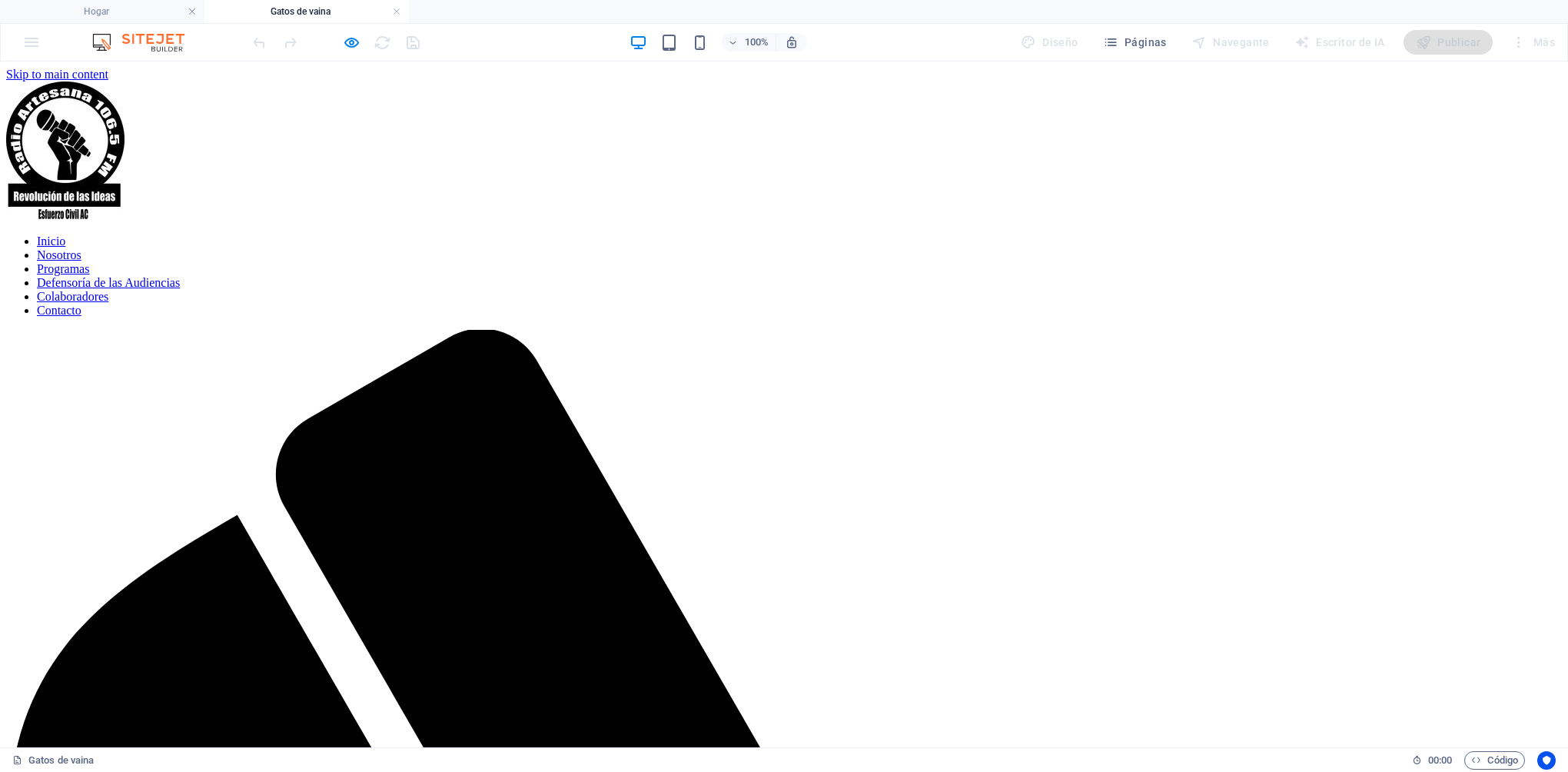
scroll to position [0, 0]
click at [352, 37] on icon "button" at bounding box center [351, 42] width 18 height 18
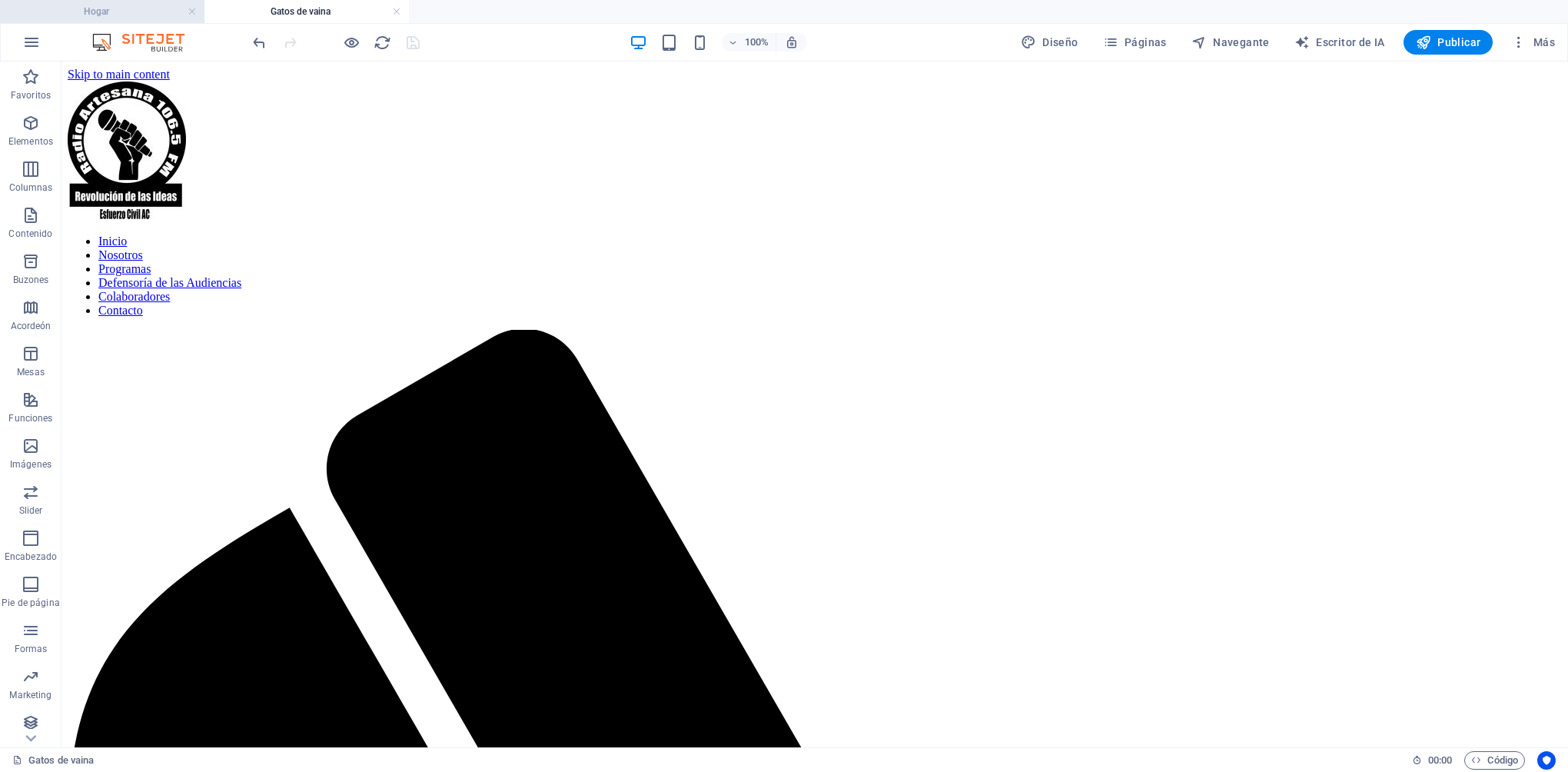
click at [138, 15] on h4 "Hogar" at bounding box center [102, 11] width 204 height 17
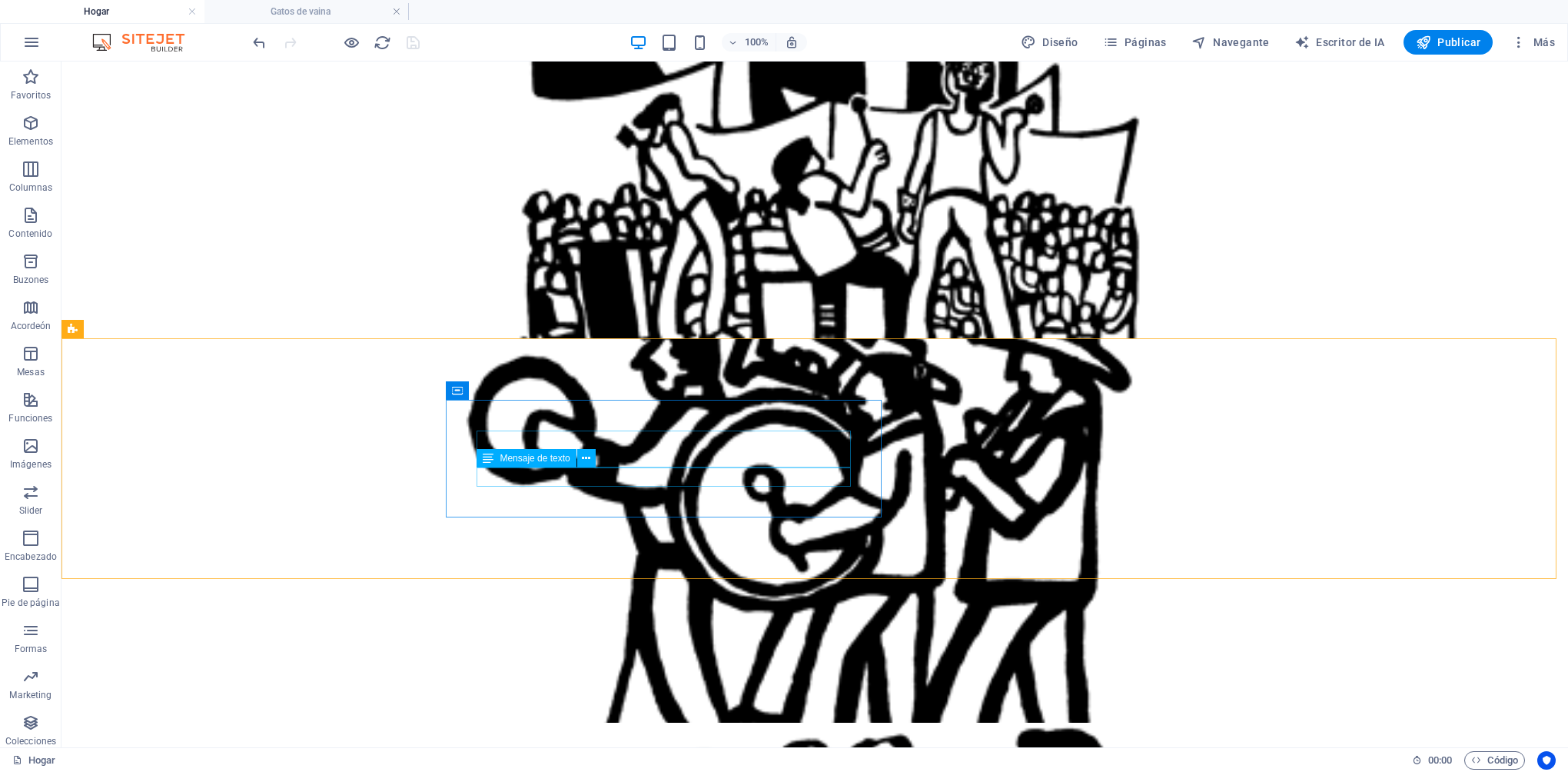
click at [596, 449] on div "Mensaje de texto" at bounding box center [541, 459] width 129 height 19
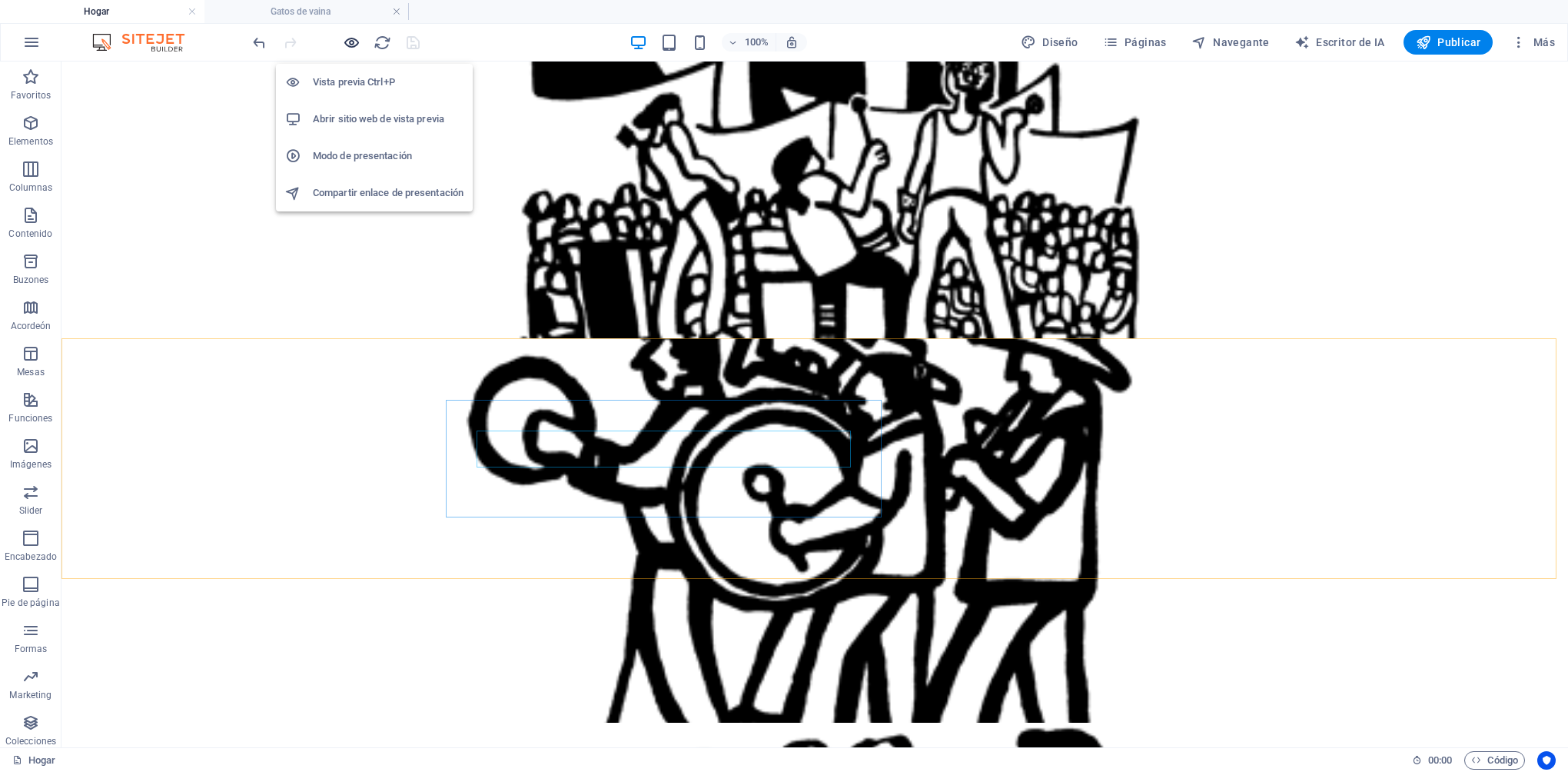
click at [352, 42] on icon "button" at bounding box center [351, 42] width 18 height 18
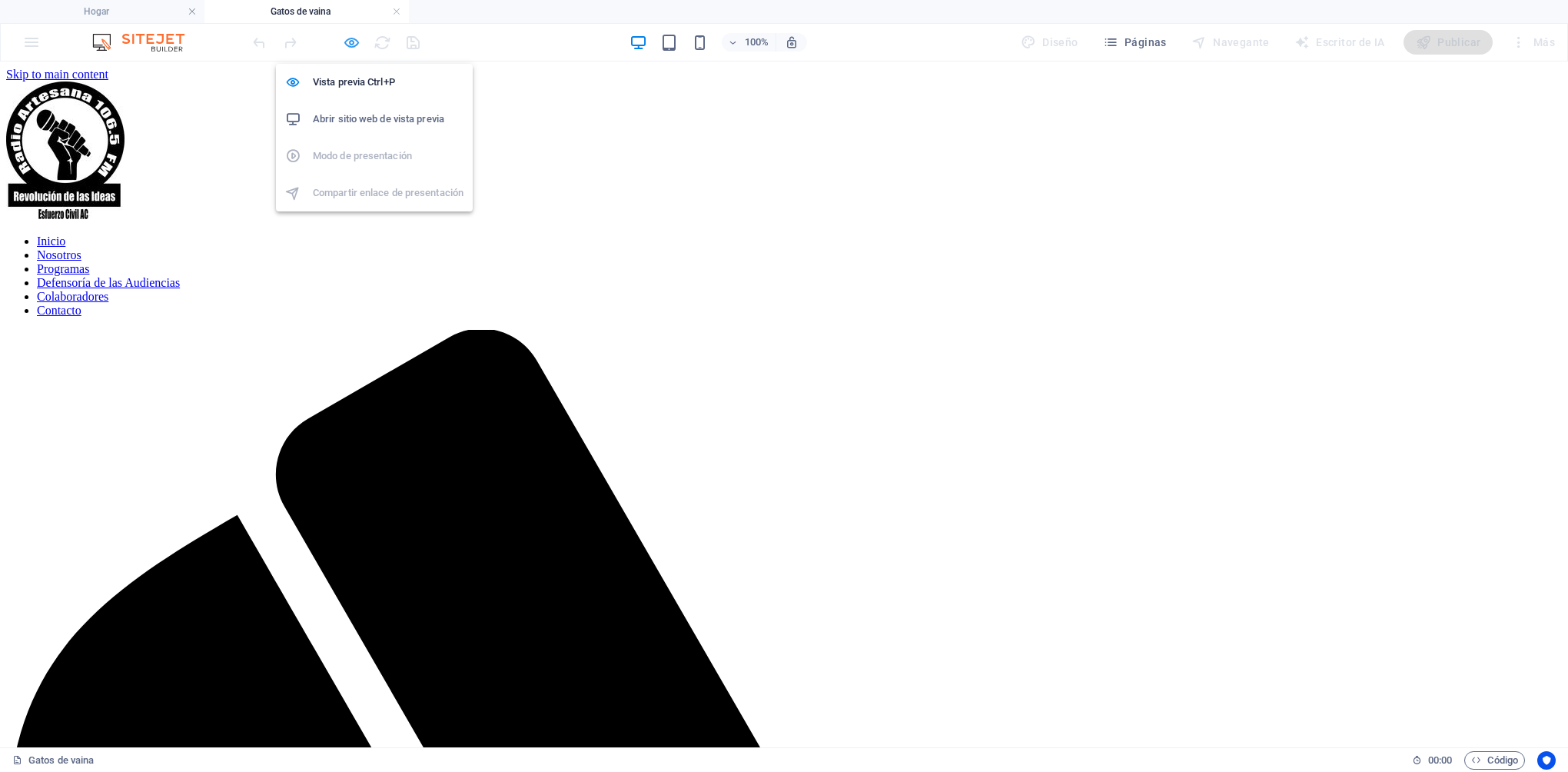
click at [357, 44] on icon "button" at bounding box center [351, 42] width 18 height 18
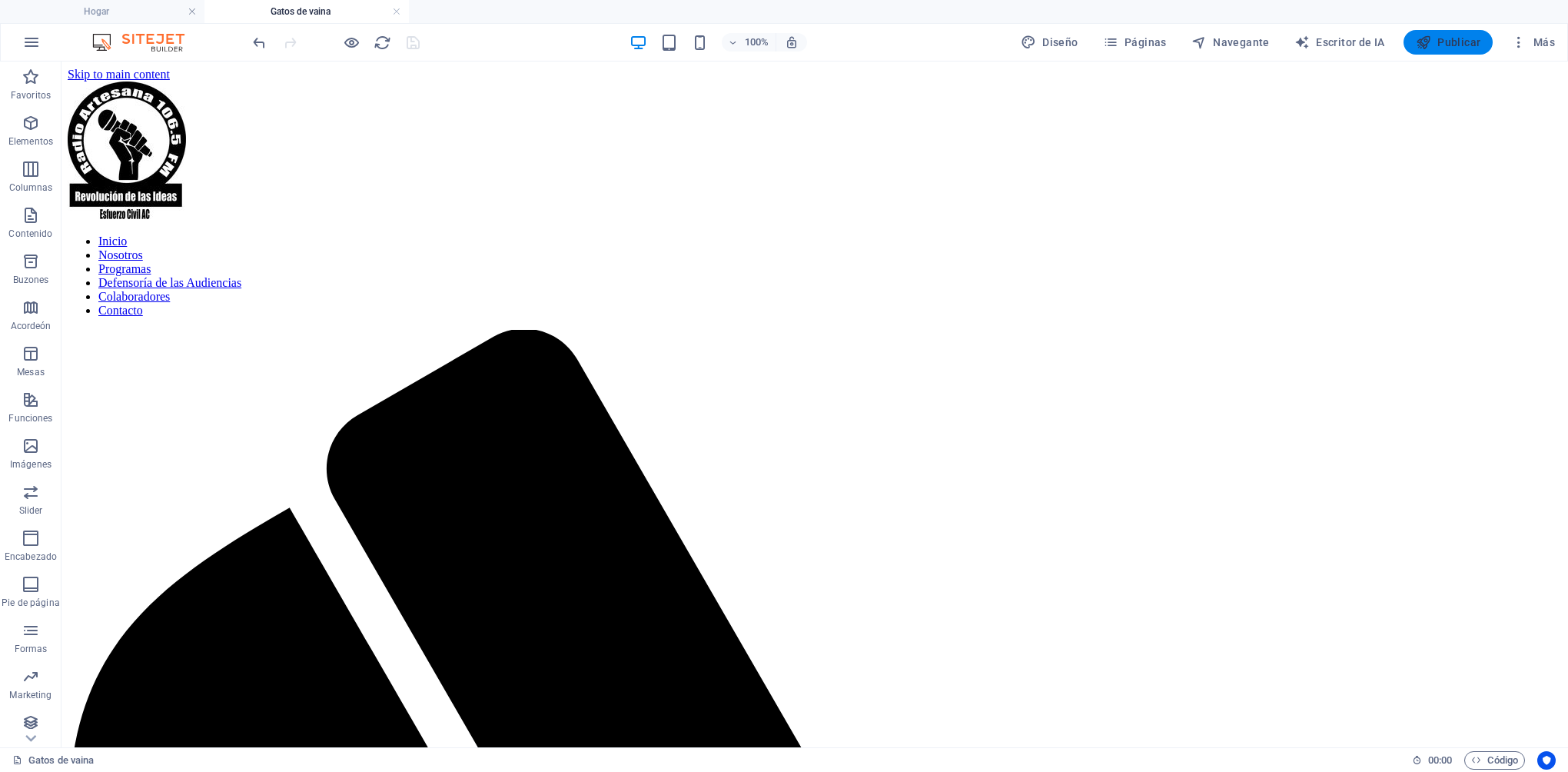
click at [1442, 46] on font "Publicar" at bounding box center [1458, 42] width 43 height 12
